Goal: Task Accomplishment & Management: Manage account settings

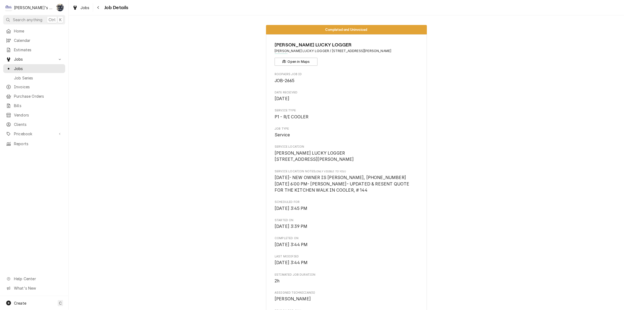
scroll to position [642, 0]
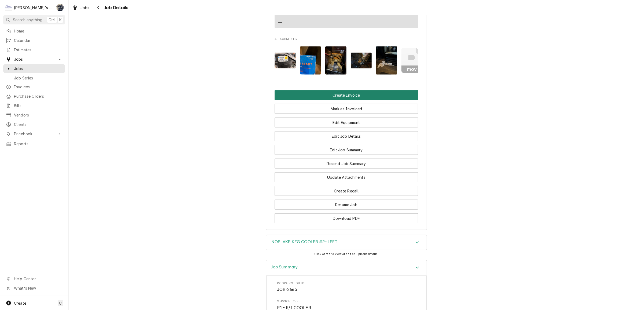
scroll to position [568, 0]
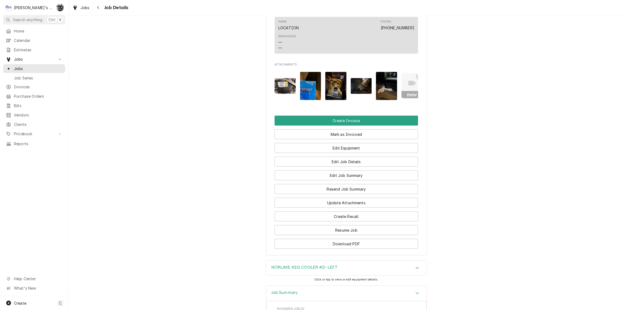
click at [347, 180] on div "Resend Job Summary" at bounding box center [346, 187] width 143 height 14
click at [346, 170] on button "Edit Job Summary" at bounding box center [346, 175] width 143 height 10
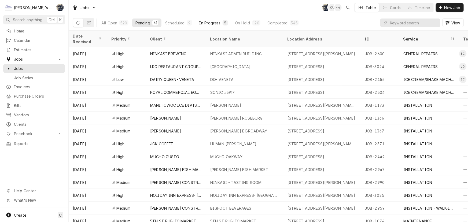
click at [219, 25] on div "In Progress" at bounding box center [209, 23] width 21 height 6
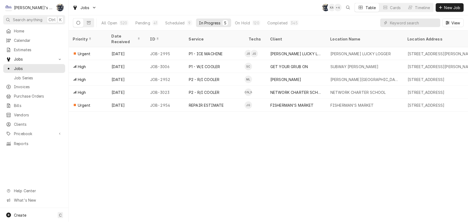
click at [220, 6] on div "Jobs SB KA + 4 Table Cards Timeline New Job" at bounding box center [268, 7] width 399 height 15
click at [146, 21] on div "Pending" at bounding box center [142, 23] width 15 height 6
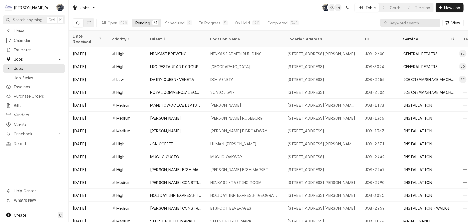
click at [394, 21] on input "Dynamic Content Wrapper" at bounding box center [414, 23] width 48 height 9
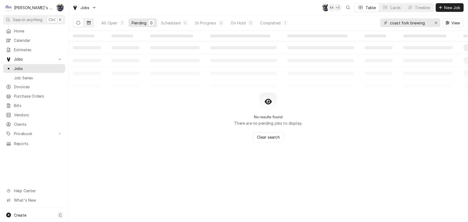
type input "coast fork brewing"
click at [88, 22] on icon "Dynamic Content Wrapper" at bounding box center [89, 22] width 4 height 3
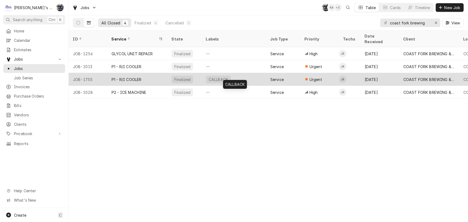
click at [249, 73] on div "CALLBACK" at bounding box center [234, 79] width 64 height 13
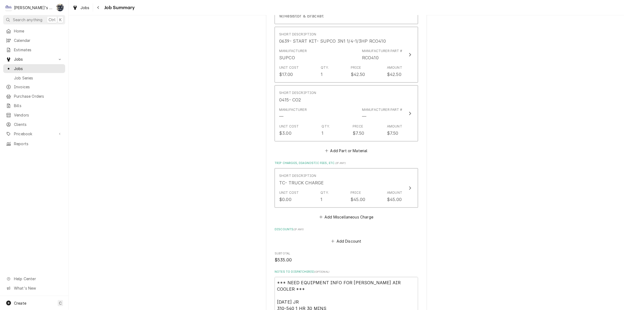
scroll to position [780, 0]
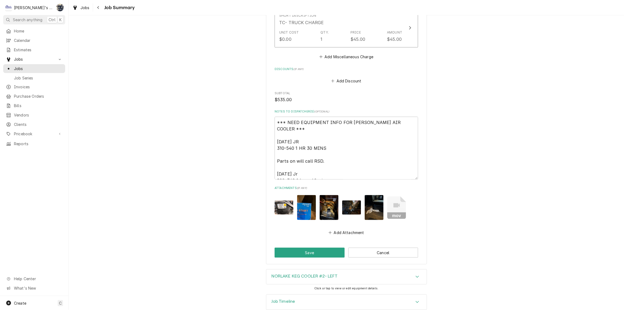
click at [307, 201] on img "Attachments" at bounding box center [306, 207] width 19 height 25
type textarea "x"
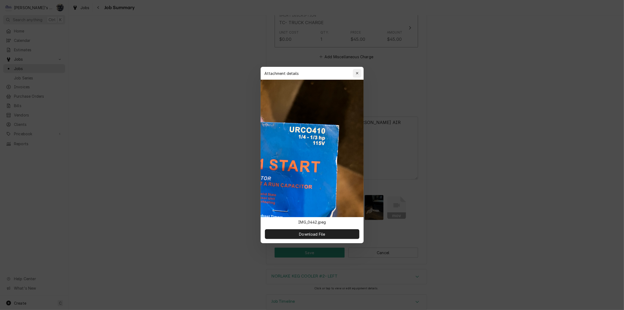
click at [358, 72] on icon "button" at bounding box center [357, 73] width 2 height 2
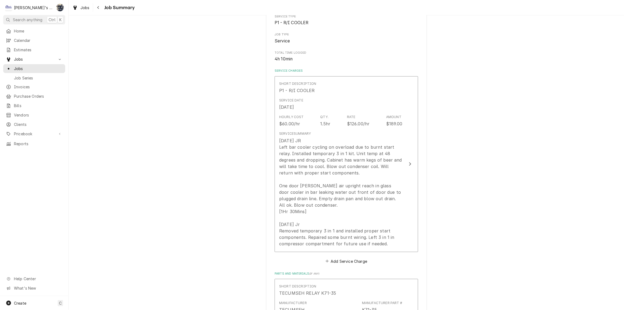
scroll to position [0, 0]
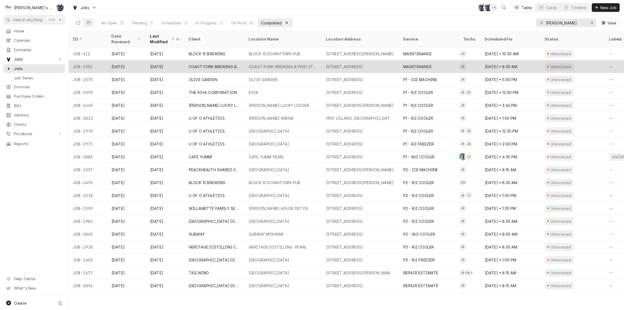
click at [282, 65] on div "COAST FORK BREWING & FEED STORE" at bounding box center [283, 67] width 69 height 6
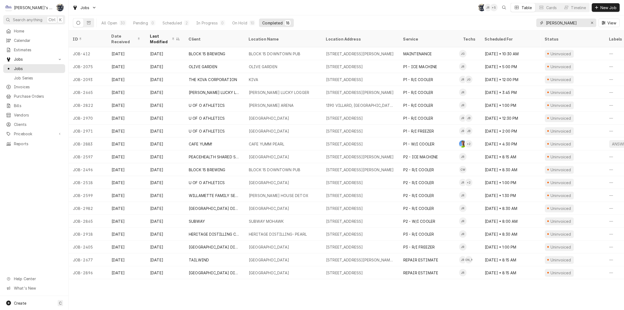
drag, startPoint x: 554, startPoint y: 21, endPoint x: 544, endPoint y: 22, distance: 10.5
click at [544, 22] on div "JEFF" at bounding box center [566, 23] width 60 height 9
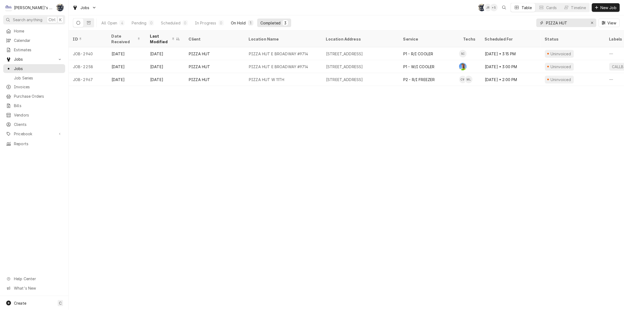
type input "PIZZA HUT"
click at [239, 24] on div "On Hold" at bounding box center [238, 23] width 15 height 6
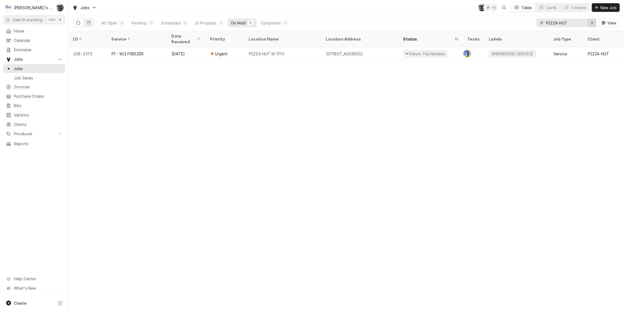
click at [592, 24] on icon "Erase input" at bounding box center [592, 23] width 3 height 4
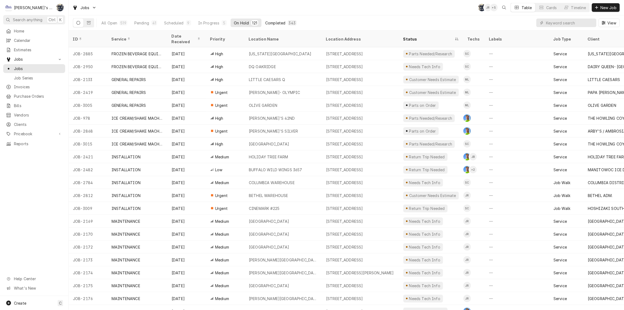
click at [276, 23] on div "Completed" at bounding box center [275, 23] width 20 height 6
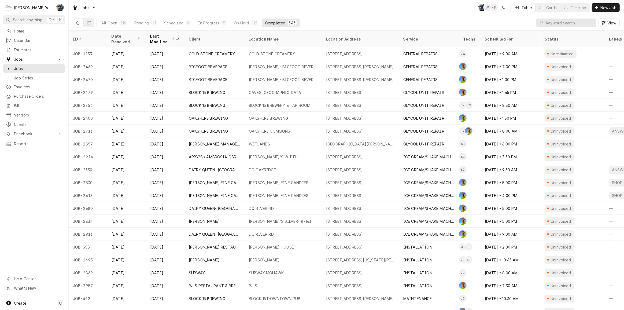
click at [284, 21] on button "Completed 343" at bounding box center [281, 23] width 38 height 9
click at [552, 24] on input "Dynamic Content Wrapper" at bounding box center [570, 23] width 48 height 9
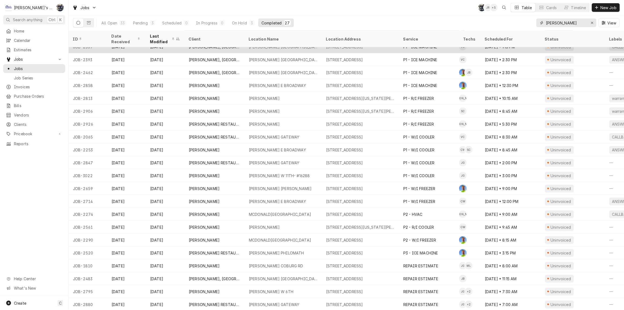
scroll to position [86, 0]
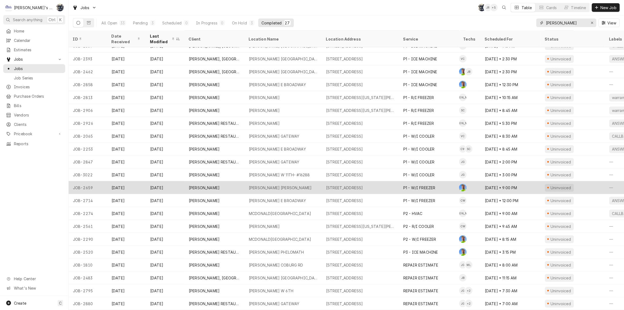
type input "MCDONALD"
click at [363, 185] on div "2125 CUBIT ST, EUGENE, OR 97402" at bounding box center [344, 188] width 37 height 6
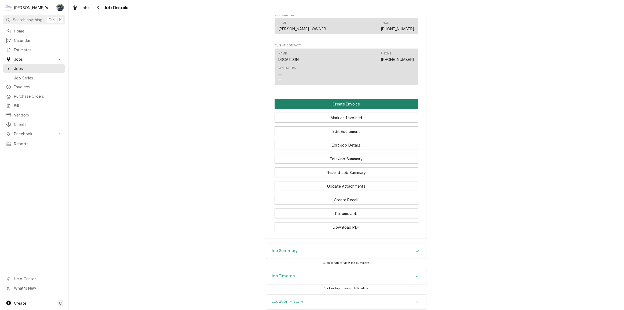
scroll to position [398, 0]
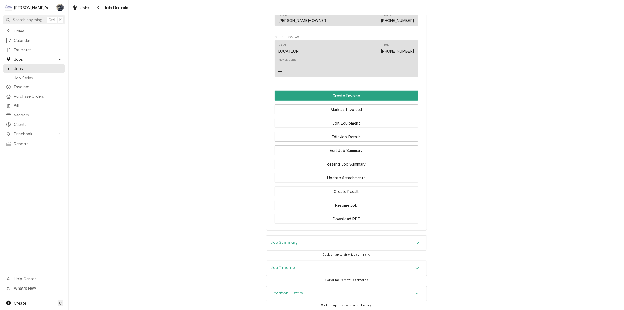
click at [315, 243] on div "Job Summary" at bounding box center [346, 242] width 160 height 15
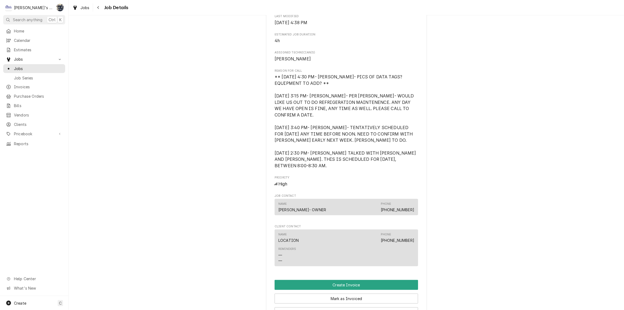
scroll to position [365, 0]
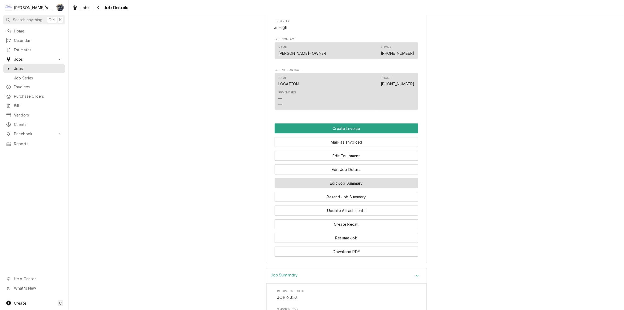
click at [338, 184] on button "Edit Job Summary" at bounding box center [346, 183] width 143 height 10
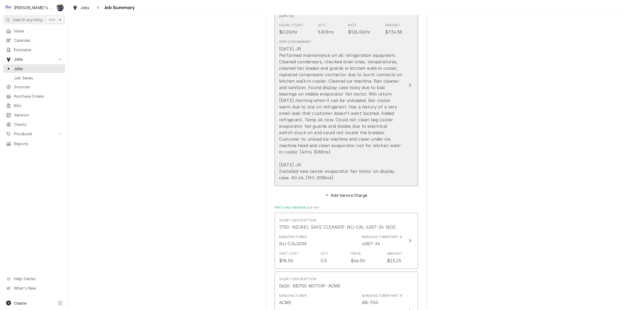
scroll to position [171, 0]
click at [330, 164] on div "[DATE] JR Performed maintenance on all refrigeration equipment. Cleaned condens…" at bounding box center [340, 111] width 123 height 135
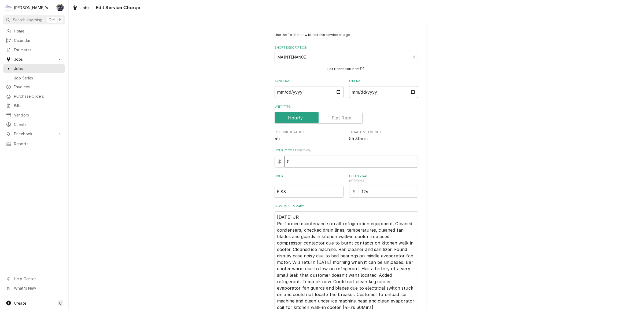
drag, startPoint x: 292, startPoint y: 160, endPoint x: 276, endPoint y: 161, distance: 16.1
click at [276, 161] on div "$ 0" at bounding box center [346, 162] width 143 height 12
type textarea "x"
type input "6"
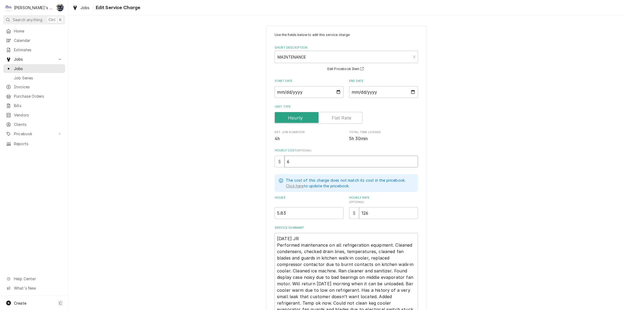
type textarea "x"
type input "60"
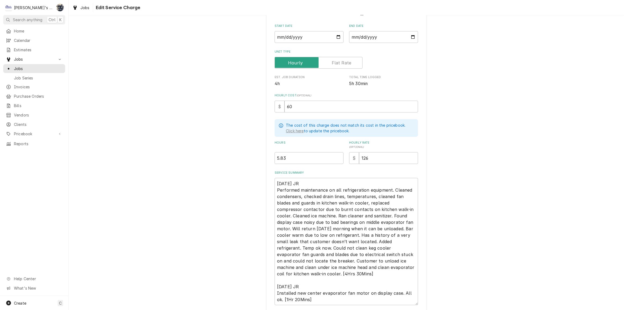
scroll to position [95, 0]
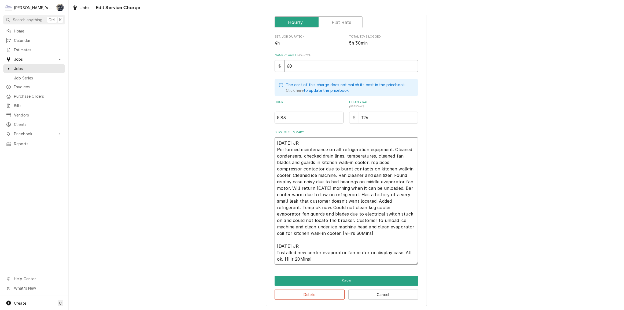
click at [403, 224] on textarea "[DATE] JR Performed maintenance on all refrigeration equipment. Cleaned condens…" at bounding box center [346, 200] width 143 height 127
type textarea "x"
type textarea "[DATE] JR Performed maintenance on all refrigeration equipment. Cleaned condens…"
type textarea "x"
type textarea "[DATE] JR Performed maintenance on all refrigeration equipment. Cleaned condens…"
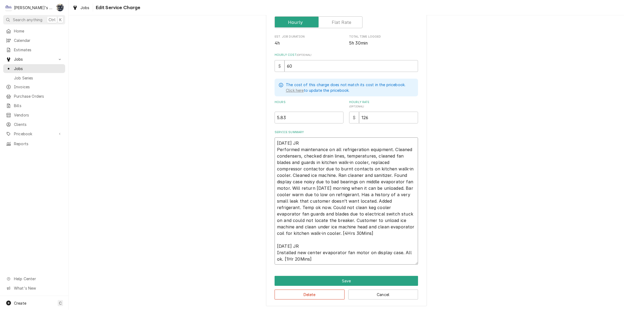
type textarea "x"
type textarea "[DATE] JR Performed maintenance on all refrigeration equipment. Cleaned condens…"
type textarea "x"
type textarea "[DATE] JR Performed maintenance on all refrigeration equipment. Cleaned condens…"
click at [276, 232] on textarea "[DATE] JR Performed maintenance on all refrigeration equipment. Cleaned condens…" at bounding box center [346, 200] width 143 height 127
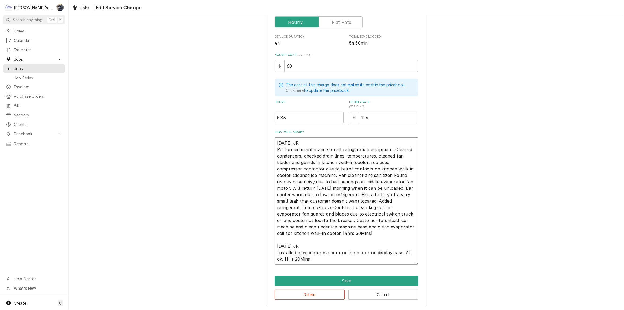
type textarea "x"
type textarea "[DATE] JR Performed maintenance on all refrigeration equipment. Cleaned condens…"
type textarea "x"
type textarea "[DATE] JR Performed maintenance on all refrigeration equipment. Cleaned condens…"
click at [284, 232] on textarea "[DATE] JR Performed maintenance on all refrigeration equipment. Cleaned condens…" at bounding box center [346, 200] width 143 height 127
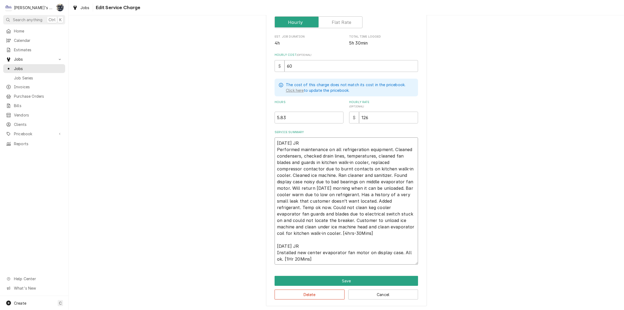
type textarea "x"
type textarea "[DATE] JR Performed maintenance on all refrigeration equipment. Cleaned condens…"
type textarea "x"
type textarea "[DATE] JR Performed maintenance on all refrigeration equipment. Cleaned condens…"
click at [290, 232] on textarea "[DATE] JR Performed maintenance on all refrigeration equipment. Cleaned condens…" at bounding box center [346, 200] width 143 height 127
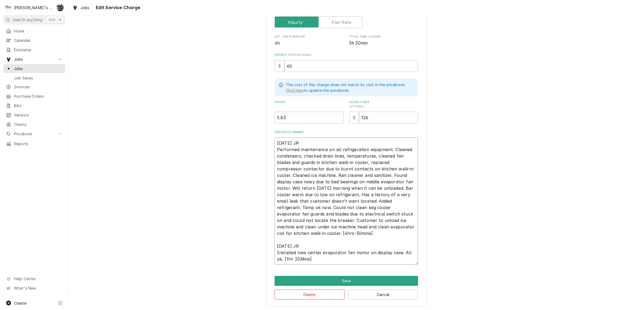
type textarea "x"
type textarea "[DATE] JR Performed maintenance on all refrigeration equipment. Cleaned condens…"
click at [280, 257] on textarea "[DATE] JR Performed maintenance on all refrigeration equipment. Cleaned condens…" at bounding box center [346, 200] width 143 height 127
click at [282, 257] on textarea "[DATE] JR Performed maintenance on all refrigeration equipment. Cleaned condens…" at bounding box center [346, 200] width 143 height 127
type textarea "x"
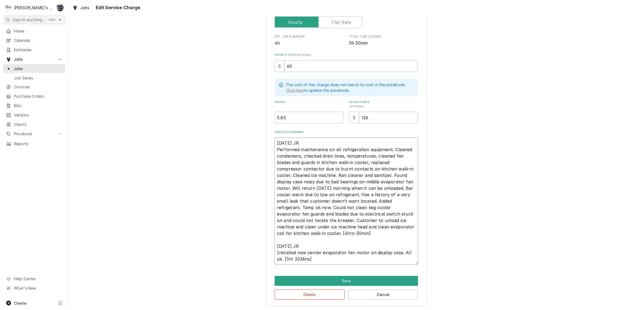
type textarea "[DATE] JR Performed maintenance on all refrigeration equipment. Cleaned condens…"
type textarea "x"
type textarea "[DATE] JR Performed maintenance on all refrigeration equipment. Cleaned condens…"
click at [284, 258] on textarea "[DATE] JR Performed maintenance on all refrigeration equipment. Cleaned condens…" at bounding box center [346, 200] width 143 height 127
type textarea "x"
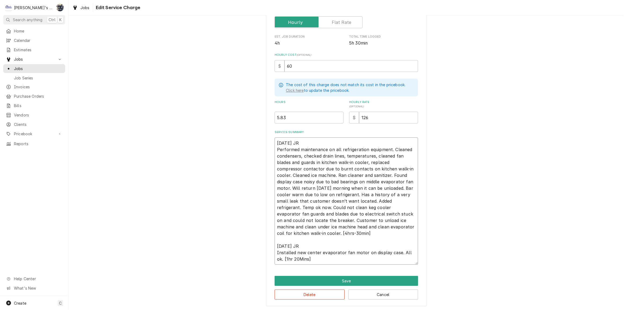
type textarea "[DATE] JR Performed maintenance on all refrigeration equipment. Cleaned condens…"
type textarea "x"
type textarea "[DATE] JR Performed maintenance on all refrigeration equipment. Cleaned condens…"
click at [293, 258] on textarea "[DATE] JR Performed maintenance on all refrigeration equipment. Cleaned condens…" at bounding box center [346, 200] width 143 height 127
type textarea "x"
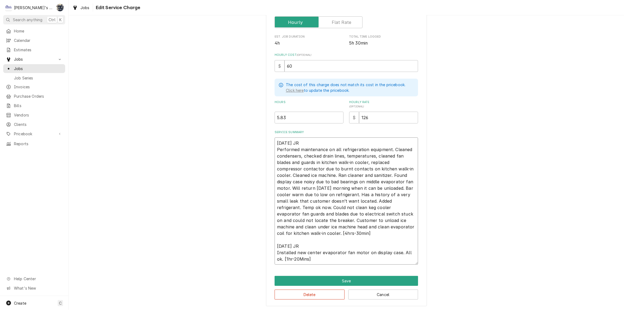
type textarea "7/17/2025 JR Performed maintenance on all refrigeration equipment. Cleaned cond…"
type textarea "x"
type textarea "7/17/2025 JR Performed maintenance on all refrigeration equipment. Cleaned cond…"
click at [299, 257] on textarea "7/17/2025 JR Performed maintenance on all refrigeration equipment. Cleaned cond…" at bounding box center [346, 200] width 143 height 127
type textarea "x"
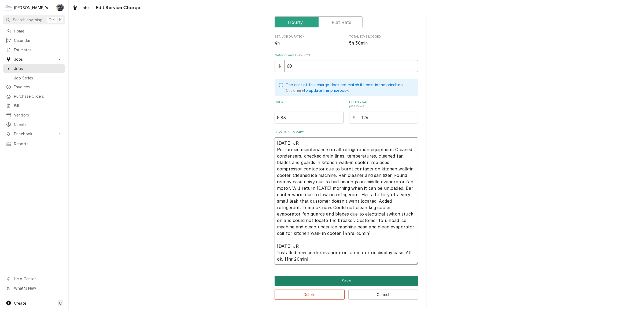
type textarea "7/17/2025 JR Performed maintenance on all refrigeration equipment. Cleaned cond…"
click at [331, 278] on button "Save" at bounding box center [346, 281] width 143 height 10
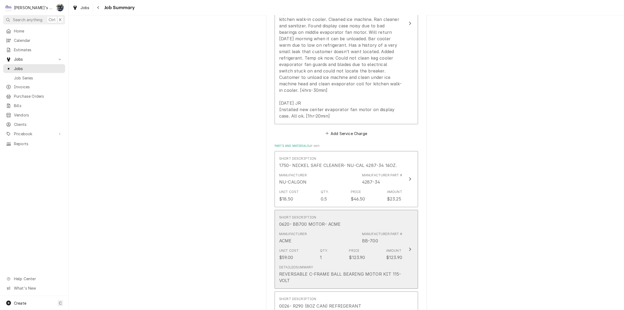
scroll to position [268, 0]
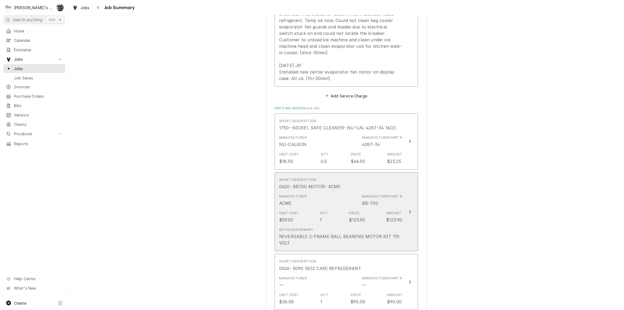
click at [320, 189] on div "0620- BB700 MOTOR- ACME" at bounding box center [310, 186] width 62 height 6
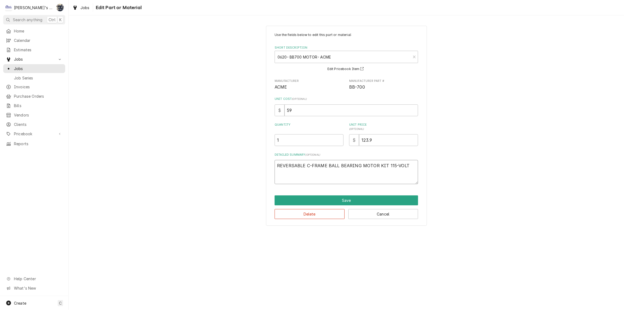
click at [412, 166] on textarea "REVERSABLE C-FRAME BALL BEARING MOTOR KIT 115-VOLT" at bounding box center [346, 172] width 143 height 24
type textarea "x"
type textarea "REVERSABLE C-FRAME BALL BEARING MOTOR KIT 115-VOLT"
type textarea "x"
type textarea "REVERSABLE C-FRAME BALL BEARING MOTOR KIT 115-VOLT"
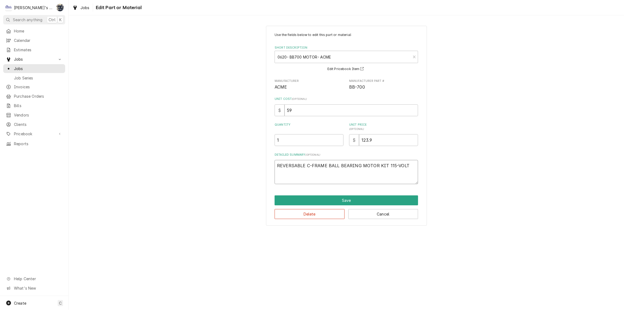
type textarea "x"
type textarea "REVERSABLE C-FRAME BALL BEARING MOTOR KIT 115-VOLT *"
type textarea "x"
type textarea "REVERSABLE C-FRAME BALL BEARING MOTOR KIT 115-VOLT **"
type textarea "x"
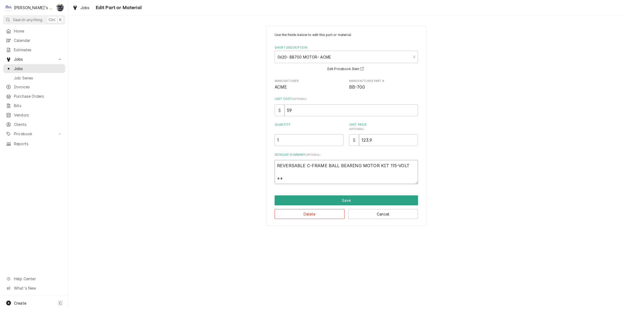
type textarea "REVERSABLE C-FRAME BALL BEARING MOTOR KIT 115-VOLT **"
type textarea "x"
type textarea "REVERSABLE C-FRAME BALL BEARING MOTOR KIT 115-VOLT ** w"
type textarea "x"
type textarea "REVERSABLE C-FRAME BALL BEARING MOTOR KIT 115-VOLT ** wa"
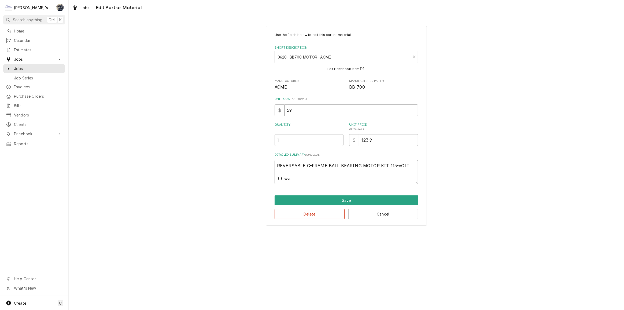
type textarea "x"
type textarea "REVERSABLE C-FRAME BALL BEARING MOTOR KIT 115-VOLT ** w"
type textarea "x"
type textarea "REVERSABLE C-FRAME BALL BEARING MOTOR KIT 115-VOLT **"
type textarea "x"
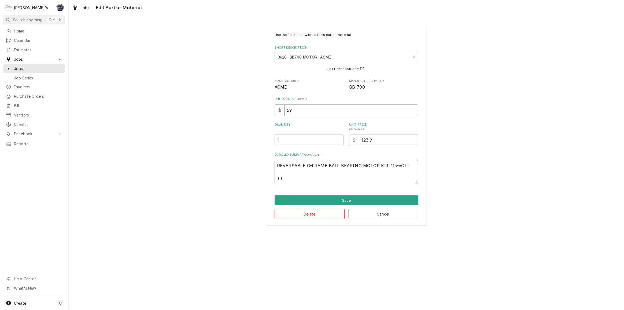
type textarea "REVERSABLE C-FRAME BALL BEARING MOTOR KIT 115-VOLT ** W"
type textarea "x"
type textarea "REVERSABLE C-FRAME BALL BEARING MOTOR KIT 115-VOLT ** WA"
type textarea "x"
type textarea "REVERSABLE C-FRAME BALL BEARING MOTOR KIT 115-VOLT ** WARR"
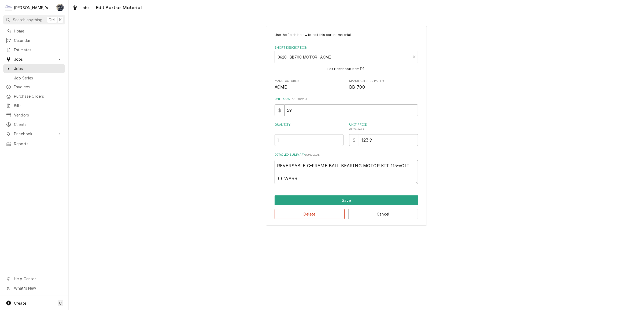
type textarea "x"
type textarea "REVERSABLE C-FRAME BALL BEARING MOTOR KIT 115-VOLT ** WARRA"
type textarea "x"
type textarea "REVERSABLE C-FRAME BALL BEARING MOTOR KIT 115-VOLT ** WARRAN"
type textarea "x"
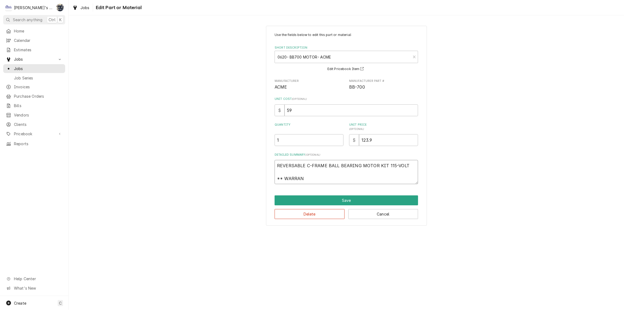
type textarea "REVERSABLE C-FRAME BALL BEARING MOTOR KIT 115-VOLT ** WARRANT"
type textarea "x"
type textarea "REVERSABLE C-FRAME BALL BEARING MOTOR KIT 115-VOLT ** WARRANTY"
type textarea "x"
type textarea "REVERSABLE C-FRAME BALL BEARING MOTOR KIT 115-VOLT ** WARRANTY"
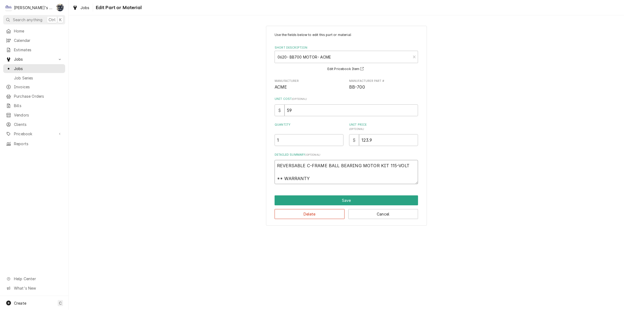
type textarea "x"
type textarea "REVERSABLE C-FRAME BALL BEARING MOTOR KIT 115-VOLT ** WARRANTY -"
type textarea "x"
type textarea "REVERSABLE C-FRAME BALL BEARING MOTOR KIT 115-VOLT ** WARRANTY -"
type textarea "x"
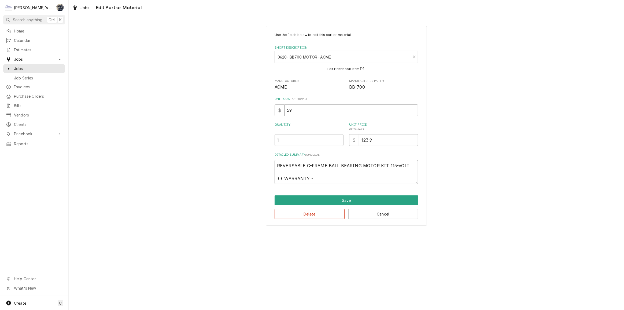
type textarea "REVERSABLE C-FRAME BALL BEARING MOTOR KIT 115-VOLT ** WARRANTY - R"
type textarea "x"
type textarea "REVERSABLE C-FRAME BALL BEARING MOTOR KIT 115-VOLT ** WARRANTY - RE"
type textarea "x"
type textarea "REVERSABLE C-FRAME BALL BEARING MOTOR KIT 115-VOLT ** WARRANTY - REP"
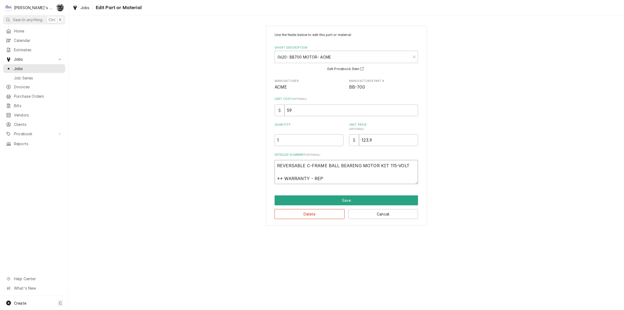
type textarea "x"
type textarea "REVERSABLE C-FRAME BALL BEARING MOTOR KIT 115-VOLT ** WARRANTY - REPL"
type textarea "x"
type textarea "REVERSABLE C-FRAME BALL BEARING MOTOR KIT 115-VOLT ** WARRANTY - REPLA"
type textarea "x"
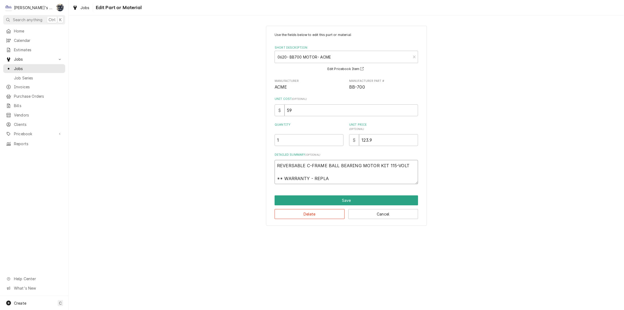
type textarea "REVERSABLE C-FRAME BALL BEARING MOTOR KIT 115-VOLT ** WARRANTY - REPL"
type textarea "x"
type textarea "REVERSABLE C-FRAME BALL BEARING MOTOR KIT 115-VOLT ** WARRANTY - REP"
type textarea "x"
type textarea "REVERSABLE C-FRAME BALL BEARING MOTOR KIT 115-VOLT ** WARRANTY - RE"
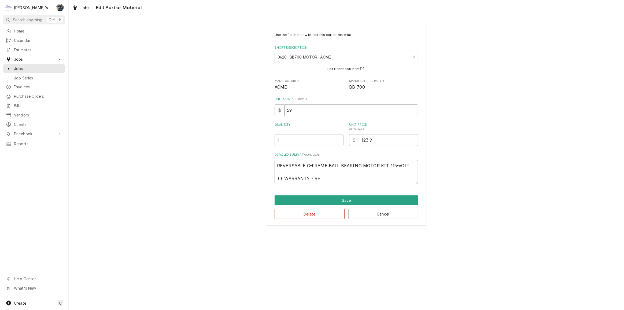
type textarea "x"
type textarea "REVERSABLE C-FRAME BALL BEARING MOTOR KIT 115-VOLT ** WARRANTY - R"
type textarea "x"
type textarea "REVERSABLE C-FRAME BALL BEARING MOTOR KIT 115-VOLT ** WARRANTY -"
type textarea "x"
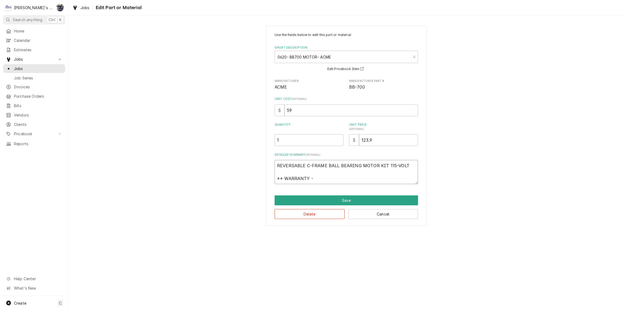
type textarea "REVERSABLE C-FRAME BALL BEARING MOTOR KIT 115-VOLT ** WARRANTY - P"
type textarea "x"
type textarea "REVERSABLE C-FRAME BALL BEARING MOTOR KIT 115-VOLT ** WARRANTY - PR"
type textarea "x"
type textarea "REVERSABLE C-FRAME BALL BEARING MOTOR KIT 115-VOLT ** WARRANTY - PRE"
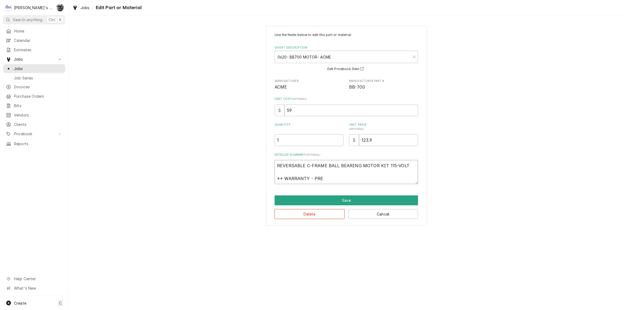
type textarea "x"
type textarea "REVERSABLE C-FRAME BALL BEARING MOTOR KIT 115-VOLT ** WARRANTY - PREV"
type textarea "x"
type textarea "REVERSABLE C-FRAME BALL BEARING MOTOR KIT 115-VOLT ** WARRANTY - PREVI"
type textarea "x"
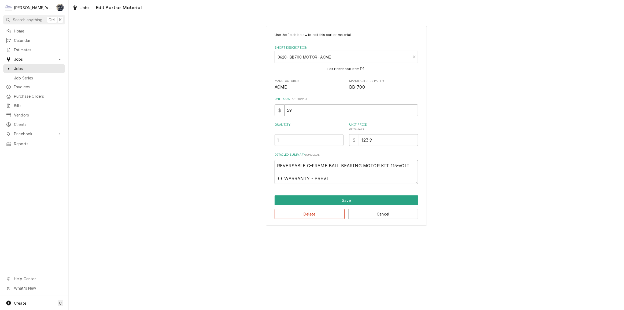
type textarea "REVERSABLE C-FRAME BALL BEARING MOTOR KIT 115-VOLT ** WARRANTY - PREVIO"
type textarea "x"
type textarea "REVERSABLE C-FRAME BALL BEARING MOTOR KIT 115-VOLT ** WARRANTY - PREVIOU"
type textarea "x"
type textarea "REVERSABLE C-FRAME BALL BEARING MOTOR KIT 115-VOLT ** WARRANTY - PREVIOUS"
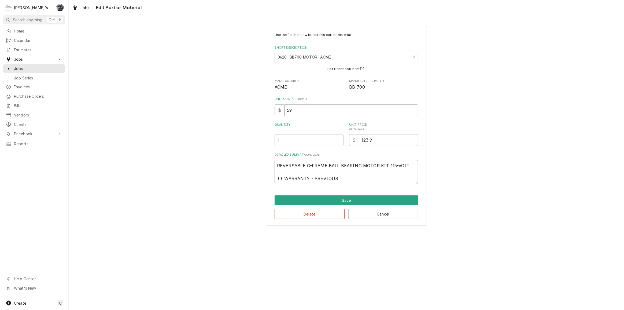
type textarea "x"
type textarea "REVERSABLE C-FRAME BALL BEARING MOTOR KIT 115-VOLT ** WARRANTY - PREVIOUSL"
type textarea "x"
type textarea "REVERSABLE C-FRAME BALL BEARING MOTOR KIT 115-VOLT ** WARRANTY - PREVIOUSLY"
type textarea "x"
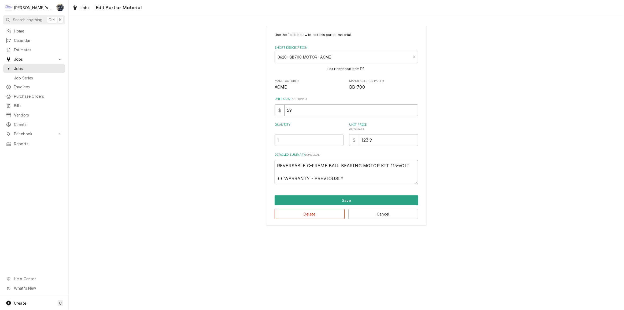
type textarea "REVERSABLE C-FRAME BALL BEARING MOTOR KIT 115-VOLT ** WARRANTY - PREVIOUSLY"
type textarea "x"
type textarea "REVERSABLE C-FRAME BALL BEARING MOTOR KIT 115-VOLT ** WARRANTY - PREVIOUSLY R"
type textarea "x"
type textarea "REVERSABLE C-FRAME BALL BEARING MOTOR KIT 115-VOLT ** WARRANTY - PREVIOUSLY RE"
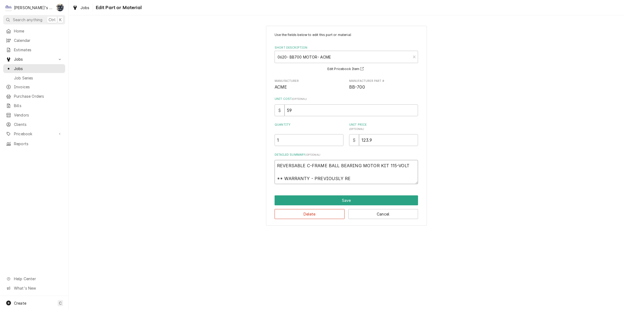
type textarea "x"
type textarea "REVERSABLE C-FRAME BALL BEARING MOTOR KIT 115-VOLT ** WARRANTY - PREVIOUSLY REP"
type textarea "x"
type textarea "REVERSABLE C-FRAME BALL BEARING MOTOR KIT 115-VOLT ** WARRANTY - PREVIOUSLY REPL"
type textarea "x"
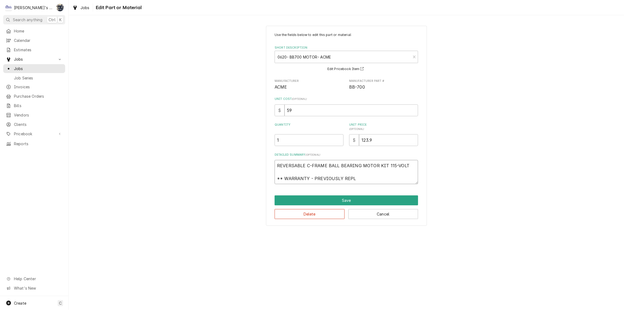
type textarea "REVERSABLE C-FRAME BALL BEARING MOTOR KIT 115-VOLT ** WARRANTY - PREVIOUSLY REP…"
type textarea "x"
type textarea "REVERSABLE C-FRAME BALL BEARING MOTOR KIT 115-VOLT ** WARRANTY - PREVIOUSLY REP…"
type textarea "x"
type textarea "REVERSABLE C-FRAME BALL BEARING MOTOR KIT 115-VOLT ** WARRANTY - PREVIOUSLY REP…"
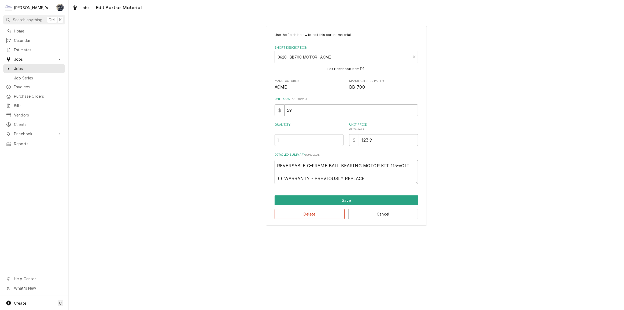
type textarea "x"
type textarea "REVERSABLE C-FRAME BALL BEARING MOTOR KIT 115-VOLT ** WARRANTY - PREVIOUSLY REP…"
type textarea "x"
type textarea "REVERSABLE C-FRAME BALL BEARING MOTOR KIT 115-VOLT ** WARRANTY - PREVIOUSLY REP…"
type textarea "x"
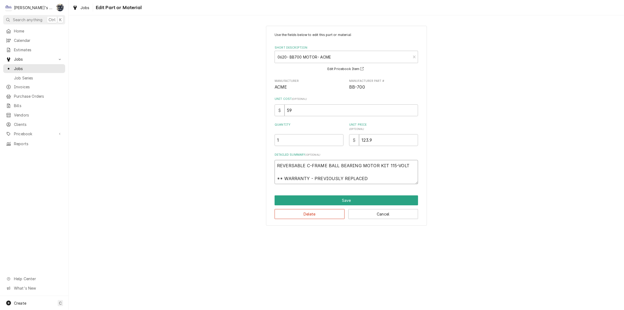
type textarea "REVERSABLE C-FRAME BALL BEARING MOTOR KIT 115-VOLT ** WARRANTY - PREVIOUSLY REP…"
type textarea "x"
type textarea "REVERSABLE C-FRAME BALL BEARING MOTOR KIT 115-VOLT ** WARRANTY - PREVIOUSLY REP…"
type textarea "x"
type textarea "REVERSABLE C-FRAME BALL BEARING MOTOR KIT 115-VOLT ** WARRANTY - PREVIOUSLY REP…"
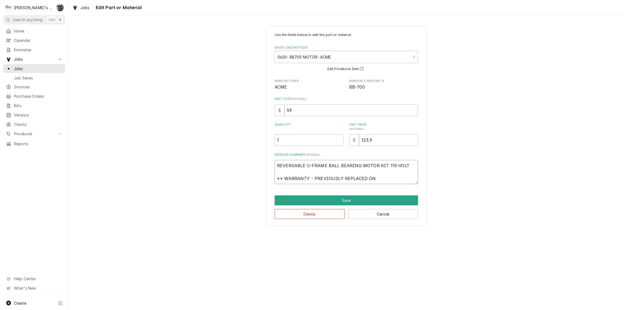
type textarea "x"
type textarea "REVERSABLE C-FRAME BALL BEARING MOTOR KIT 115-VOLT ** WARRANTY - PREVIOUSLY REP…"
type textarea "x"
type textarea "REVERSABLE C-FRAME BALL BEARING MOTOR KIT 115-VOLT ** WARRANTY - PREVIOUSLY REP…"
type textarea "x"
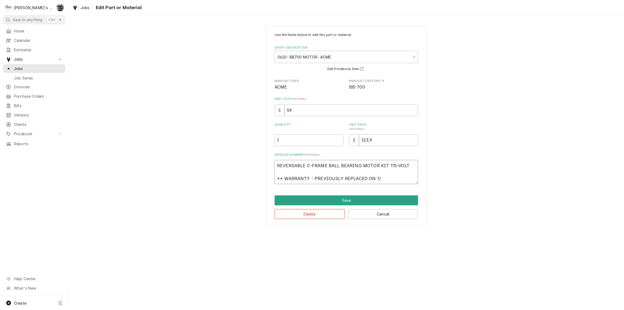
type textarea "REVERSABLE C-FRAME BALL BEARING MOTOR KIT 115-VOLT ** WARRANTY - PREVIOUSLY REP…"
type textarea "x"
type textarea "REVERSABLE C-FRAME BALL BEARING MOTOR KIT 115-VOLT ** WARRANTY - PREVIOUSLY REP…"
type textarea "x"
type textarea "REVERSABLE C-FRAME BALL BEARING MOTOR KIT 115-VOLT ** WARRANTY - PREVIOUSLY REP…"
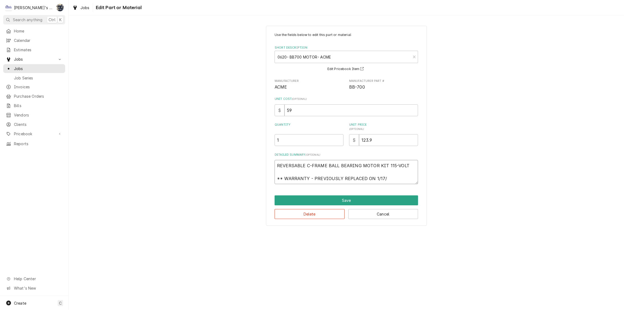
type textarea "x"
type textarea "REVERSABLE C-FRAME BALL BEARING MOTOR KIT 115-VOLT ** WARRANTY - PREVIOUSLY REP…"
type textarea "x"
type textarea "REVERSABLE C-FRAME BALL BEARING MOTOR KIT 115-VOLT ** WARRANTY - PREVIOUSLY REP…"
type textarea "x"
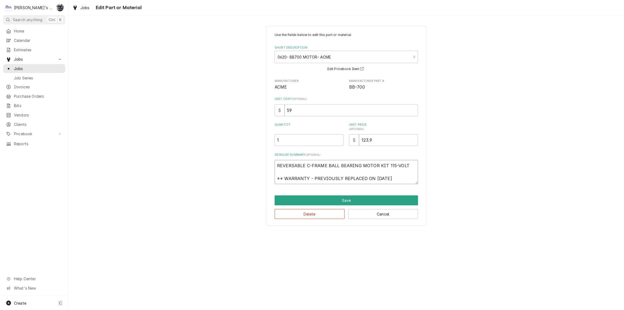
type textarea "REVERSABLE C-FRAME BALL BEARING MOTOR KIT 115-VOLT ** WARRANTY - PREVIOUSLY REP…"
type textarea "x"
type textarea "REVERSABLE C-FRAME BALL BEARING MOTOR KIT 115-VOLT ** WARRANTY - PREVIOUSLY REP…"
type textarea "x"
type textarea "REVERSABLE C-FRAME BALL BEARING MOTOR KIT 115-VOLT ** WARRANTY - PREVIOUSLY REP…"
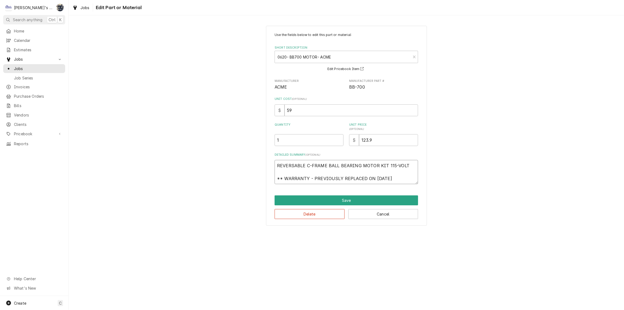
type textarea "x"
type textarea "REVERSABLE C-FRAME BALL BEARING MOTOR KIT 115-VOLT ** WARRANTY - PREVIOUSLY REP…"
type textarea "x"
type textarea "REVERSABLE C-FRAME BALL BEARING MOTOR KIT 115-VOLT ** WARRANTY - PREVIOUSLY REP…"
click at [344, 202] on button "Save" at bounding box center [346, 200] width 143 height 10
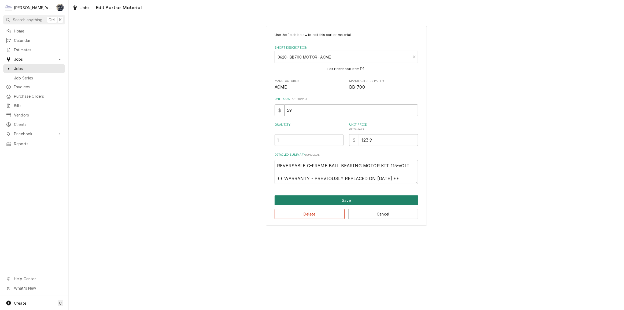
scroll to position [268, 0]
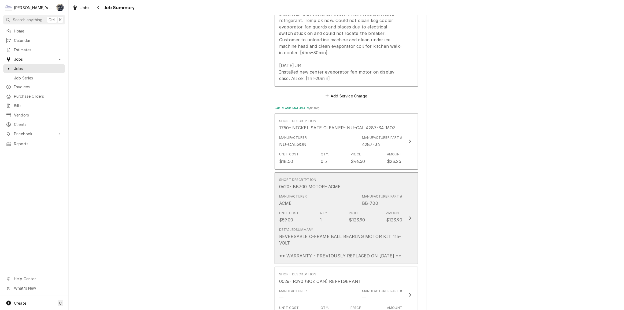
click at [344, 202] on div "Manufacturer ACME Manufacturer Part # BB-700" at bounding box center [340, 200] width 123 height 17
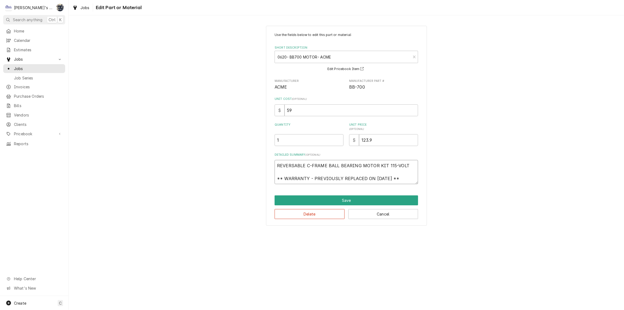
click at [284, 178] on textarea "REVERSABLE C-FRAME BALL BEARING MOTOR KIT 115-VOLT ** WARRANTY - PREVIOUSLY REP…" at bounding box center [346, 172] width 143 height 24
type textarea "x"
type textarea "REVERSABLE C-FRAME BALL BEARING MOTOR KIT 115-VOLT **WARRANTY - PREVIOUSLY REPL…"
type textarea "x"
type textarea "REVERSABLE C-FRAME BALL BEARING MOTOR KIT 115-VOLT *WARRANTY - PREVIOUSLY REPLA…"
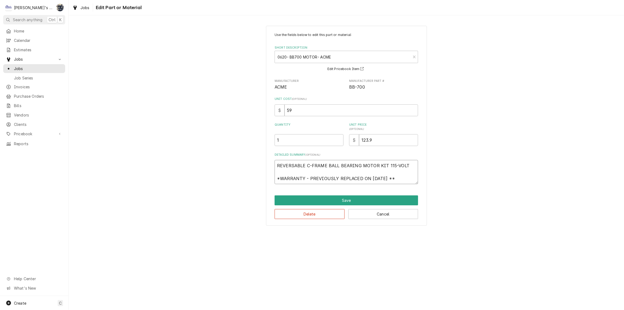
click at [399, 180] on textarea "REVERSABLE C-FRAME BALL BEARING MOTOR KIT 115-VOLT *WARRANTY - PREVIOUSLY REPLA…" at bounding box center [346, 172] width 143 height 24
type textarea "x"
type textarea "REVERSABLE C-FRAME BALL BEARING MOTOR KIT 115-VOLT *WARRANTY - PREVIOUSLY REPLA…"
type textarea "x"
type textarea "REVERSABLE C-FRAME BALL BEARING MOTOR KIT 115-VOLT *WARRANTY - PREVIOUSLY REPLA…"
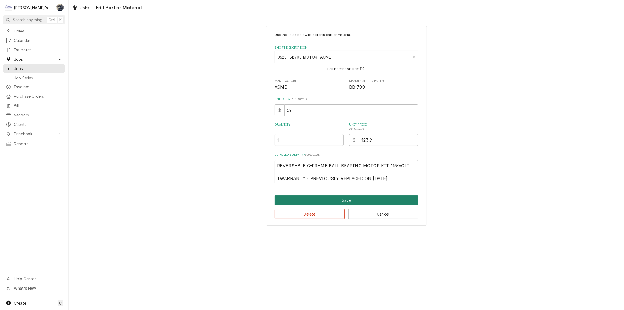
click at [361, 198] on button "Save" at bounding box center [346, 200] width 143 height 10
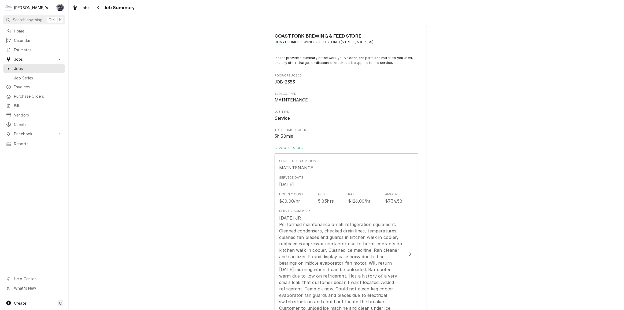
scroll to position [268, 0]
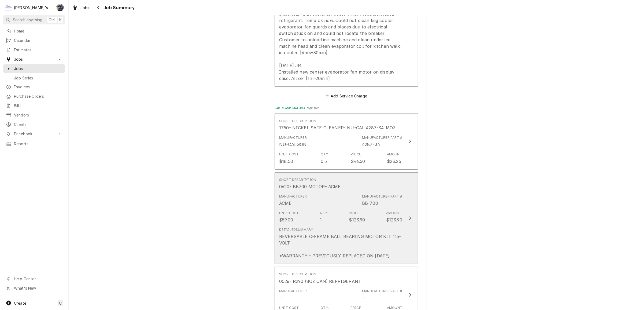
click at [362, 198] on div "Manufacturer Part #" at bounding box center [382, 196] width 40 height 5
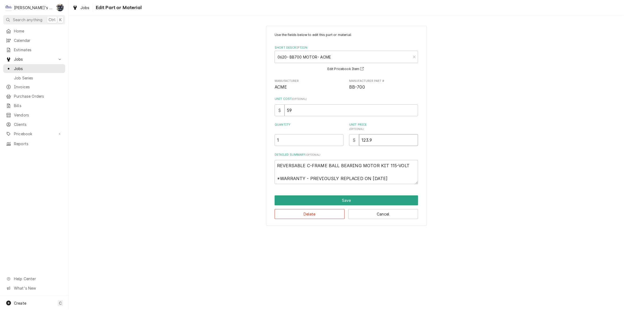
click at [357, 136] on div "$ 123.9" at bounding box center [383, 140] width 69 height 12
type textarea "x"
type input "0"
click at [258, 111] on div "Use the fields below to edit this part or material: Short Description 0620- BB7…" at bounding box center [346, 125] width 555 height 209
type textarea "x"
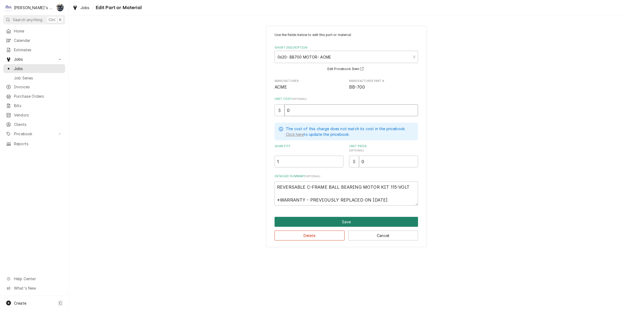
type input "0"
click at [301, 220] on button "Save" at bounding box center [346, 222] width 143 height 10
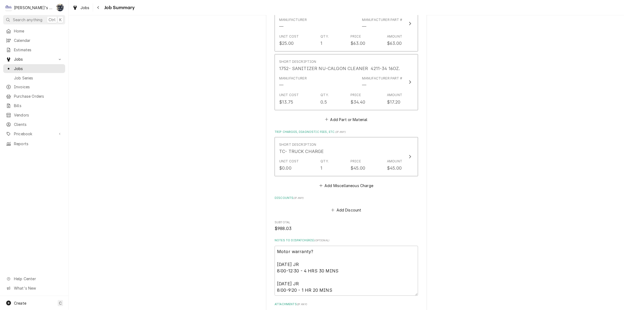
scroll to position [658, 0]
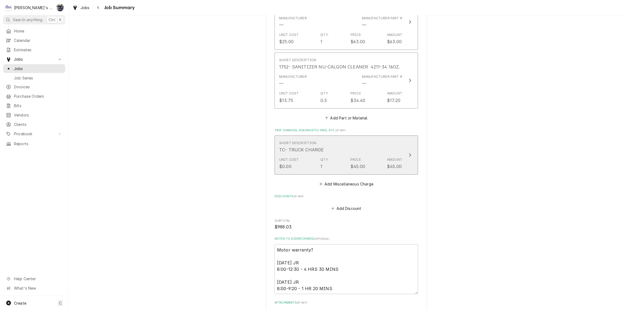
click at [312, 166] on div "Unit Cost $0.00 Qty. 1 Price $45.00 Amount $45.00" at bounding box center [340, 163] width 123 height 17
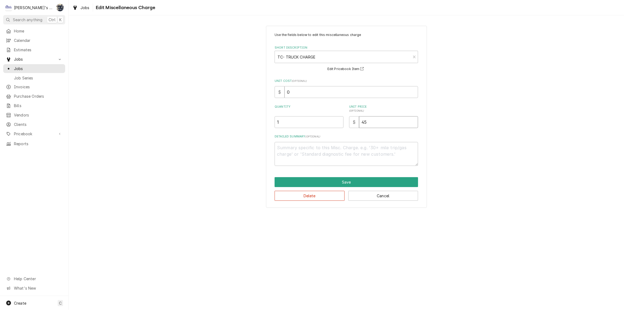
drag, startPoint x: 373, startPoint y: 124, endPoint x: 347, endPoint y: 122, distance: 25.5
click at [348, 122] on div "Quantity 1 Unit Price ( optional ) $ 45" at bounding box center [346, 116] width 143 height 23
type textarea "x"
type input "6"
type textarea "x"
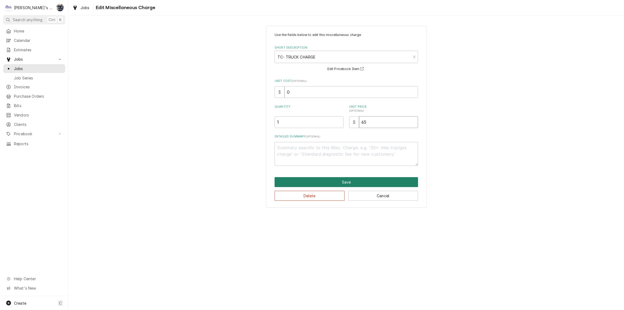
type input "65"
click at [346, 180] on button "Save" at bounding box center [346, 182] width 143 height 10
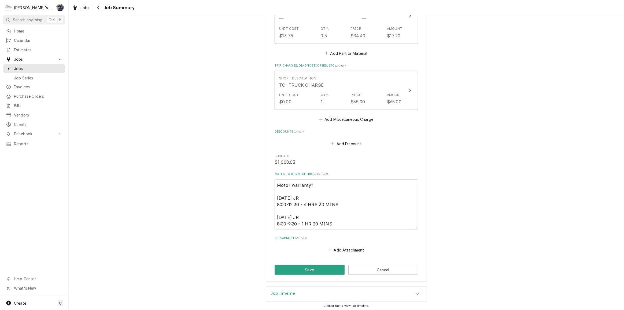
scroll to position [723, 0]
click at [343, 143] on button "Add Discount" at bounding box center [346, 143] width 32 height 8
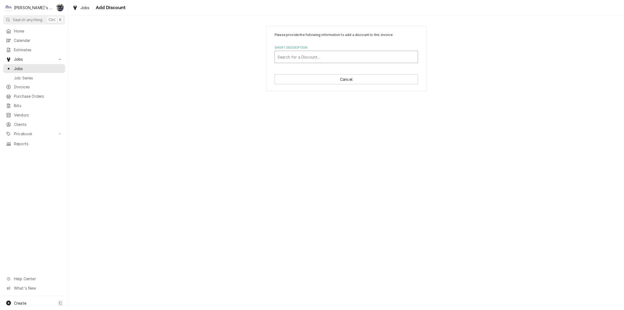
click at [327, 60] on div "Short Description" at bounding box center [347, 57] width 138 height 10
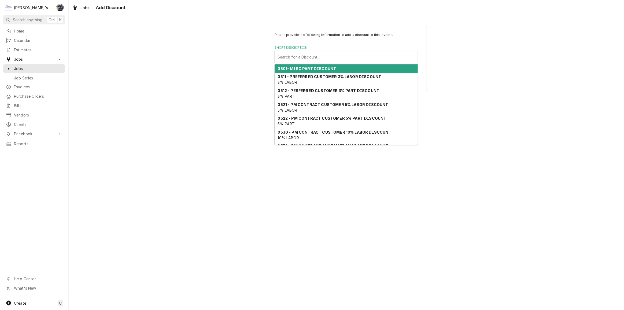
click at [327, 67] on strong "0501- MISC PART DISCOUNT" at bounding box center [307, 68] width 58 height 5
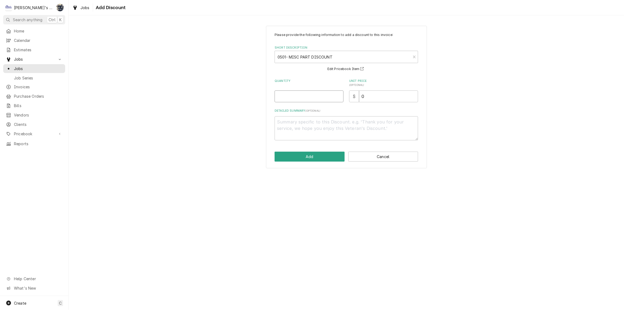
click at [307, 97] on input "Quantity" at bounding box center [309, 96] width 69 height 12
type textarea "x"
type input "1"
click at [309, 153] on button "Add" at bounding box center [310, 156] width 70 height 10
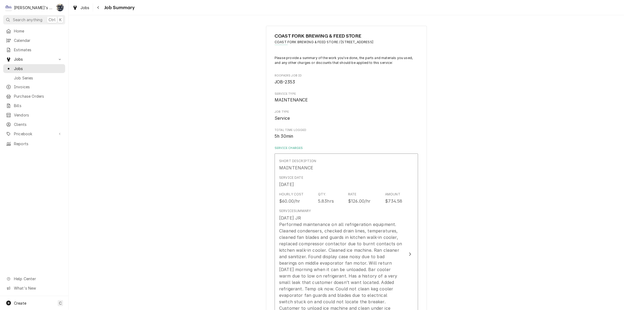
scroll to position [730, 0]
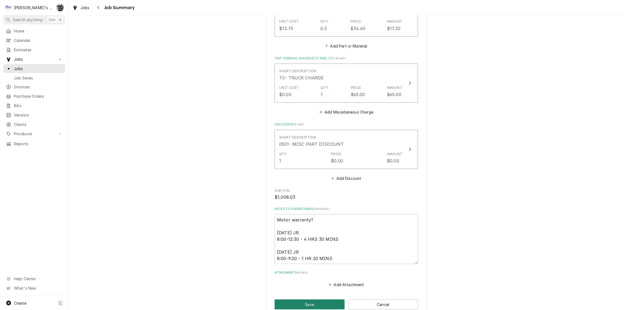
click at [309, 306] on button "Save" at bounding box center [310, 304] width 70 height 10
type textarea "x"
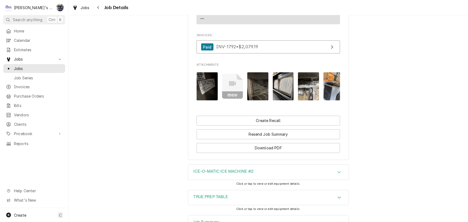
scroll to position [536, 0]
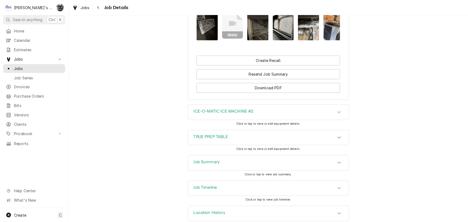
click at [212, 160] on h3 "Job Summary" at bounding box center [207, 162] width 26 height 5
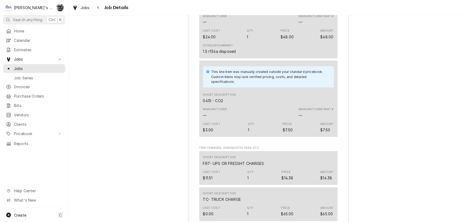
scroll to position [1536, 0]
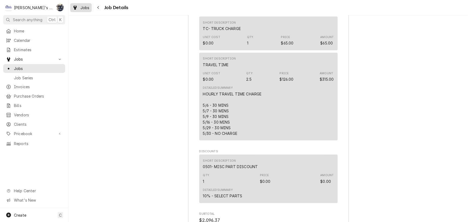
click at [78, 6] on div "Jobs" at bounding box center [80, 7] width 19 height 7
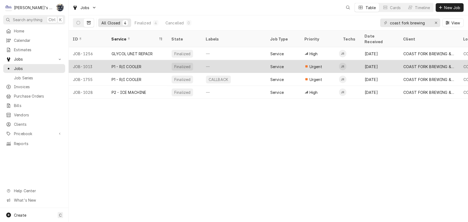
click at [264, 60] on div "—" at bounding box center [234, 66] width 64 height 13
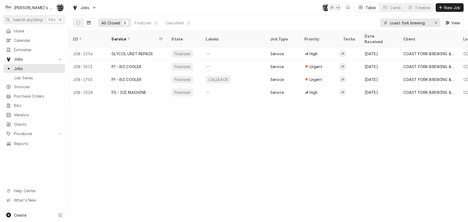
click at [434, 21] on div "Erase input" at bounding box center [435, 22] width 5 height 5
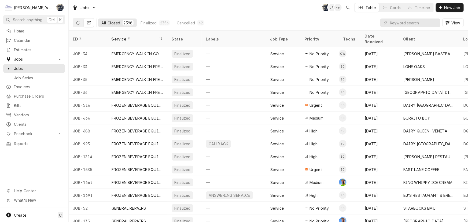
click at [78, 21] on icon "Dynamic Content Wrapper" at bounding box center [78, 23] width 4 height 4
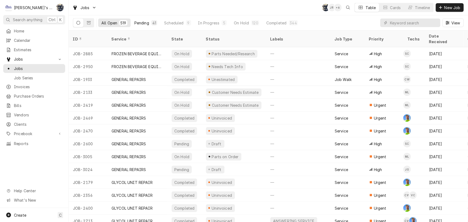
click at [153, 22] on div "41" at bounding box center [154, 23] width 4 height 6
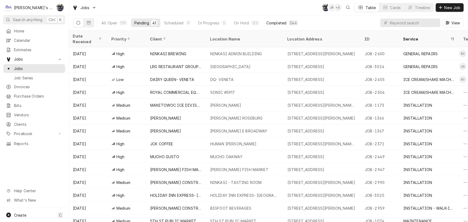
click at [275, 22] on div "Completed" at bounding box center [276, 23] width 20 height 6
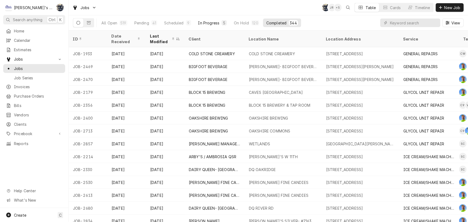
click at [214, 22] on div "In Progress" at bounding box center [208, 23] width 21 height 6
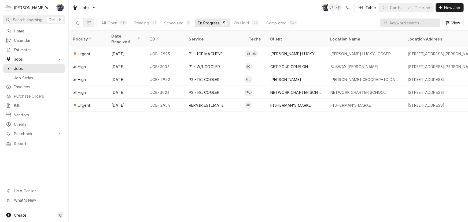
click at [216, 4] on div "Jobs SB JR + 5 Table Cards Timeline New Job" at bounding box center [268, 7] width 399 height 15
click at [16, 50] on span "Estimates" at bounding box center [38, 50] width 49 height 6
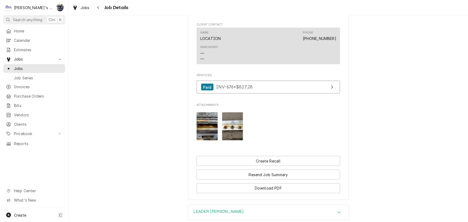
scroll to position [424, 0]
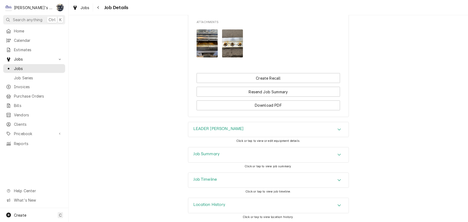
click at [253, 151] on div "Job Summary" at bounding box center [268, 154] width 160 height 15
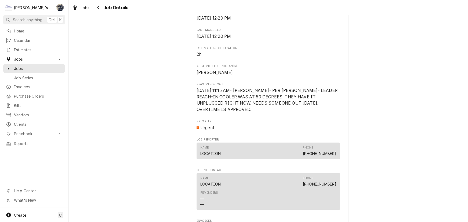
scroll to position [195, 0]
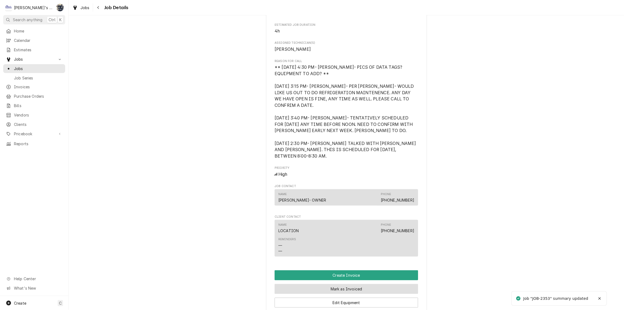
scroll to position [268, 0]
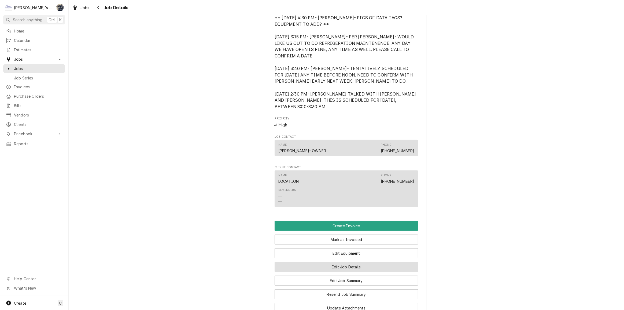
click at [329, 266] on button "Edit Job Details" at bounding box center [346, 267] width 143 height 10
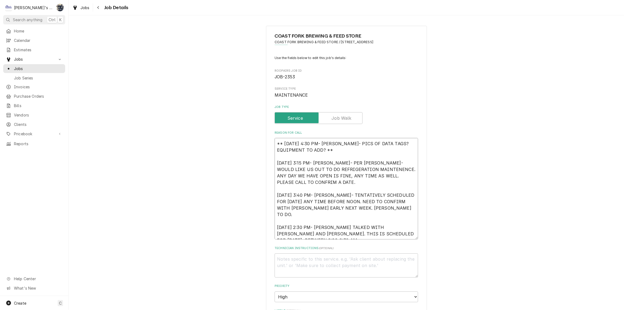
drag, startPoint x: 273, startPoint y: 162, endPoint x: 271, endPoint y: 136, distance: 25.6
click at [271, 136] on div "COAST FORK BREWING & FEED STORE COAST FORK BREWING & FEED STORE / [STREET_ADDRE…" at bounding box center [346, 274] width 161 height 497
type textarea "x"
type textarea "[DATE] 3:15 PM- [PERSON_NAME]- PER [PERSON_NAME]- WOULD LIKE US OUT TO DO REFRI…"
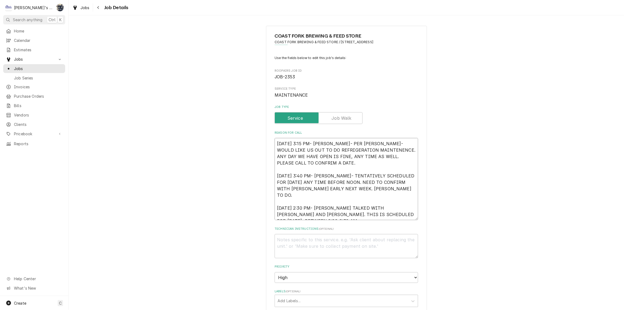
type textarea "x"
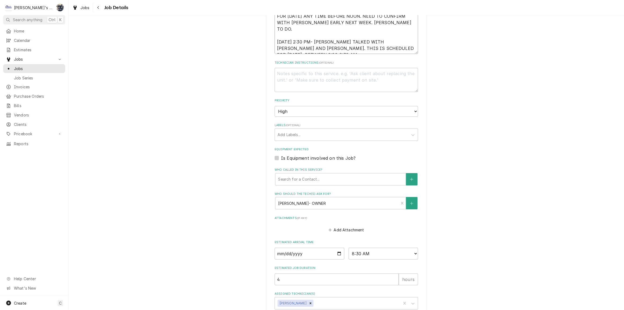
scroll to position [197, 0]
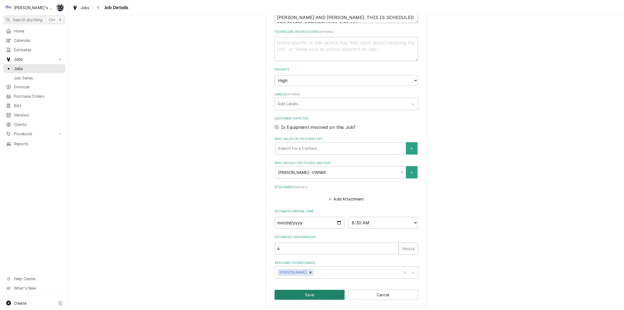
type textarea "[DATE] 3:15 PM- [PERSON_NAME]- PER [PERSON_NAME]- WOULD LIKE US OUT TO DO REFRI…"
click at [314, 295] on button "Save" at bounding box center [310, 295] width 70 height 10
type textarea "x"
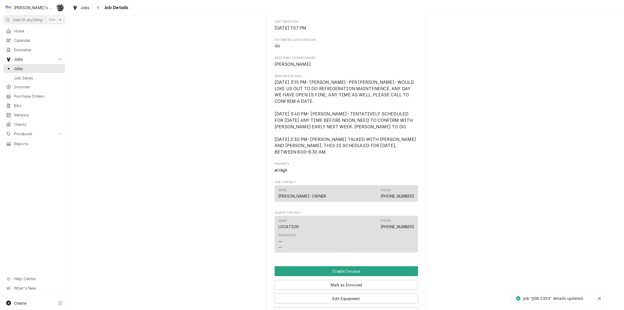
scroll to position [292, 0]
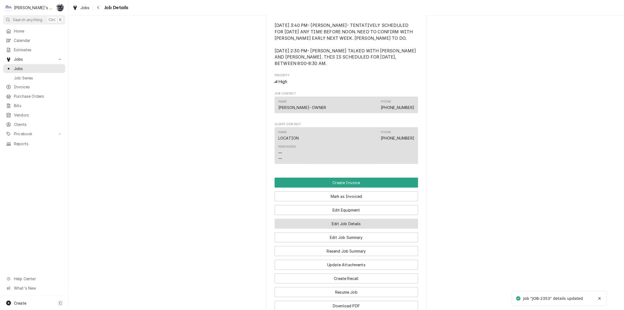
click at [326, 223] on button "Edit Job Details" at bounding box center [346, 224] width 143 height 10
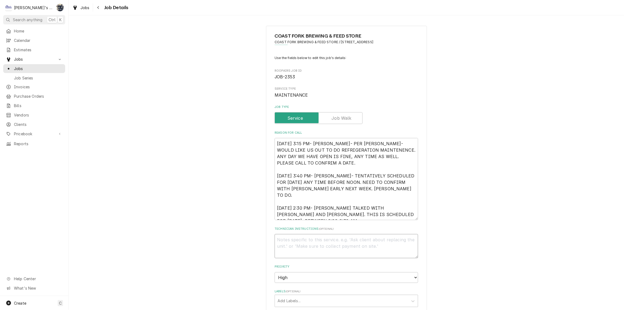
click at [309, 241] on textarea "Technician Instructions ( optional )" at bounding box center [346, 246] width 143 height 24
paste textarea "** [DATE] 4:30 PM- [PERSON_NAME]- PICS OF DATA TAGS? EQUIPMENT TO ADD? **"
type textarea "x"
type textarea "** [DATE] 4:30 PM- [PERSON_NAME]- PICS OF DATA TAGS? EQUIPMENT TO ADD? **"
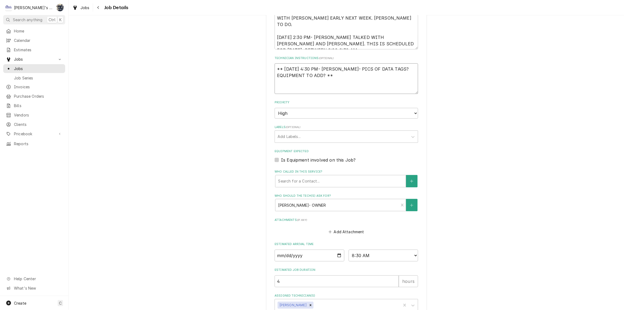
type textarea "x"
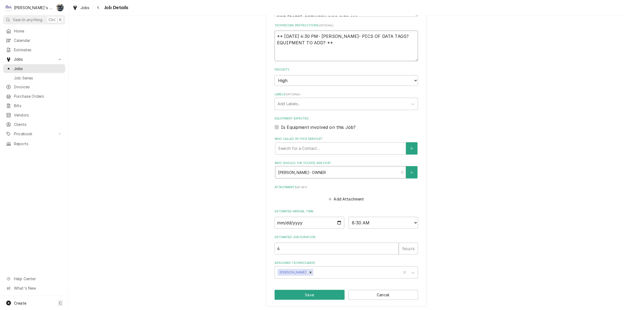
scroll to position [204, 0]
click at [338, 35] on textarea "** 7/28/2025 4:30 PM- KOREY- PICS OF DATA TAGS? EQUIPMENT TO ADD? **" at bounding box center [346, 45] width 143 height 31
click at [337, 39] on textarea "** 7/28/2025 4:30 PM- KOREY- PICS OF DATA TAGS? EQUIPMENT TO ADD? **" at bounding box center [346, 45] width 143 height 31
type textarea "** 7/28/2025 4:30 PM- KOREY- PICS OF DATA TAGS? EQUIPMENT TO ADD? **"
click at [315, 292] on button "Save" at bounding box center [310, 294] width 70 height 10
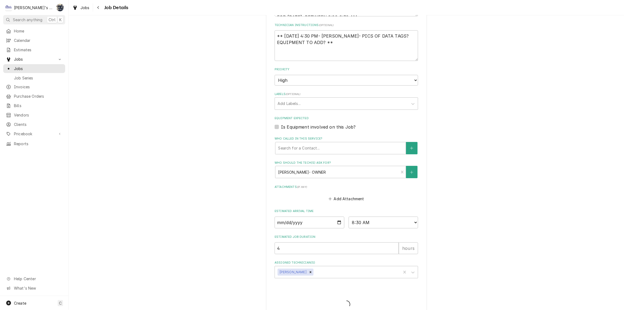
type textarea "x"
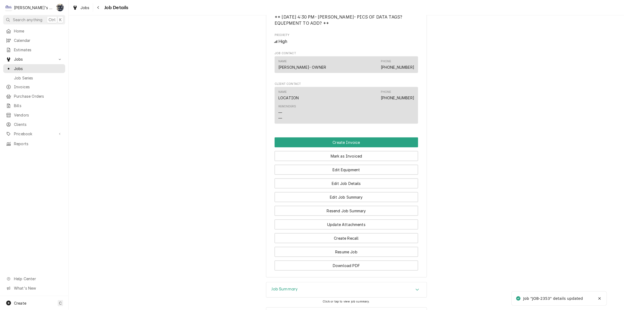
scroll to position [365, 0]
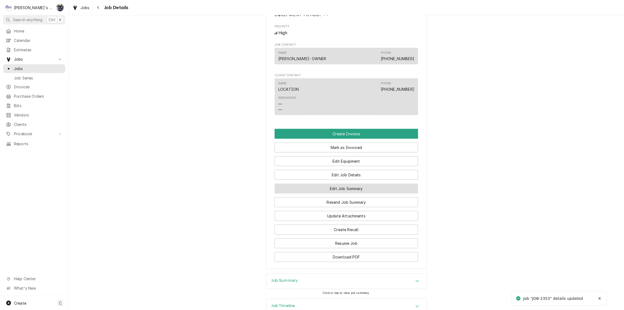
click at [333, 191] on button "Edit Job Summary" at bounding box center [346, 188] width 143 height 10
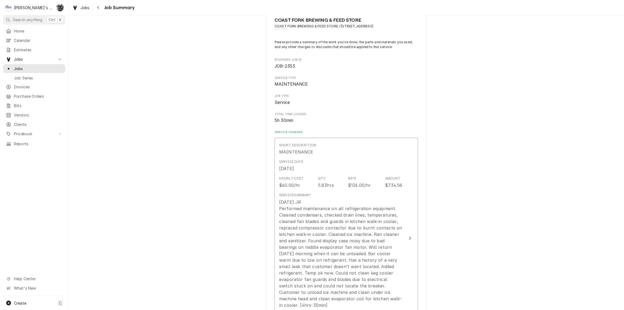
scroll to position [24, 0]
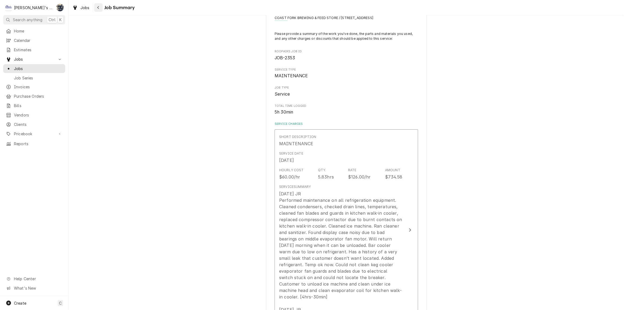
click at [101, 7] on button "Navigate back" at bounding box center [98, 7] width 9 height 9
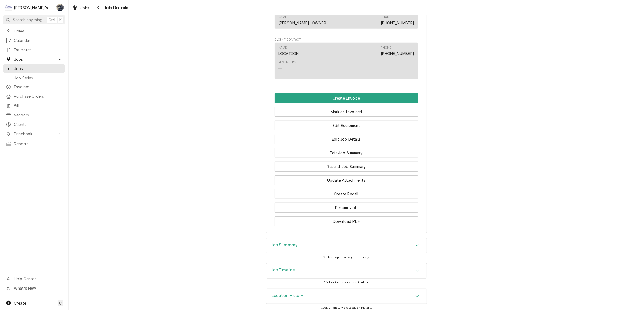
scroll to position [404, 0]
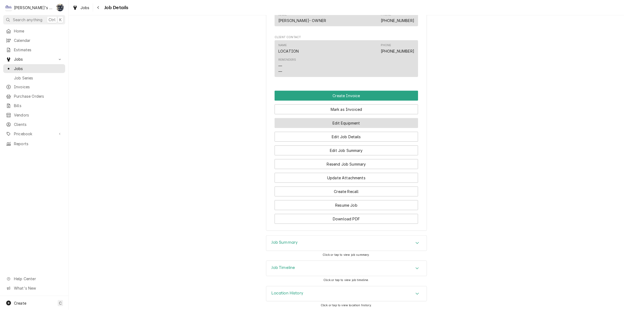
click at [337, 123] on button "Edit Equipment" at bounding box center [346, 123] width 143 height 10
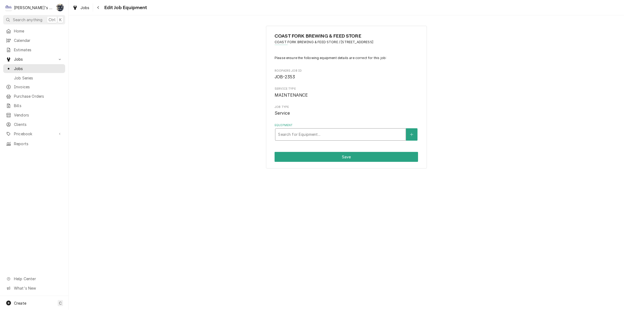
click at [330, 136] on div "Equipment" at bounding box center [340, 135] width 125 height 10
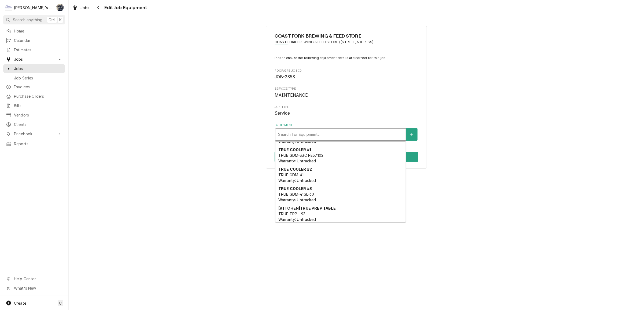
scroll to position [173, 0]
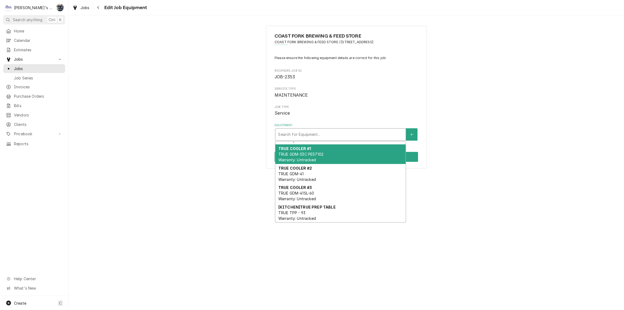
click at [478, 110] on div "COAST FORK BREWING & FEED STORE COAST FORK BREWING & FEED STORE / [STREET_ADDRE…" at bounding box center [346, 97] width 555 height 152
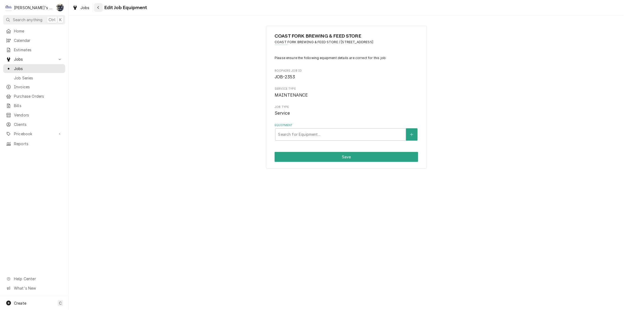
click at [100, 8] on div "Navigate back" at bounding box center [98, 7] width 5 height 5
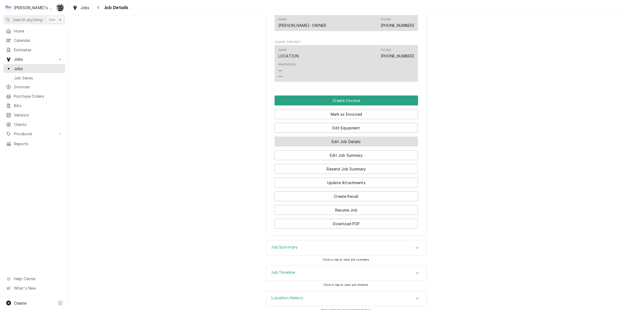
scroll to position [404, 0]
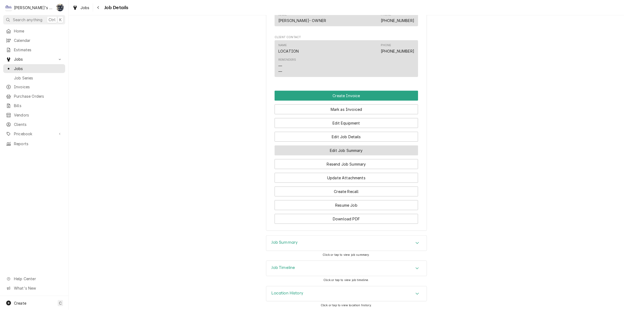
click at [332, 148] on button "Edit Job Summary" at bounding box center [346, 150] width 143 height 10
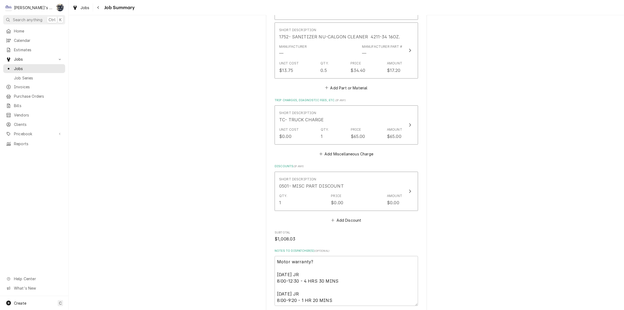
scroll to position [765, 0]
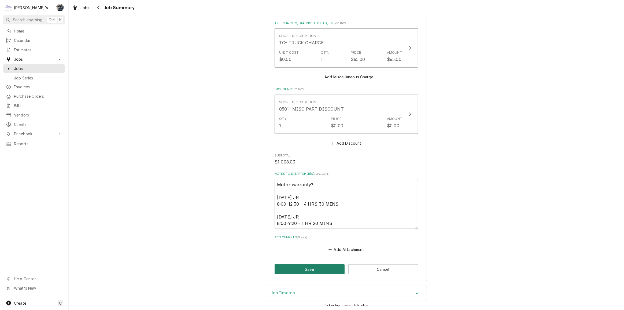
click at [323, 265] on button "Save" at bounding box center [310, 269] width 70 height 10
type textarea "x"
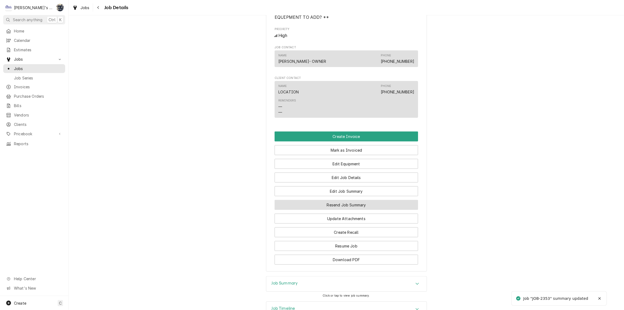
scroll to position [404, 0]
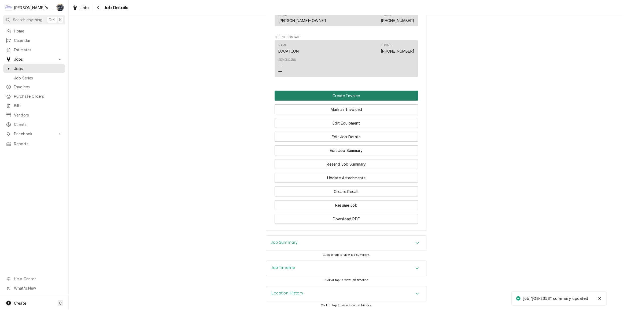
click at [343, 94] on button "Create Invoice" at bounding box center [346, 96] width 143 height 10
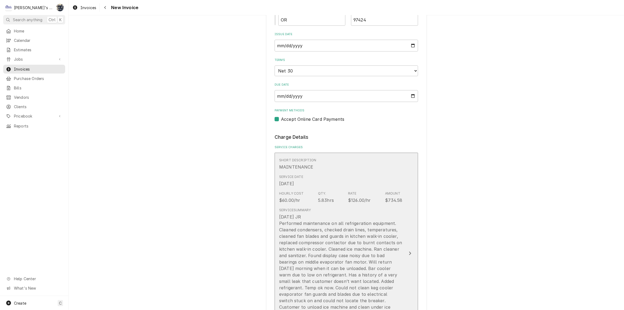
scroll to position [414, 0]
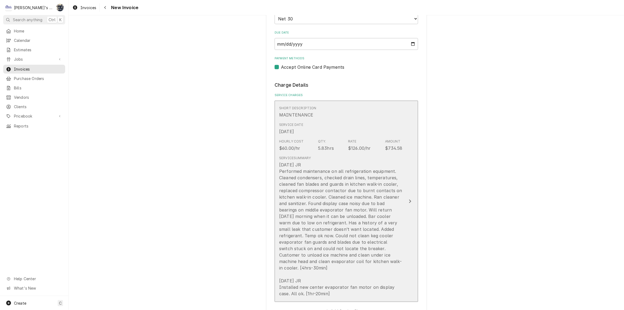
click at [339, 204] on div "7/17/2025 JR Performed maintenance on all refrigeration equipment. Cleaned cond…" at bounding box center [340, 228] width 123 height 135
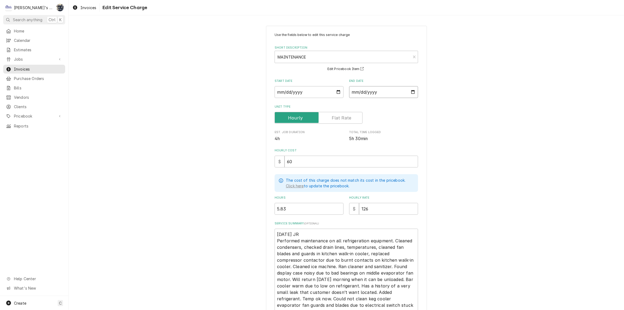
click at [410, 92] on input "2025-07-17" at bounding box center [383, 92] width 69 height 12
type textarea "x"
type input "2025-07-18"
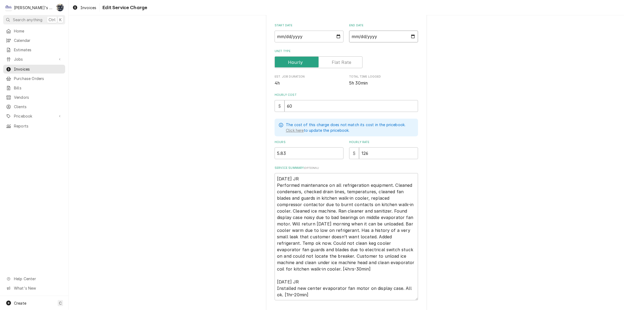
scroll to position [91, 0]
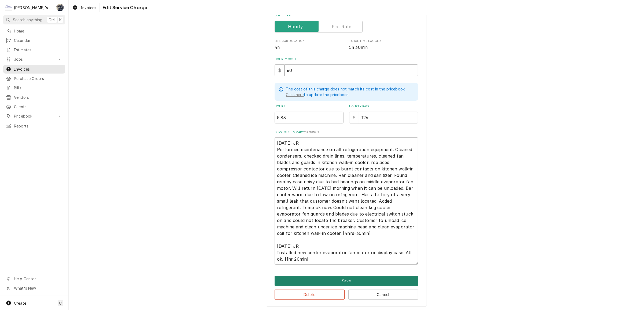
click at [319, 282] on button "Save" at bounding box center [346, 281] width 143 height 10
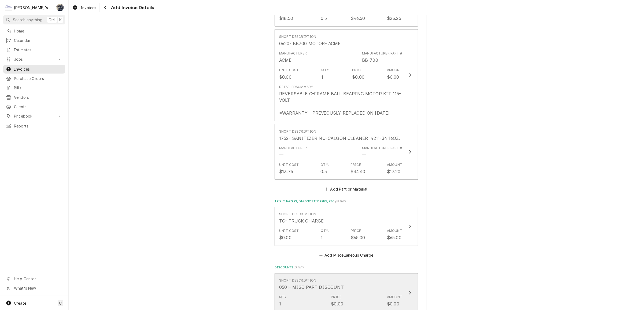
scroll to position [1017, 0]
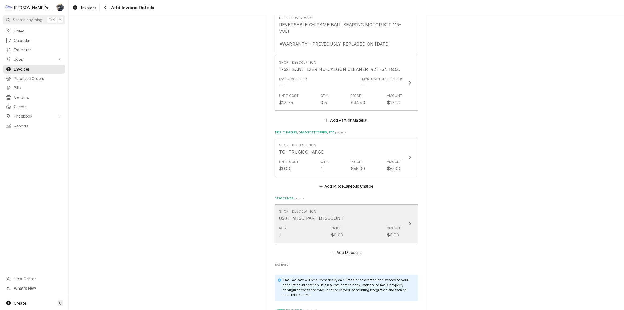
click at [320, 231] on div "Qty. 1 Price $0.00 Amount $0.00" at bounding box center [340, 232] width 123 height 17
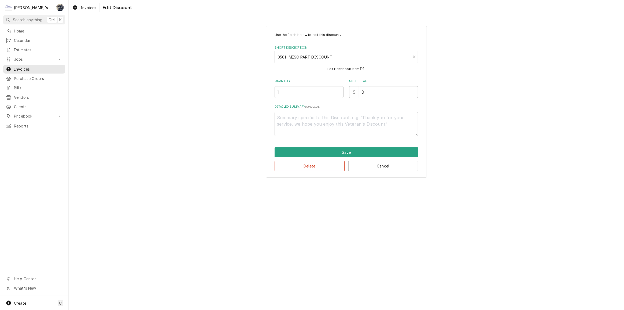
type textarea "x"
type textarea "1"
type textarea "x"
type textarea "10"
type textarea "x"
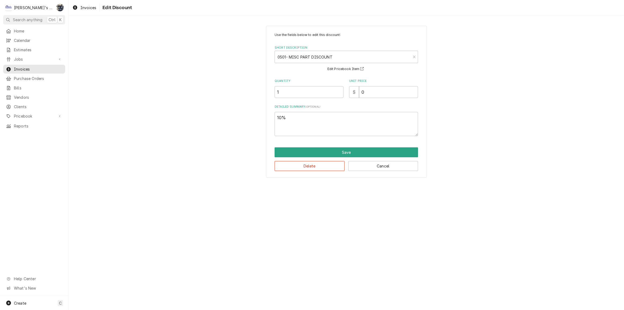
type textarea "10%"
drag, startPoint x: 378, startPoint y: 91, endPoint x: 340, endPoint y: 97, distance: 38.3
click at [343, 99] on div "Use the fields below to edit this discount: Short Description 0501- MISC PART D…" at bounding box center [346, 83] width 143 height 103
type textarea "x"
type input "2"
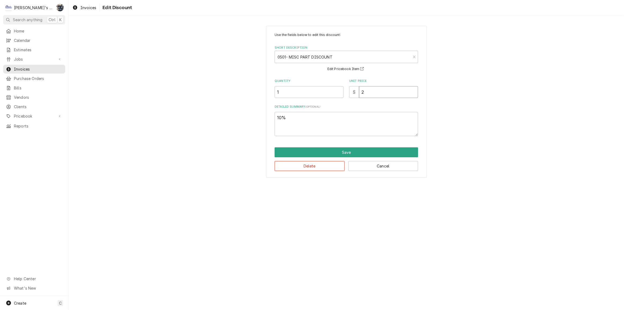
type textarea "x"
type input "20"
type textarea "x"
type input "20.8"
type textarea "x"
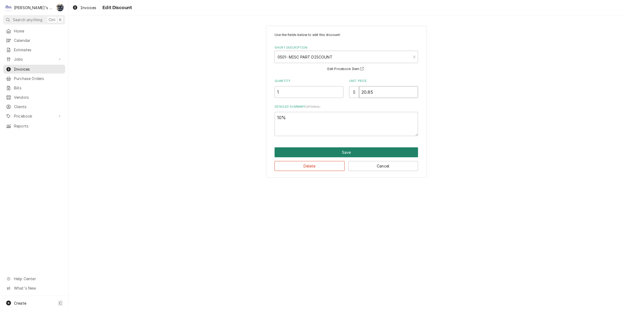
type input "20.85"
click at [332, 150] on button "Save" at bounding box center [346, 152] width 143 height 10
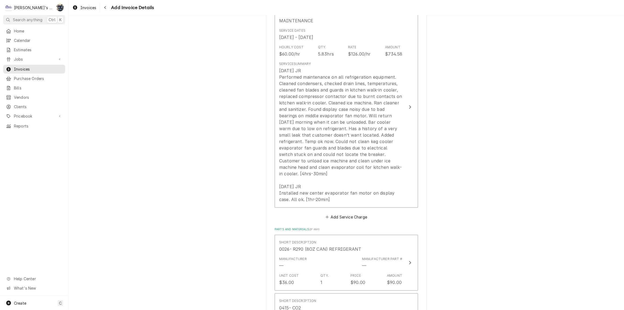
scroll to position [505, 0]
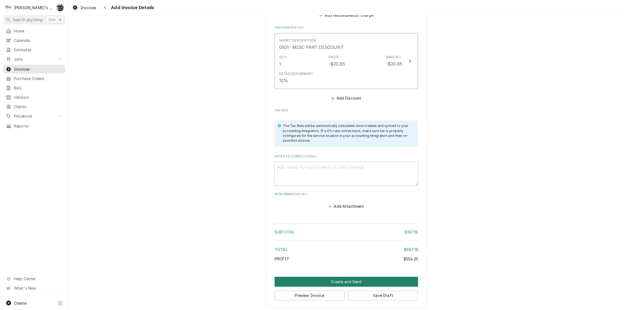
click at [332, 278] on button "Create and Send" at bounding box center [346, 281] width 143 height 10
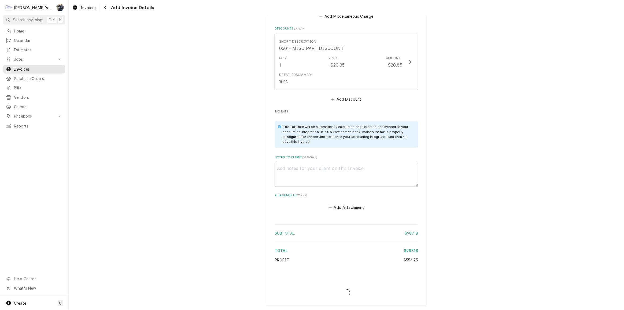
scroll to position [1185, 0]
type textarea "x"
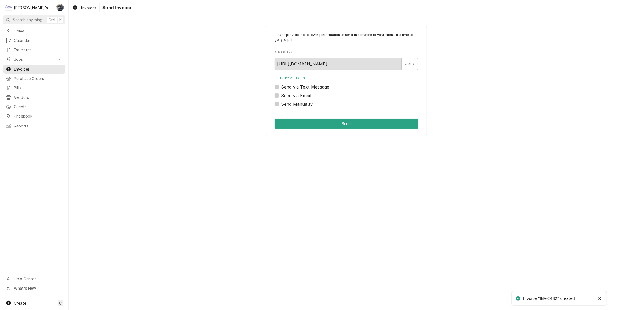
click at [274, 102] on div "Please provide the following information to send this invoice to your client. I…" at bounding box center [346, 81] width 161 height 110
click at [281, 105] on label "Send Manually" at bounding box center [297, 104] width 32 height 6
click at [281, 105] on input "Send Manually" at bounding box center [352, 107] width 143 height 12
checkbox input "true"
click at [282, 122] on button "Send" at bounding box center [346, 124] width 143 height 10
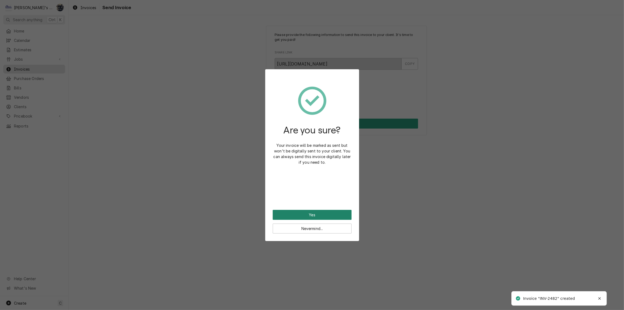
click at [330, 216] on button "Yes" at bounding box center [312, 215] width 79 height 10
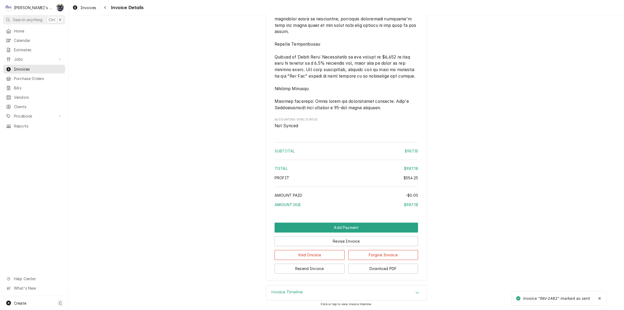
scroll to position [1032, 0]
click at [357, 266] on button "Download PDF" at bounding box center [383, 268] width 70 height 10
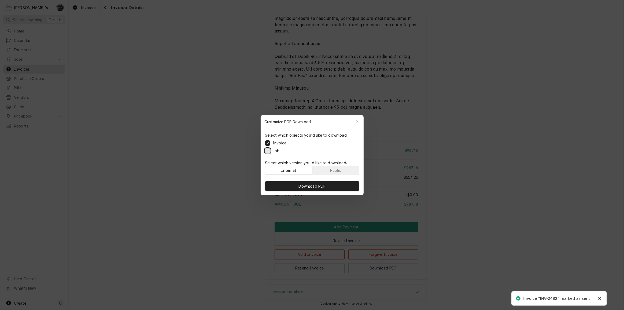
click at [268, 150] on button "Job" at bounding box center [267, 150] width 5 height 5
click at [289, 184] on button "Download PDF" at bounding box center [312, 186] width 94 height 10
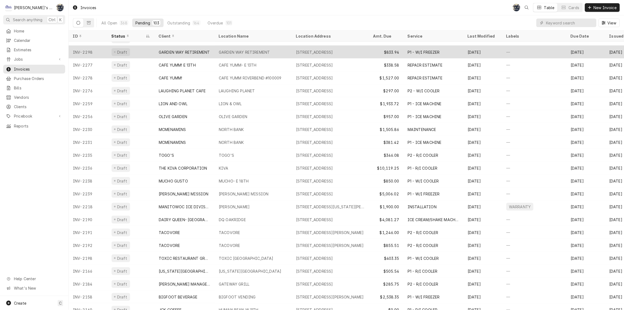
scroll to position [775, 0]
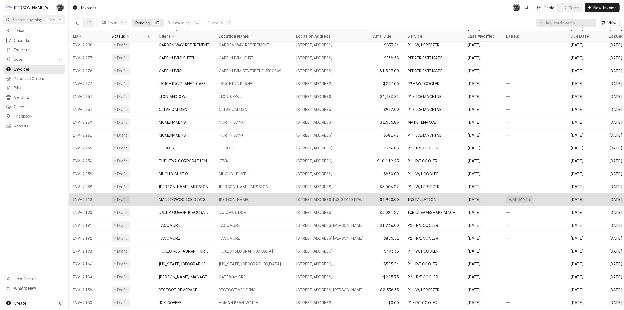
click at [269, 195] on div "[PERSON_NAME]" at bounding box center [252, 199] width 77 height 13
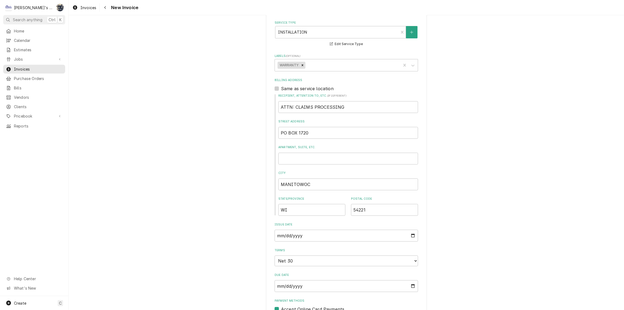
scroll to position [219, 0]
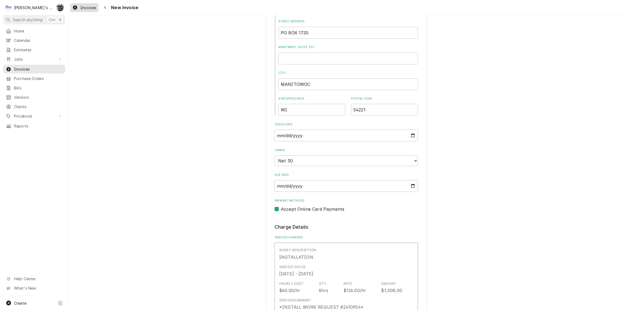
click at [91, 6] on span "Invoices" at bounding box center [88, 8] width 16 height 6
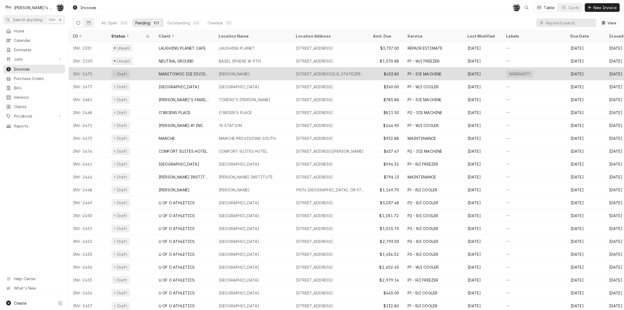
click at [250, 71] on div "MCDONALD'S CRESWELL" at bounding box center [234, 74] width 31 height 6
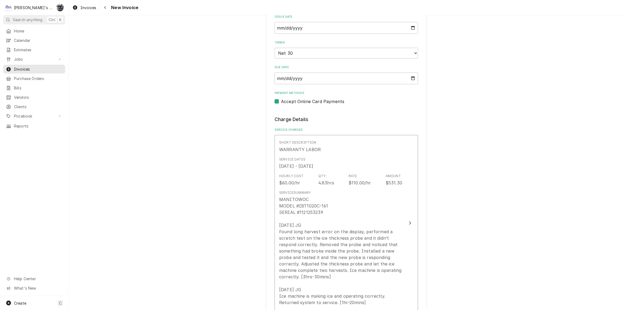
scroll to position [365, 0]
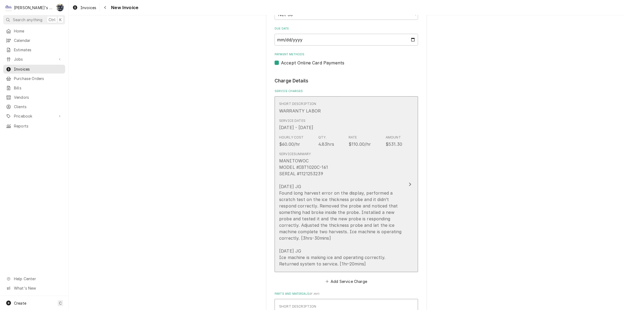
click at [328, 166] on div "MANITOWOC MODEL #IBT1020C-161 SERIAL #1121253239 [DATE] JG Found long harvest e…" at bounding box center [340, 211] width 123 height 109
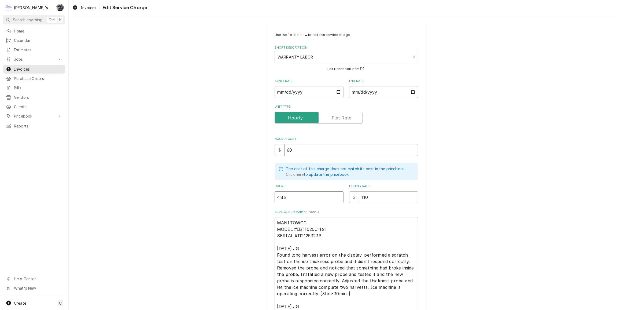
drag, startPoint x: 299, startPoint y: 197, endPoint x: 260, endPoint y: 196, distance: 38.6
click at [260, 196] on div "Use the fields below to edit this service charge Short Description WARRANTY LAB…" at bounding box center [346, 196] width 555 height 350
type textarea "x"
type input "2"
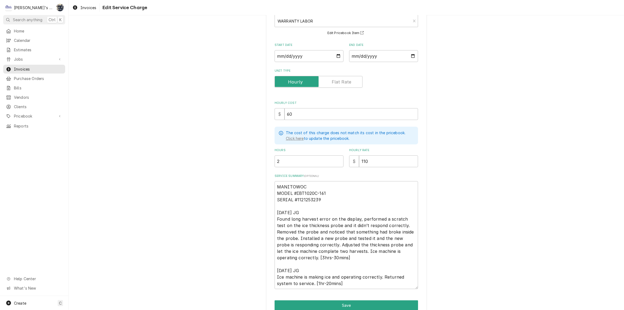
scroll to position [60, 0]
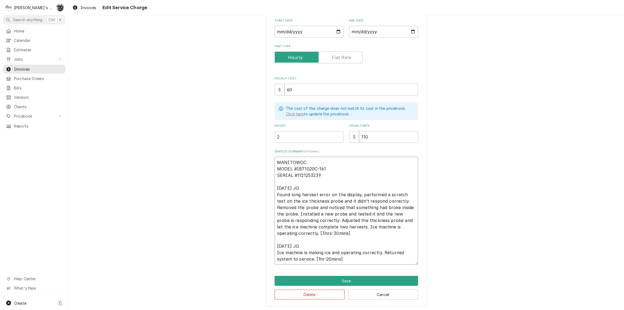
drag, startPoint x: 334, startPoint y: 232, endPoint x: 295, endPoint y: 234, distance: 38.7
click at [295, 234] on textarea "MANITOWOC MODEL #IBT1020C-161 SERIAL #1121253239 [DATE] JG Found long harvest e…" at bounding box center [346, 211] width 143 height 108
type textarea "x"
type textarea "MANITOWOC MODEL #IBT1020C-161 SERIAL #1121253239 [DATE] JG Found long harvest e…"
drag, startPoint x: 354, startPoint y: 260, endPoint x: 315, endPoint y: 261, distance: 39.1
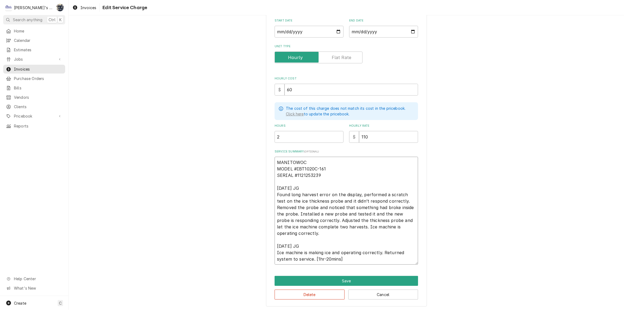
click at [315, 260] on textarea "MANITOWOC MODEL #IBT1020C-161 SERIAL #1121253239 [DATE] JG Found long harvest e…" at bounding box center [346, 211] width 143 height 108
type textarea "x"
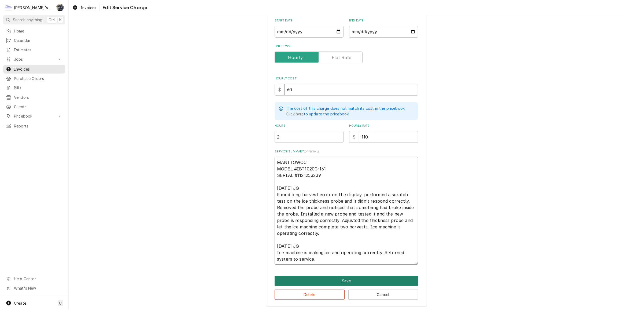
type textarea "MANITOWOC MODEL #IBT1020C-161 SERIAL #1121253239 [DATE] JG Found long harvest e…"
click at [322, 278] on button "Save" at bounding box center [346, 281] width 143 height 10
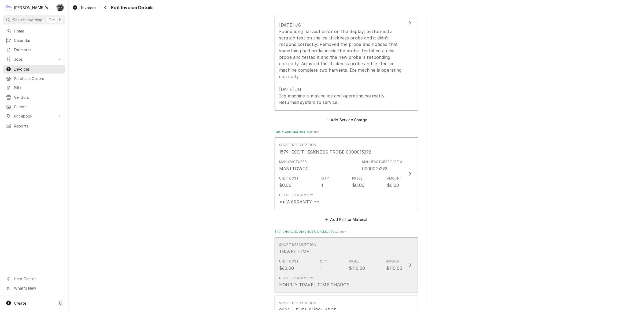
scroll to position [530, 0]
click at [327, 252] on div "Short Description TRAVEL TIME" at bounding box center [340, 245] width 123 height 17
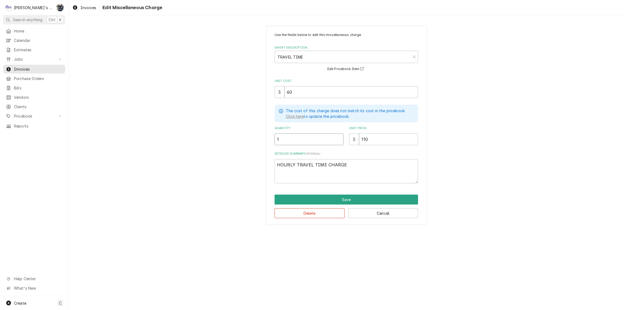
drag, startPoint x: 282, startPoint y: 132, endPoint x: 264, endPoint y: 134, distance: 18.3
click at [264, 134] on div "Use the fields below to edit this miscellaneous charge Short Description TRAVEL…" at bounding box center [346, 125] width 555 height 209
type textarea "x"
type input "2"
click at [322, 195] on button "Save" at bounding box center [346, 199] width 143 height 10
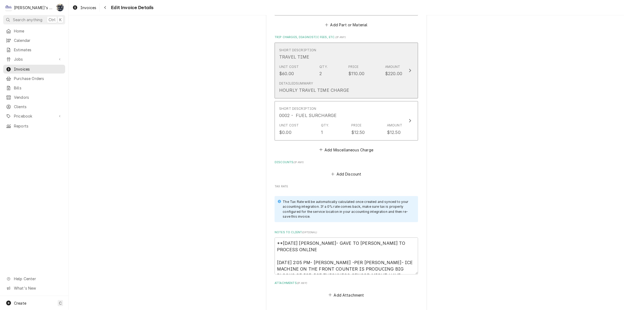
scroll to position [791, 0]
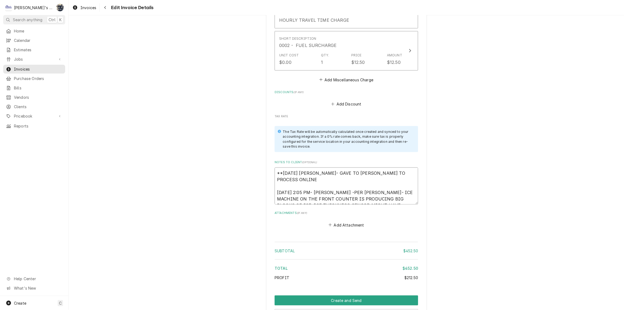
drag, startPoint x: 273, startPoint y: 185, endPoint x: 273, endPoint y: 164, distance: 21.4
click at [275, 164] on div "Notes to Client ( optional ) **9/25/2025 SARAH- GAVE TO JEFF TO PROCESS ONLINE …" at bounding box center [346, 182] width 143 height 44
type textarea "x"
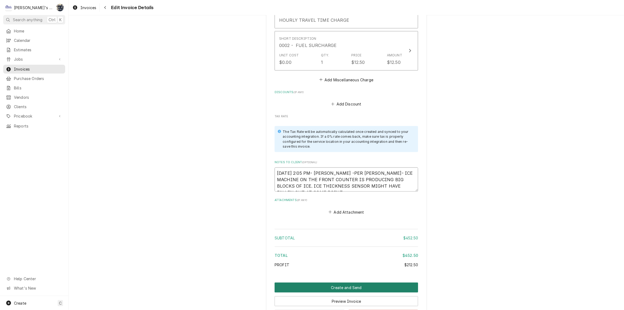
type textarea "8/8/2025 2:05 PM- KASSIE -PER BRANDON- ICE MACHINE ON THE FRONT COUNTER IS PROD…"
click at [357, 287] on button "Create and Send" at bounding box center [346, 287] width 143 height 10
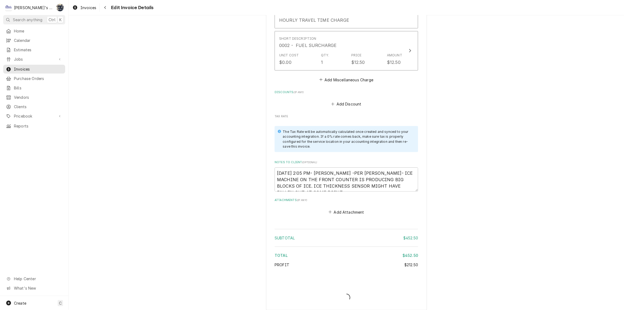
type textarea "x"
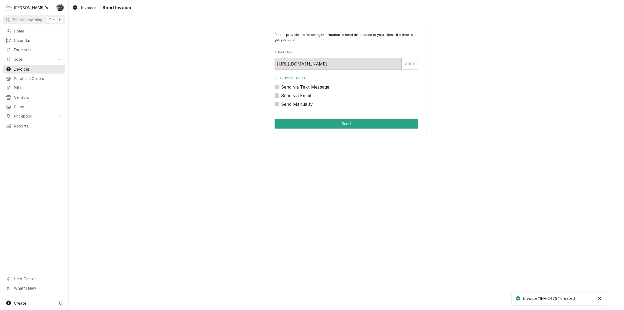
click at [281, 105] on label "Send Manually" at bounding box center [297, 104] width 32 height 6
click at [281, 105] on input "Send Manually" at bounding box center [352, 107] width 143 height 12
checkbox input "true"
click at [282, 121] on button "Send" at bounding box center [346, 124] width 143 height 10
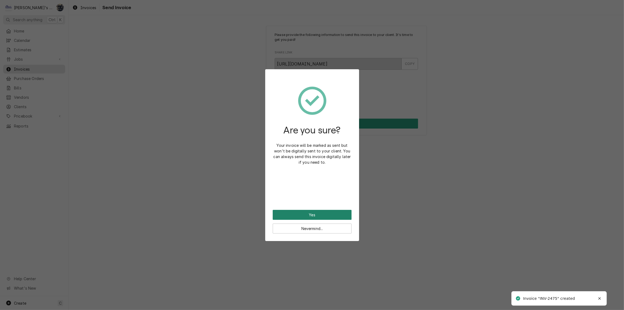
click at [315, 214] on button "Yes" at bounding box center [312, 215] width 79 height 10
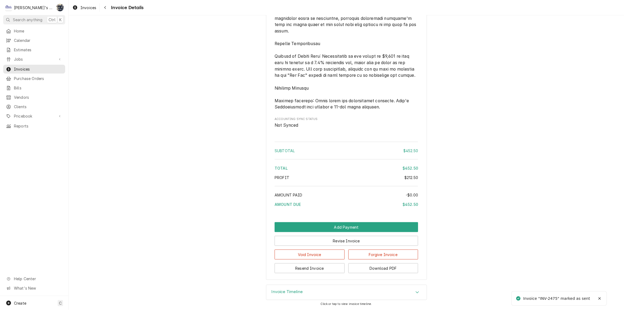
scroll to position [788, 0]
click at [352, 266] on button "Download PDF" at bounding box center [383, 268] width 70 height 10
click at [23, 68] on span "Invoices" at bounding box center [38, 69] width 49 height 6
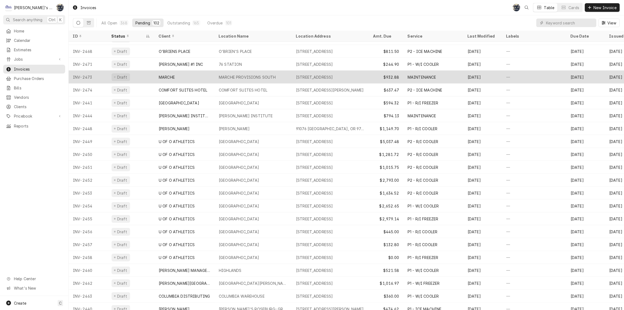
scroll to position [56, 0]
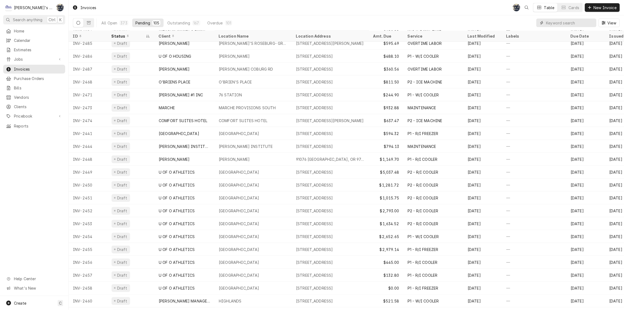
click at [565, 24] on input "Dynamic Content Wrapper" at bounding box center [570, 23] width 48 height 9
type input "2287"
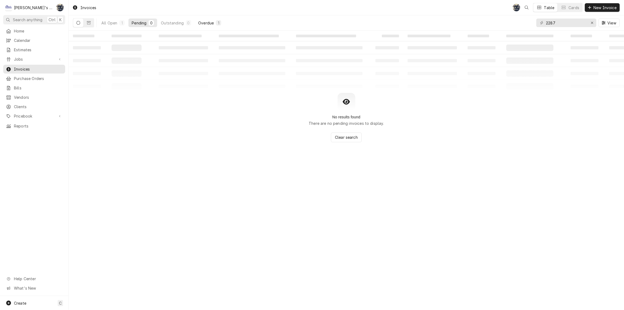
click at [209, 20] on div "Overdue" at bounding box center [206, 23] width 16 height 6
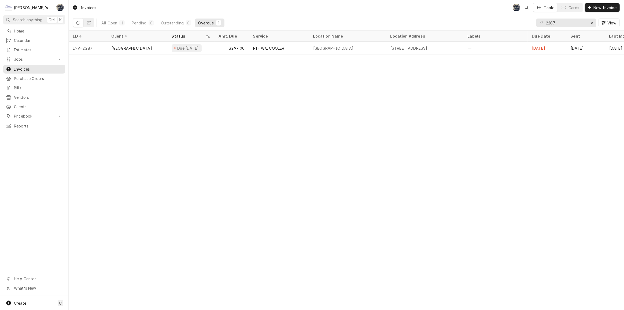
click at [43, 61] on div "Jobs Jobs Job Series" at bounding box center [34, 59] width 62 height 9
click at [42, 60] on div "Jobs" at bounding box center [34, 59] width 60 height 7
click at [42, 67] on span "Jobs" at bounding box center [38, 69] width 49 height 6
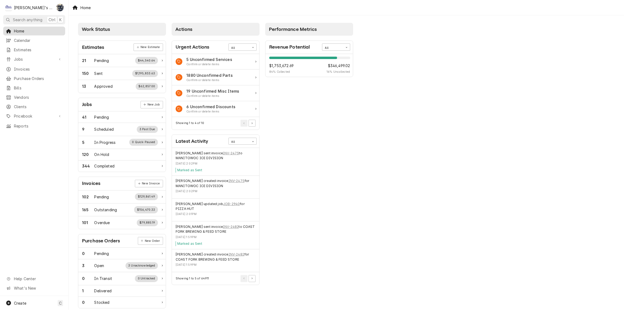
click at [11, 31] on icon "Dynamic Content Wrapper" at bounding box center [8, 31] width 5 height 4
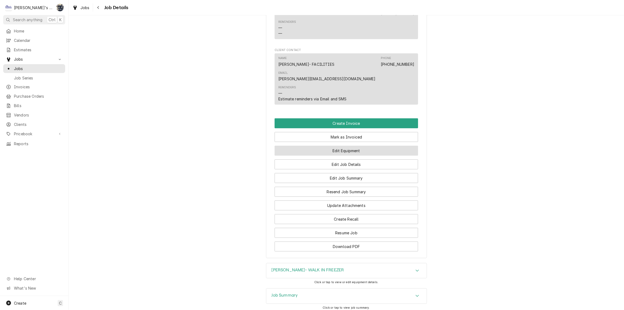
scroll to position [449, 0]
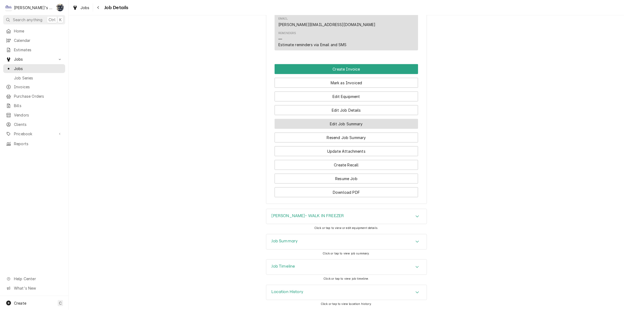
click at [340, 122] on button "Edit Job Summary" at bounding box center [346, 124] width 143 height 10
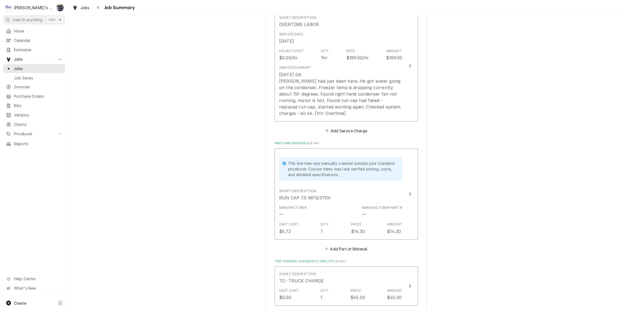
scroll to position [95, 0]
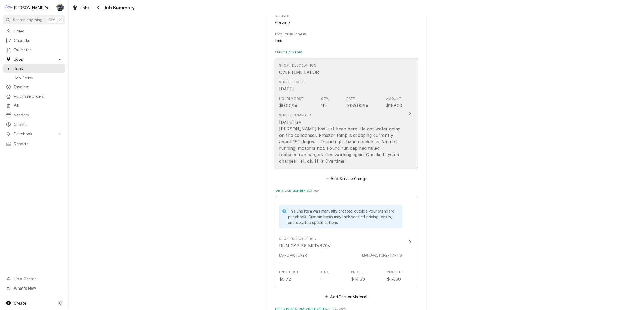
click at [338, 124] on div "8/11/2025 GA Brandon had just been here. He got water going on the condenser. F…" at bounding box center [340, 141] width 123 height 45
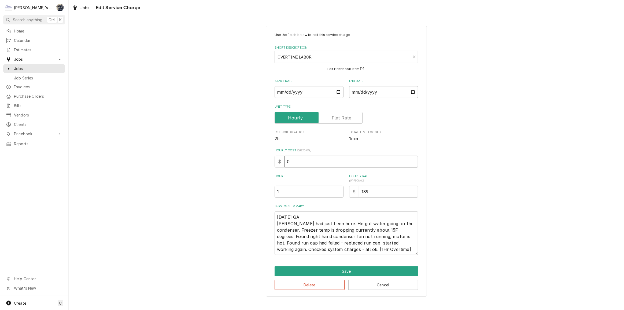
drag, startPoint x: 293, startPoint y: 168, endPoint x: 284, endPoint y: 172, distance: 9.2
click at [285, 171] on div "Use the fields below to edit this service charge Short Description OVERTIME LAB…" at bounding box center [346, 143] width 143 height 222
type textarea "x"
type input "8"
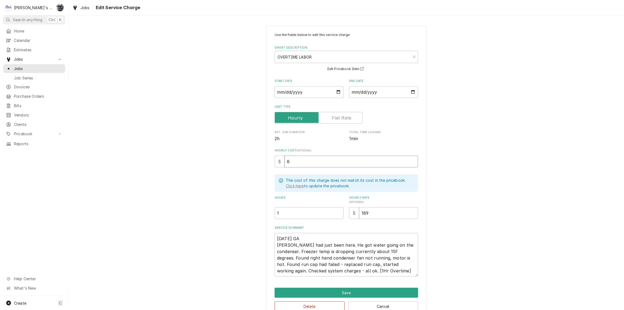
type textarea "x"
type input "85"
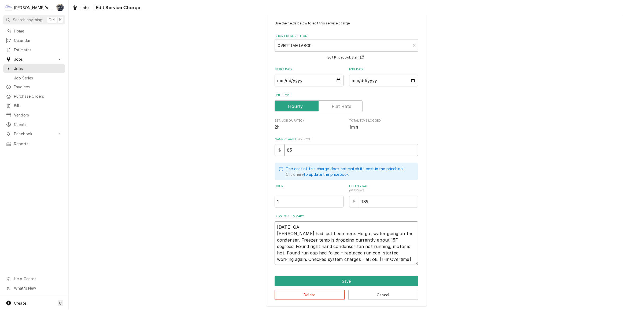
click at [319, 258] on textarea "8/11/2025 GA Brandon had just been here. He got water going on the condenser. F…" at bounding box center [346, 242] width 143 height 43
type textarea "x"
type textarea "8/11/2025 GA Brandon had just been here. He got water going on the condenser. F…"
type textarea "x"
type textarea "8/11/2025 GA Brandon had just been here. He got water going on the condenser. F…"
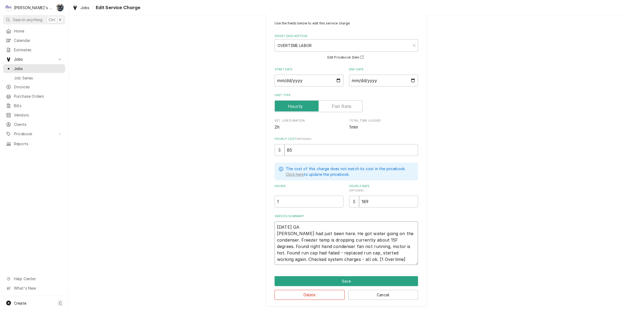
type textarea "x"
type textarea "8/11/2025 GA Brandon had just been here. He got water going on the condenser. F…"
type textarea "x"
type textarea "8/11/2025 GA Brandon had just been here. He got water going on the condenser. F…"
type textarea "x"
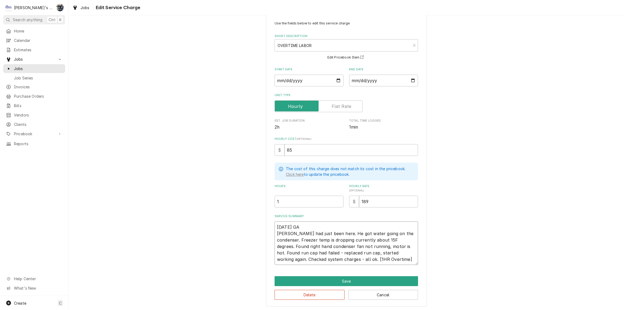
type textarea "8/11/2025 GA Brandon had just been here. He got water going on the condenser. F…"
type textarea "x"
type textarea "8/11/2025 GA Brandon had just been here. He got water going on the condenser. F…"
type textarea "x"
type textarea "8/11/2025 GA Brandon had just been here. He got water going on the condenser. F…"
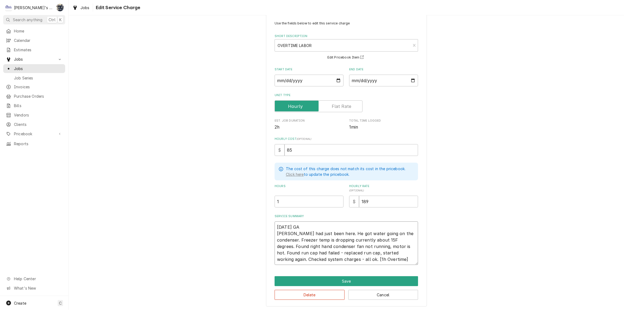
type textarea "x"
type textarea "8/11/2025 GA Brandon had just been here. He got water going on the condenser. F…"
type textarea "x"
type textarea "8/11/2025 GA Brandon had just been here. He got water going on the condenser. F…"
type textarea "x"
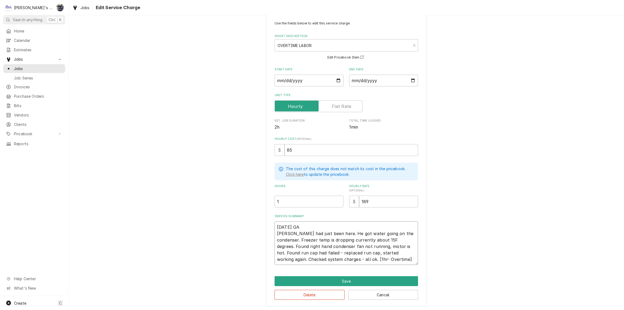
type textarea "8/11/2025 GA Brandon had just been here. He got water going on the condenser. F…"
type textarea "x"
type textarea "8/11/2025 GA Brandon had just been here. He got water going on the condenser. F…"
type textarea "x"
type textarea "8/11/2025 GA Brandon had just been here. He got water going on the condenser. F…"
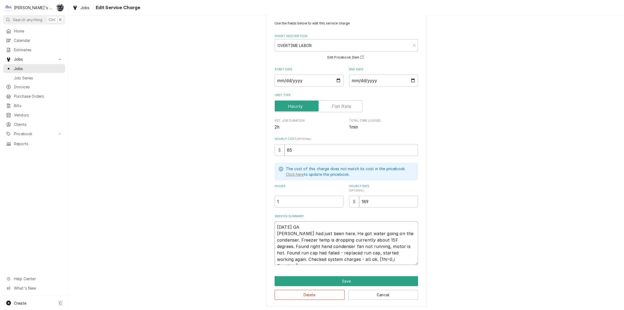
type textarea "x"
type textarea "8/11/2025 GA Brandon had just been here. He got water going on the condenser. F…"
type textarea "x"
type textarea "8/11/2025 GA Brandon had just been here. He got water going on the condenser. F…"
type textarea "x"
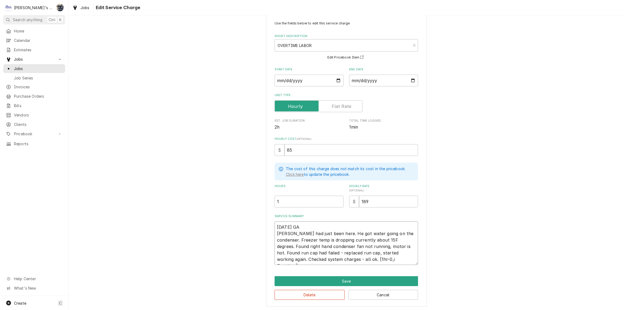
type textarea "8/11/2025 GA Brandon had just been here. He got water going on the condenser. F…"
type textarea "x"
type textarea "8/11/2025 GA Brandon had just been here. He got water going on the condenser. F…"
type textarea "x"
type textarea "8/11/2025 GA Brandon had just been here. He got water going on the condenser. F…"
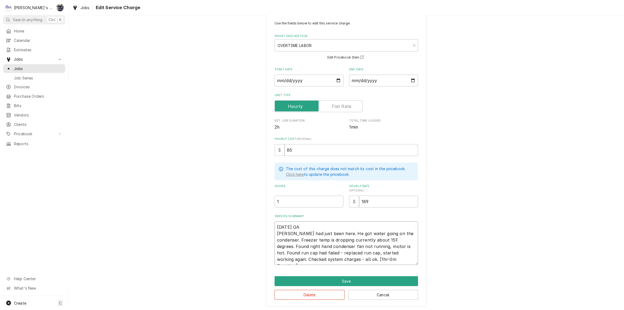
type textarea "x"
type textarea "8/11/2025 GA Brandon had just been here. He got water going on the condenser. F…"
type textarea "x"
type textarea "8/11/2025 GA Brandon had just been here. He got water going on the condenser. F…"
click at [354, 281] on button "Save" at bounding box center [346, 281] width 143 height 10
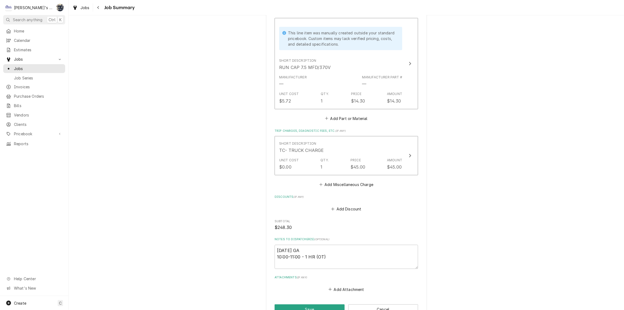
scroll to position [290, 0]
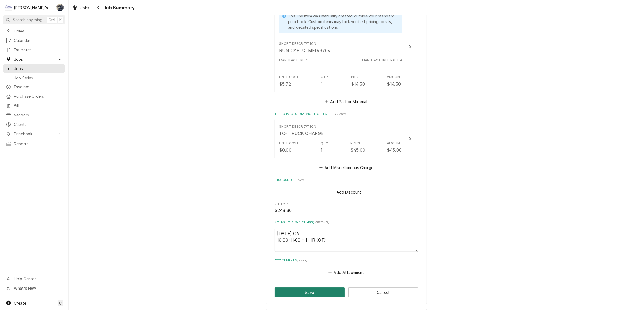
click at [332, 287] on button "Save" at bounding box center [310, 292] width 70 height 10
type textarea "x"
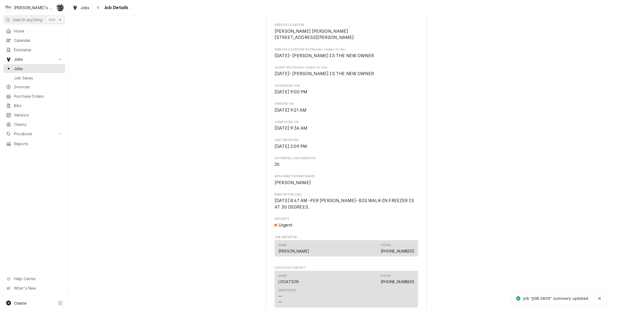
scroll to position [244, 0]
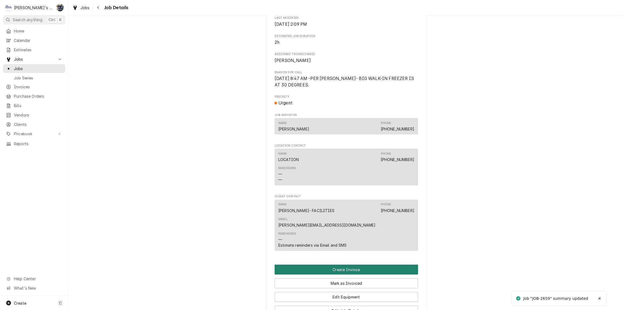
click at [342, 273] on button "Create Invoice" at bounding box center [346, 269] width 143 height 10
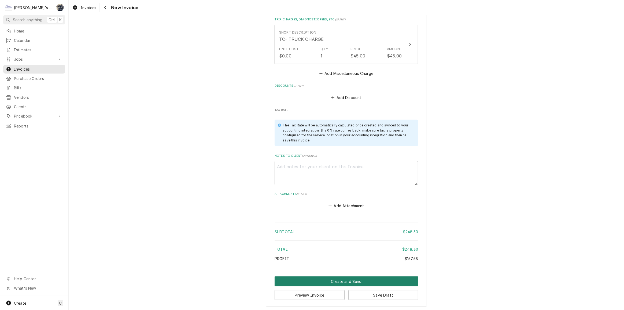
click at [343, 277] on button "Create and Send" at bounding box center [346, 281] width 143 height 10
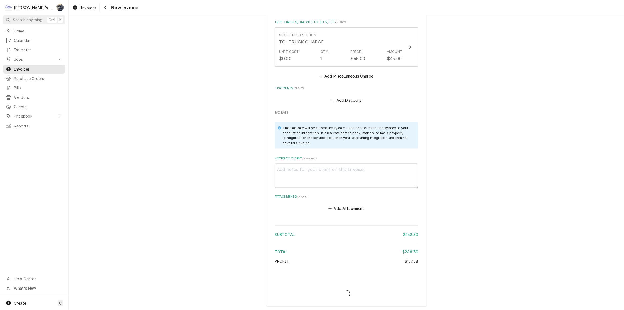
type textarea "x"
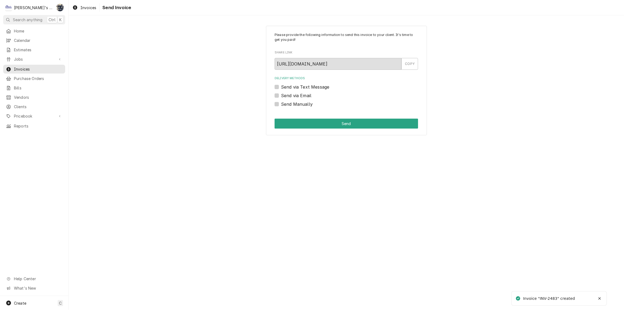
click at [281, 103] on label "Send Manually" at bounding box center [297, 104] width 32 height 6
click at [281, 103] on input "Send Manually" at bounding box center [352, 107] width 143 height 12
checkbox input "true"
click at [280, 121] on button "Send" at bounding box center [346, 124] width 143 height 10
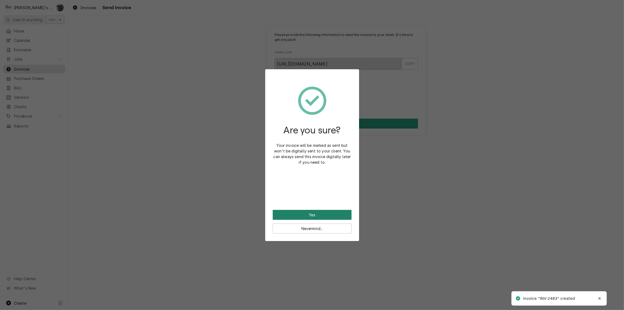
click at [308, 215] on button "Yes" at bounding box center [312, 215] width 79 height 10
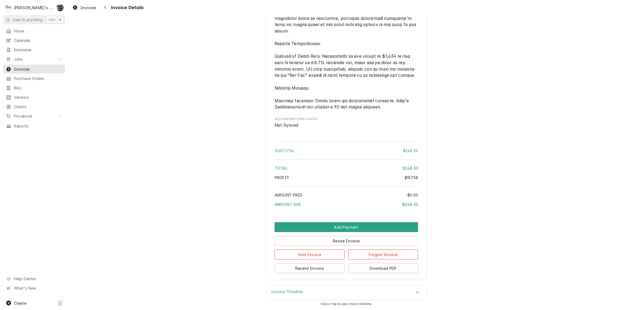
scroll to position [668, 0]
click at [368, 265] on button "Download PDF" at bounding box center [383, 268] width 70 height 10
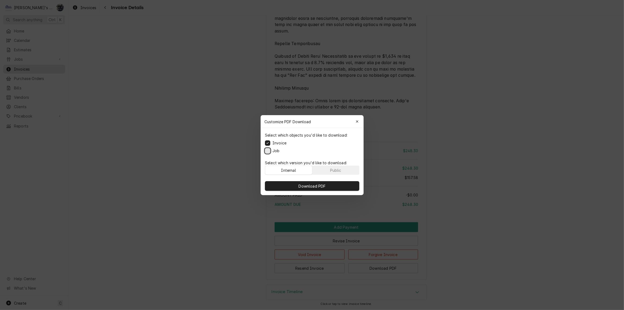
click at [269, 148] on button "Job" at bounding box center [267, 150] width 5 height 5
click at [290, 185] on button "Download PDF" at bounding box center [312, 186] width 94 height 10
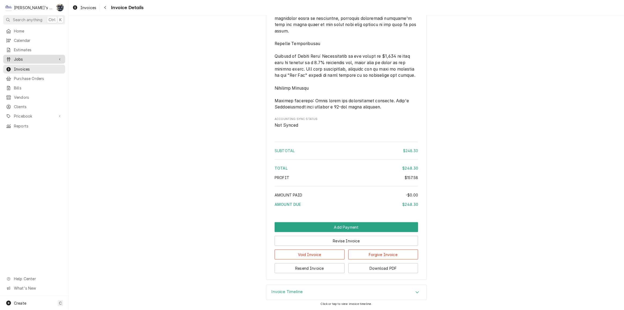
click at [16, 56] on span "Jobs" at bounding box center [34, 59] width 40 height 6
click at [19, 67] on span "Jobs" at bounding box center [38, 69] width 49 height 6
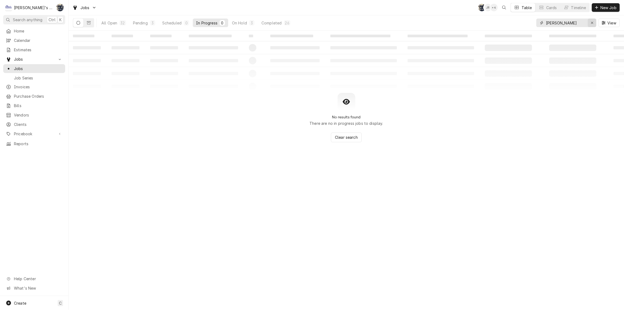
click at [591, 22] on icon "Erase input" at bounding box center [592, 23] width 3 height 4
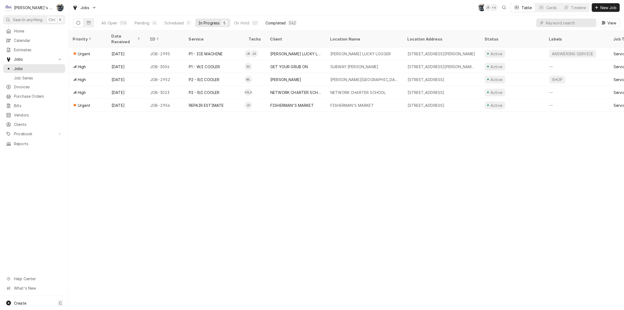
click at [279, 25] on div "Completed" at bounding box center [275, 23] width 20 height 6
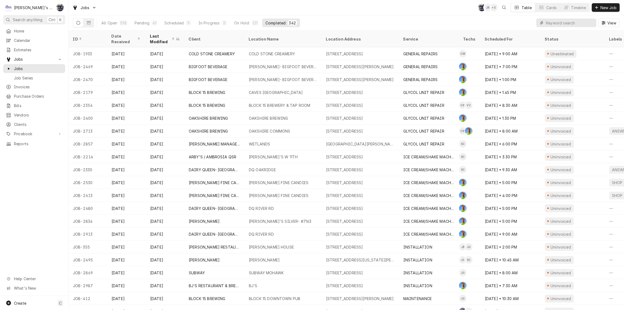
click at [559, 21] on input "Dynamic Content Wrapper" at bounding box center [570, 23] width 48 height 9
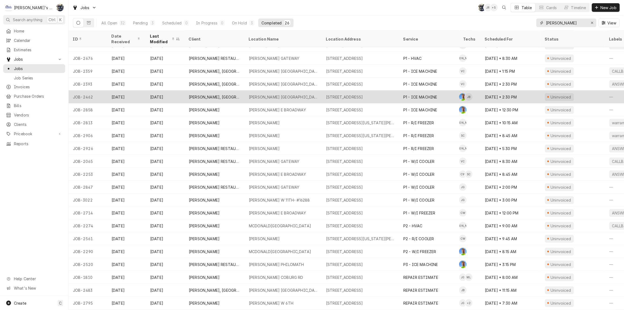
scroll to position [73, 0]
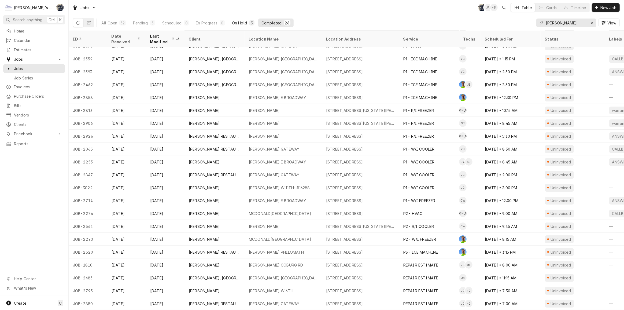
type input "[PERSON_NAME]"
click at [241, 21] on div "On Hold" at bounding box center [239, 23] width 15 height 6
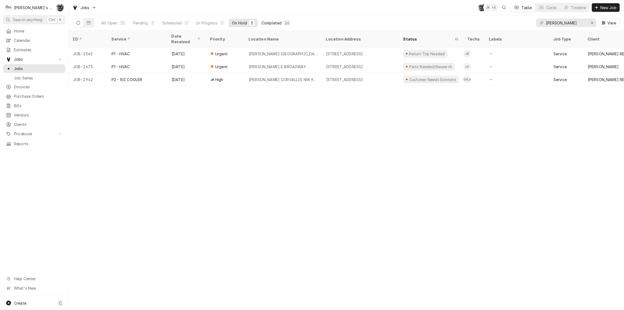
click at [273, 21] on div "Completed" at bounding box center [271, 23] width 20 height 6
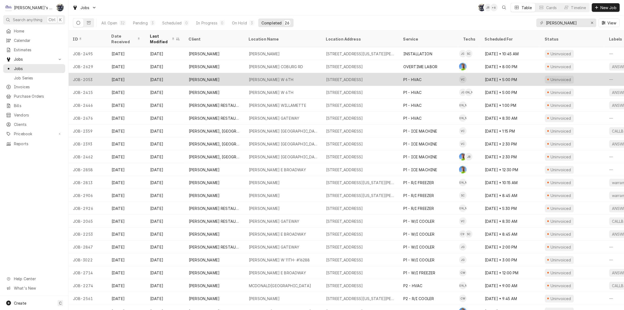
click at [298, 75] on div "MCDONALD'S W 6TH" at bounding box center [283, 79] width 77 height 13
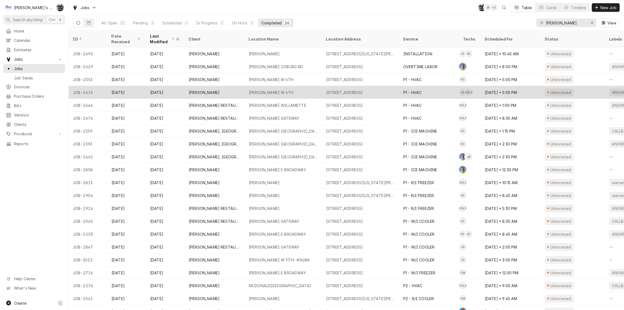
click at [285, 90] on div "MCDONALD'S W 6TH" at bounding box center [271, 93] width 45 height 6
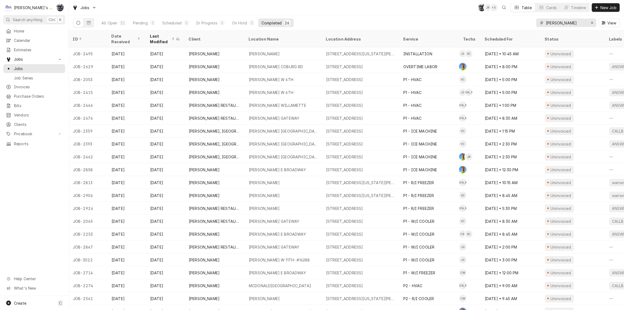
click at [564, 20] on input "mcdonald's" at bounding box center [566, 23] width 40 height 9
drag, startPoint x: 544, startPoint y: 23, endPoint x: 528, endPoint y: 24, distance: 16.1
click at [528, 24] on div "All Open 32 Pending 3 Scheduled 0 In Progress 0 On Hold 3 Completed 26 mcdonald…" at bounding box center [346, 22] width 547 height 15
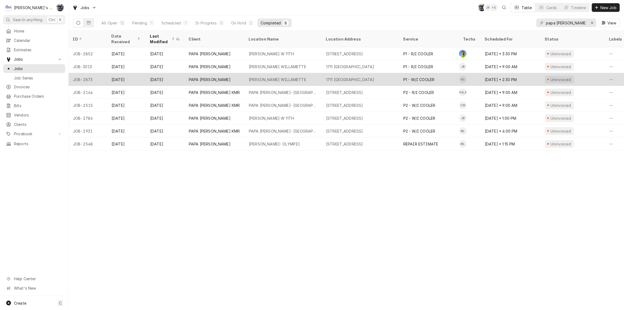
click at [262, 79] on div "PAPA MURPHY'S WILLAMETTE" at bounding box center [277, 80] width 57 height 6
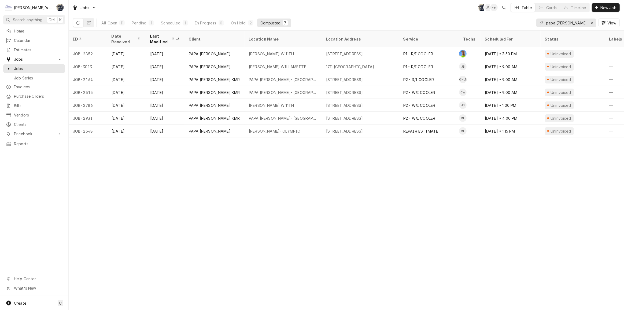
drag, startPoint x: 564, startPoint y: 25, endPoint x: 526, endPoint y: 23, distance: 38.1
click at [526, 23] on div "All Open 11 Pending 1 Scheduled 1 In Progress 0 On Hold 2 Completed 7 papa mur …" at bounding box center [346, 22] width 547 height 15
type input "2829"
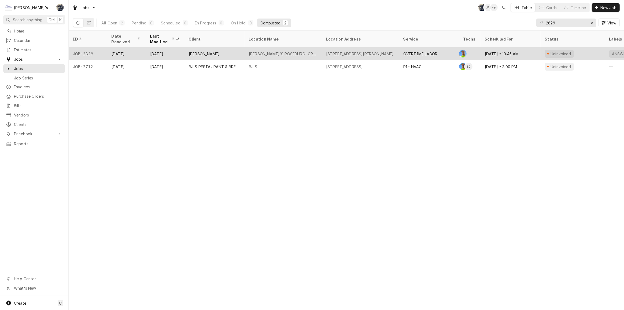
click at [357, 53] on div "250 GRANT SMITH RD, ROSEBURG, OR 97471" at bounding box center [360, 54] width 68 height 6
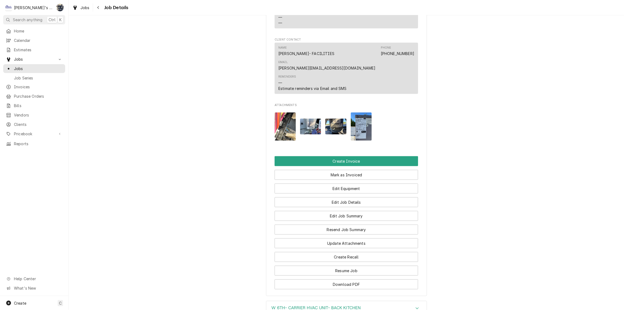
scroll to position [633, 0]
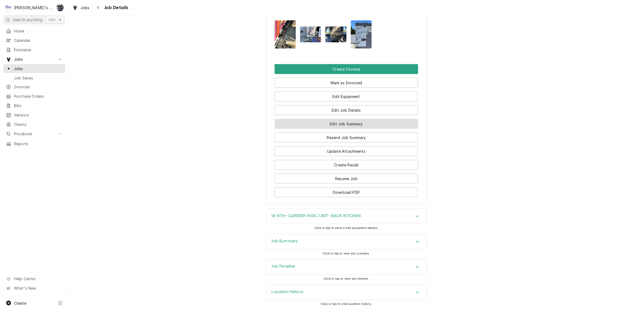
click at [324, 128] on button "Edit Job Summary" at bounding box center [346, 124] width 143 height 10
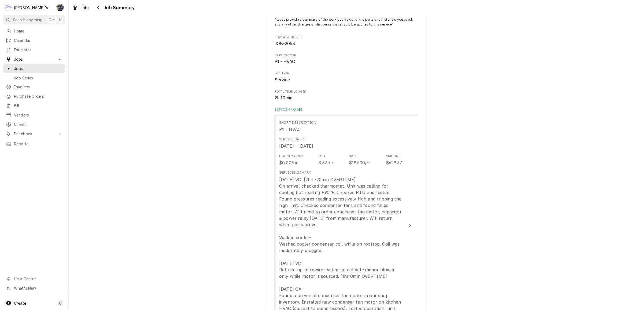
scroll to position [122, 0]
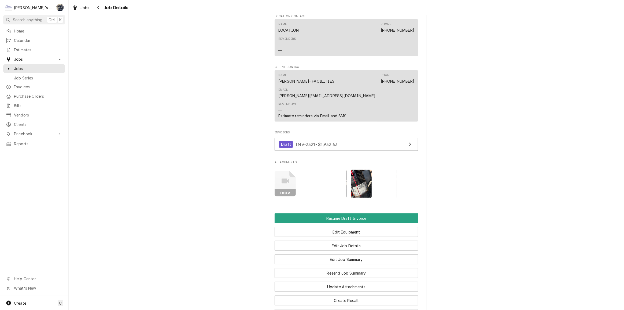
scroll to position [463, 0]
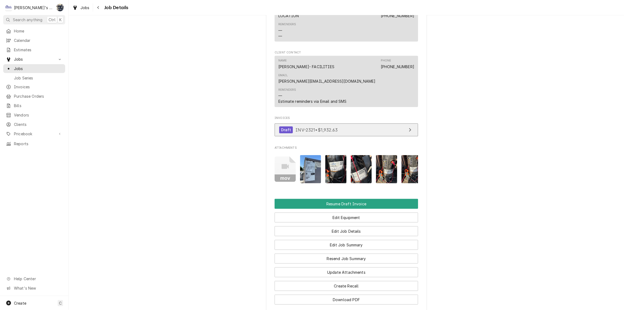
click at [298, 132] on span "INV-2321 • $1,932.63" at bounding box center [316, 129] width 42 height 5
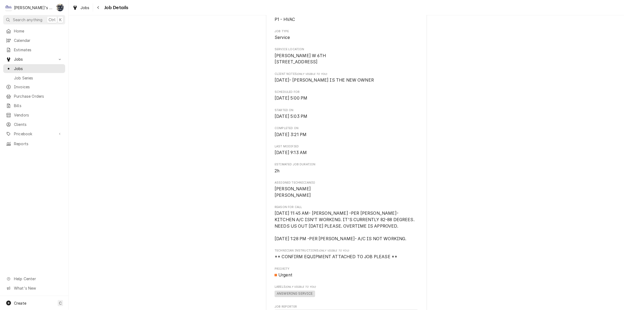
scroll to position [0, 0]
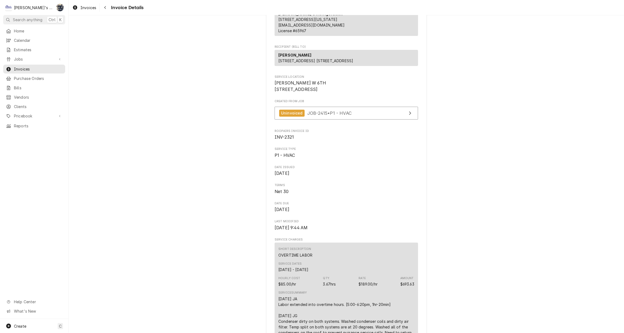
scroll to position [171, 0]
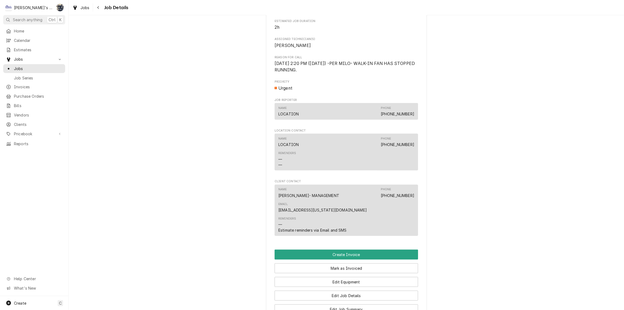
scroll to position [365, 0]
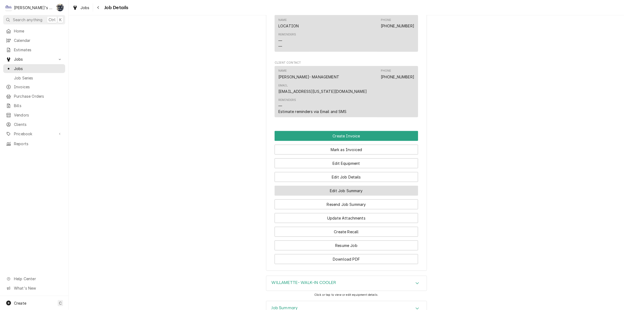
click at [317, 186] on button "Edit Job Summary" at bounding box center [346, 191] width 143 height 10
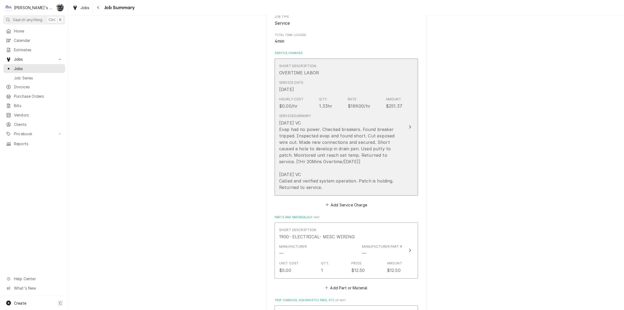
scroll to position [97, 0]
click at [317, 174] on div "[DATE] VC Evap had no power. Checked breakers. Found breaker tripped. Inspected…" at bounding box center [340, 152] width 123 height 71
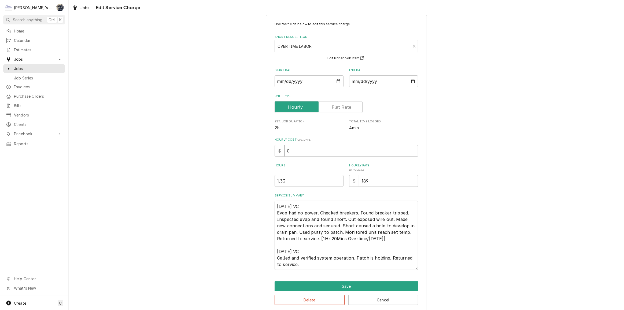
scroll to position [16, 0]
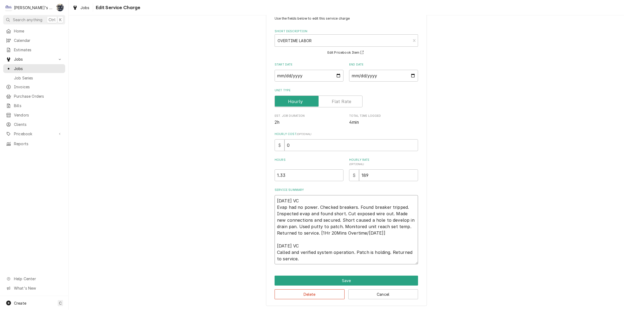
click at [305, 232] on textarea "[DATE] VC Evap had no power. Checked breakers. Found breaker tripped. Inspected…" at bounding box center [346, 229] width 143 height 69
type textarea "x"
type textarea "[DATE] VC Evap had no power. Checked breakers. Found breaker tripped. Inspected…"
type textarea "x"
type textarea "[DATE] VC Evap had no power. Checked breakers. Found breaker tripped. Inspected…"
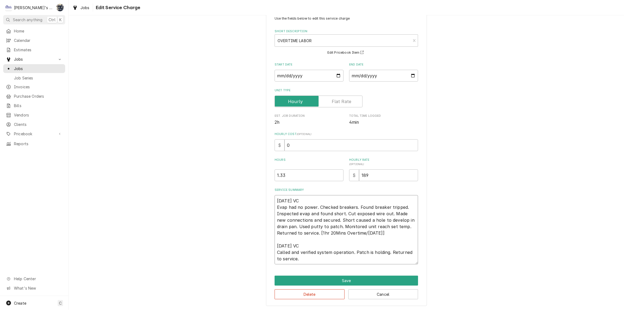
click at [308, 232] on textarea "[DATE] VC Evap had no power. Checked breakers. Found breaker tripped. Inspected…" at bounding box center [346, 229] width 143 height 69
type textarea "x"
type textarea "[DATE] VC Evap had no power. Checked breakers. Found breaker tripped. Inspected…"
type textarea "x"
type textarea "[DATE] VC Evap had no power. Checked breakers. Found breaker tripped. Inspected…"
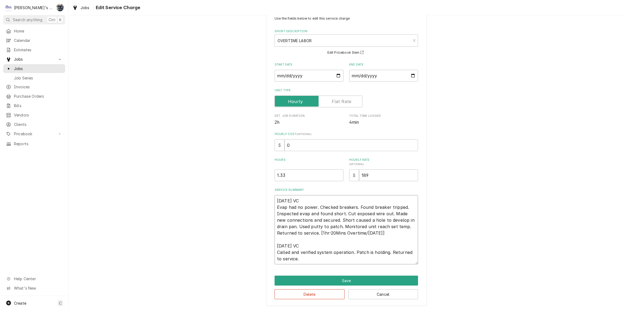
click at [316, 231] on textarea "[DATE] VC Evap had no power. Checked breakers. Found breaker tripped. Inspected…" at bounding box center [346, 229] width 143 height 69
type textarea "x"
type textarea "[DATE] VC Evap had no power. Checked breakers. Found breaker tripped. Inspected…"
type textarea "x"
type textarea "[DATE] VC Evap had no power. Checked breakers. Found breaker tripped. Inspected…"
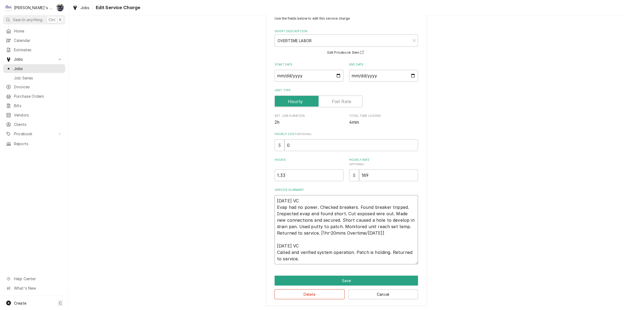
click at [321, 231] on textarea "[DATE] VC Evap had no power. Checked breakers. Found breaker tripped. Inspected…" at bounding box center [346, 229] width 143 height 69
type textarea "x"
type textarea "[DATE] VC Evap had no power. Checked breakers. Found breaker tripped. Inspected…"
drag, startPoint x: 290, startPoint y: 134, endPoint x: 279, endPoint y: 142, distance: 14.5
click at [281, 140] on div "Hourly Cost ( optional ) $ 0" at bounding box center [346, 141] width 143 height 19
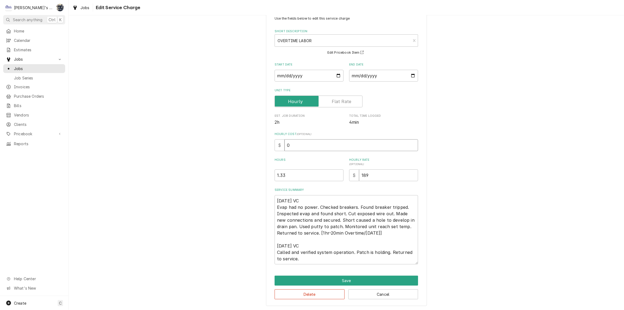
drag, startPoint x: 303, startPoint y: 149, endPoint x: 274, endPoint y: 149, distance: 28.7
click at [275, 149] on div "$ 0" at bounding box center [346, 145] width 143 height 12
type textarea "x"
type input "8"
type textarea "x"
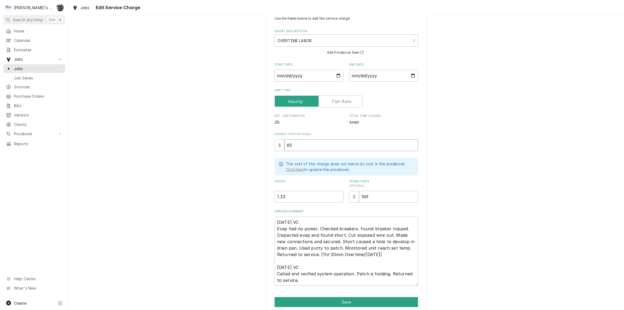
type input "85"
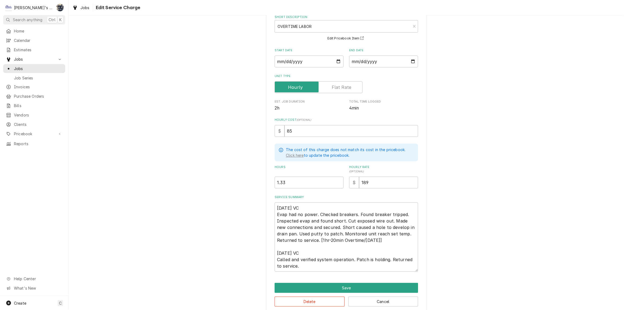
scroll to position [38, 0]
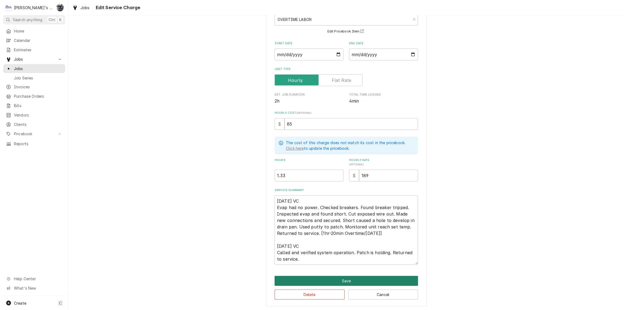
click at [336, 281] on button "Save" at bounding box center [346, 281] width 143 height 10
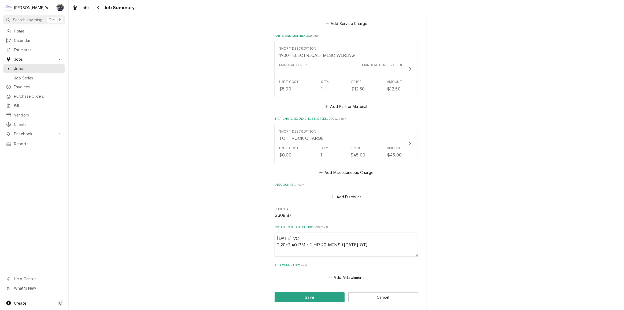
scroll to position [317, 0]
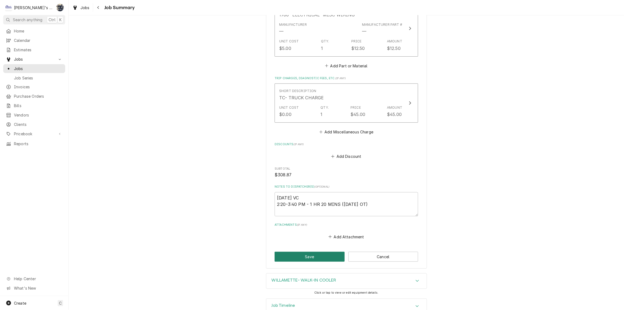
click at [335, 256] on button "Save" at bounding box center [310, 256] width 70 height 10
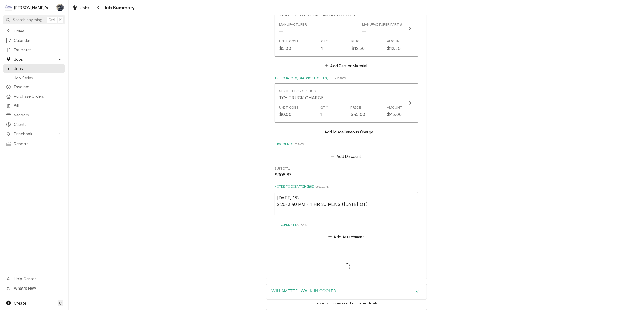
type textarea "x"
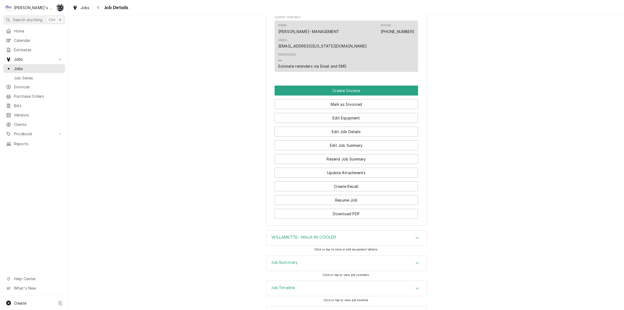
scroll to position [416, 0]
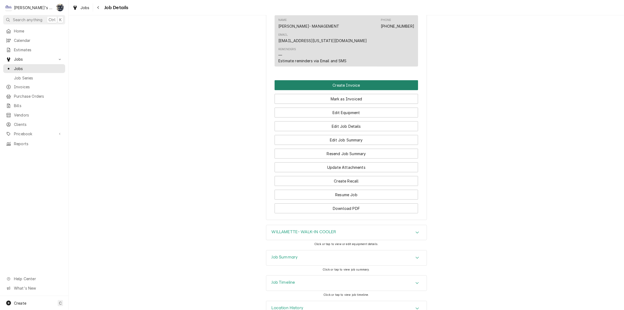
click at [344, 80] on button "Create Invoice" at bounding box center [346, 85] width 143 height 10
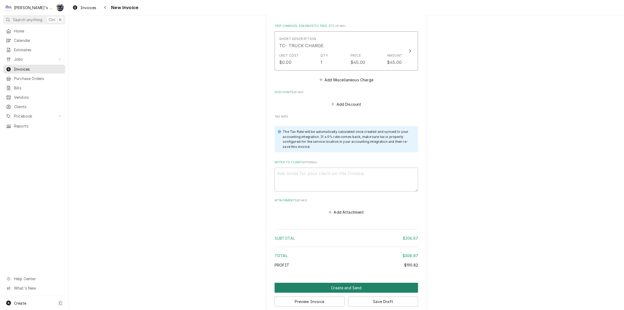
click at [338, 283] on button "Create and Send" at bounding box center [346, 288] width 143 height 10
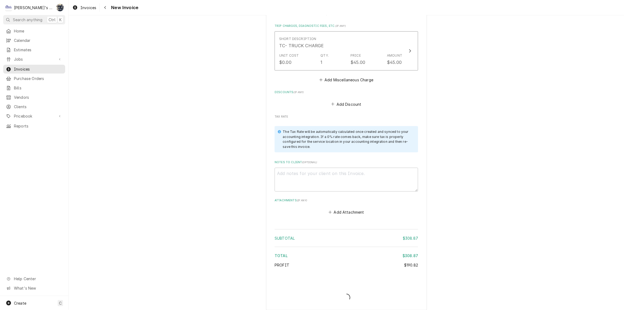
scroll to position [720, 0]
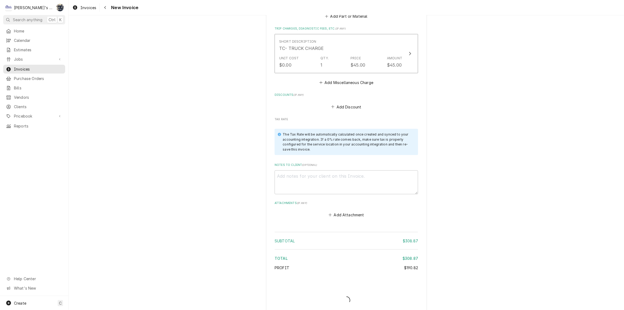
type textarea "x"
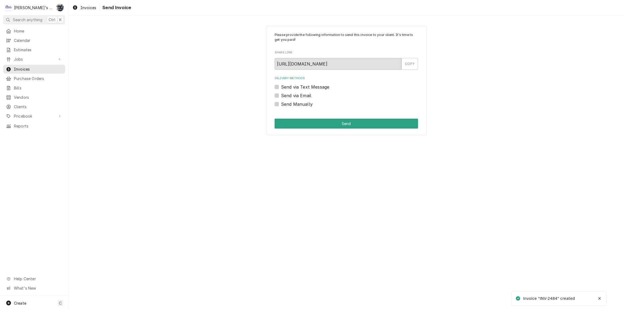
click at [281, 103] on label "Send Manually" at bounding box center [297, 104] width 32 height 6
click at [281, 103] on input "Send Manually" at bounding box center [352, 107] width 143 height 12
checkbox input "true"
click at [289, 120] on button "Send" at bounding box center [346, 124] width 143 height 10
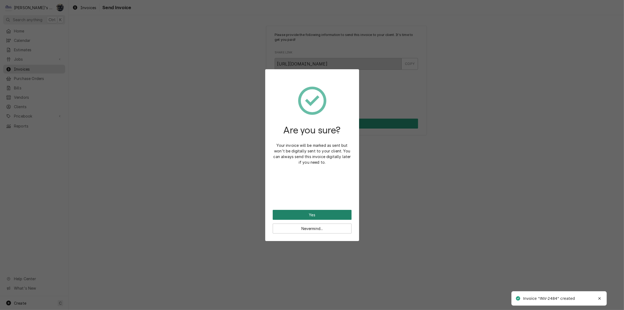
click at [311, 215] on button "Yes" at bounding box center [312, 215] width 79 height 10
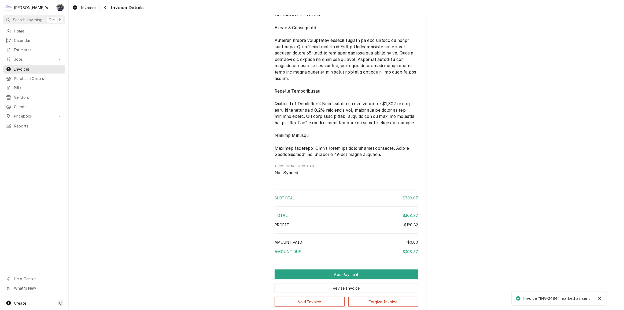
scroll to position [668, 0]
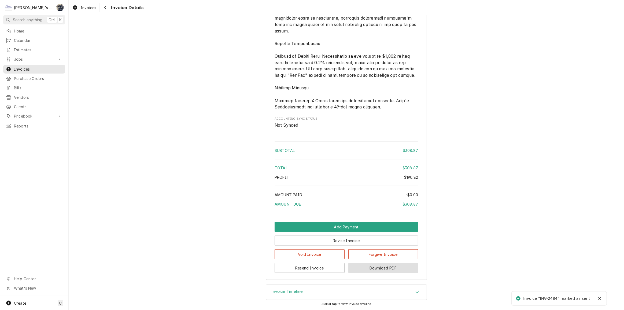
click at [356, 270] on button "Download PDF" at bounding box center [383, 268] width 70 height 10
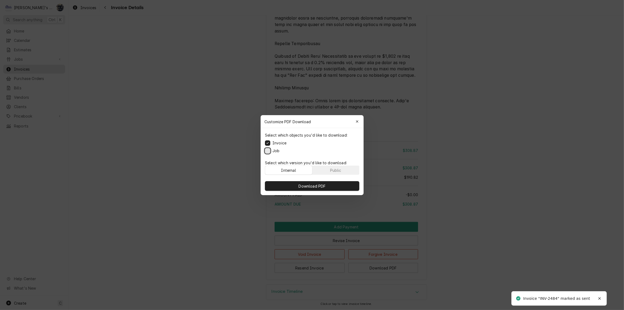
click at [266, 150] on button "Job" at bounding box center [267, 150] width 5 height 5
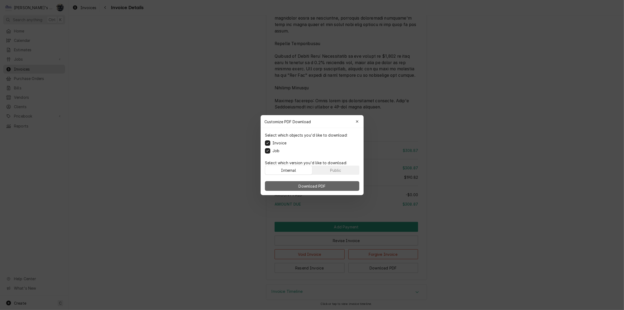
click at [276, 185] on button "Download PDF" at bounding box center [312, 186] width 94 height 10
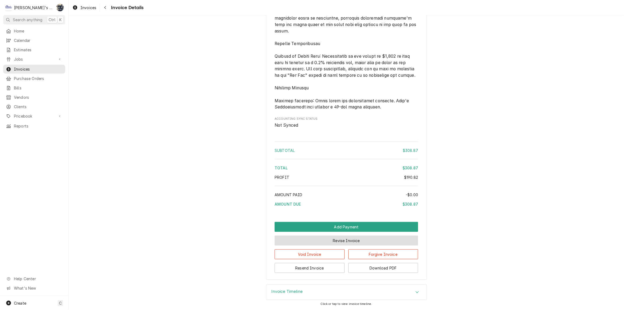
click at [342, 239] on button "Revise Invoice" at bounding box center [346, 240] width 143 height 10
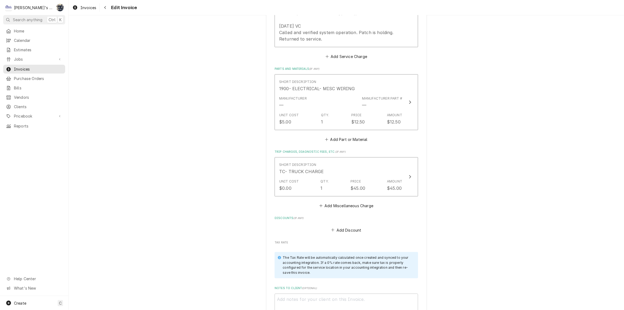
scroll to position [707, 0]
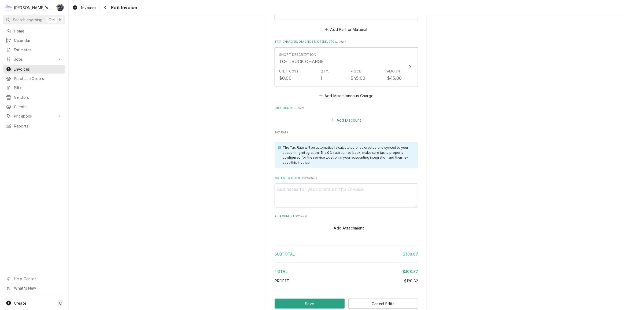
click at [341, 116] on button "Add Discount" at bounding box center [346, 120] width 32 height 8
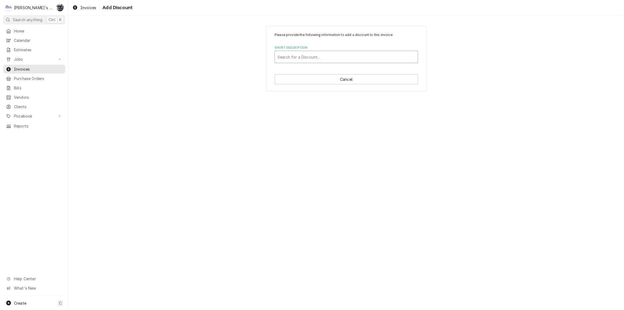
click at [320, 53] on div "Short Description" at bounding box center [347, 57] width 138 height 10
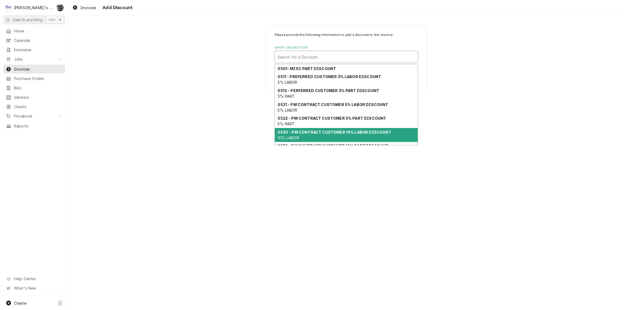
scroll to position [24, 0]
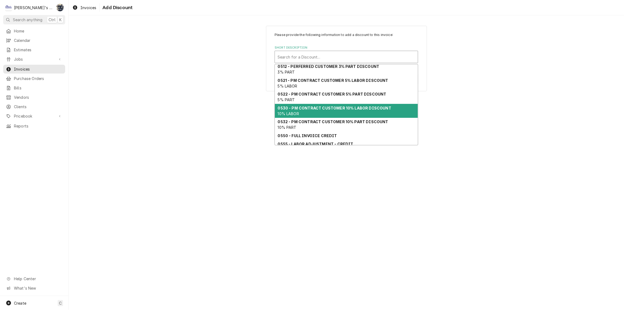
click at [324, 115] on div "0530 - PM CONTRACT CUSTOMER 10% LABOR DISCOUNT 10% LABOR" at bounding box center [346, 111] width 143 height 14
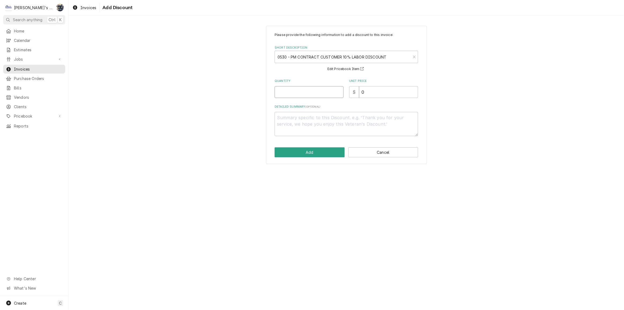
click at [311, 91] on input "Quantity" at bounding box center [309, 92] width 69 height 12
type textarea "x"
type input "1"
click at [327, 123] on textarea "Detailed Summary ( optional )" at bounding box center [346, 124] width 143 height 24
click at [323, 150] on button "Add" at bounding box center [310, 152] width 70 height 10
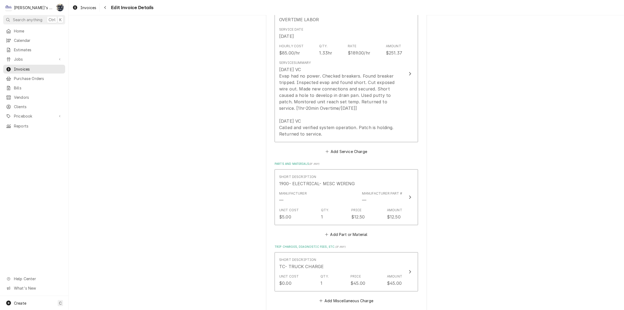
scroll to position [432, 0]
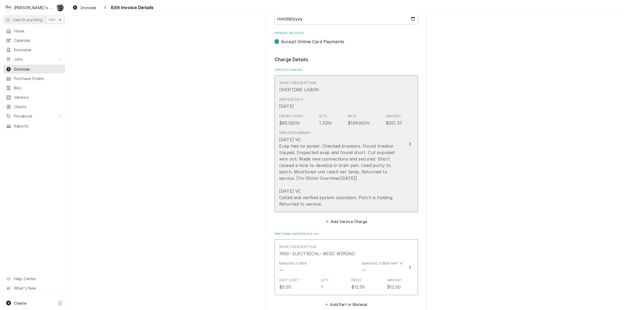
click at [319, 130] on div "Service Summary 9/7/2025 VC Evap had no power. Checked breakers. Found breaker …" at bounding box center [340, 168] width 123 height 77
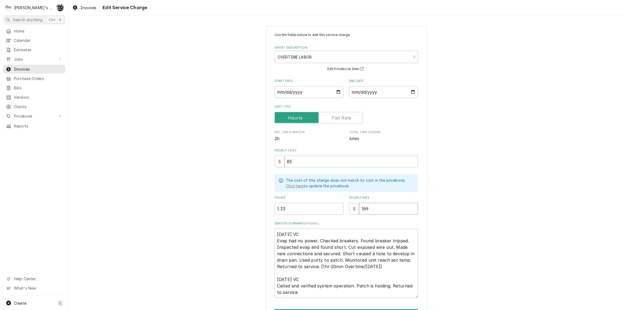
drag, startPoint x: 369, startPoint y: 206, endPoint x: 359, endPoint y: 206, distance: 9.4
click at [361, 206] on input "189" at bounding box center [388, 209] width 59 height 12
type textarea "x"
type input "17"
type textarea "x"
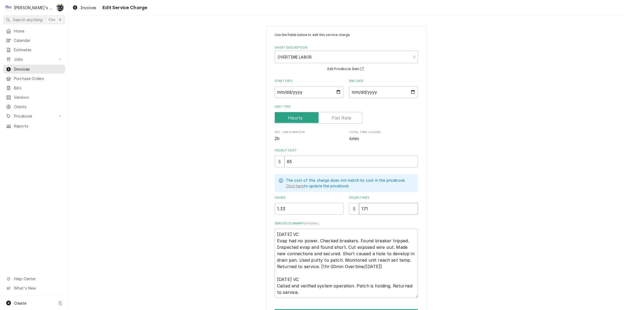
type input "171"
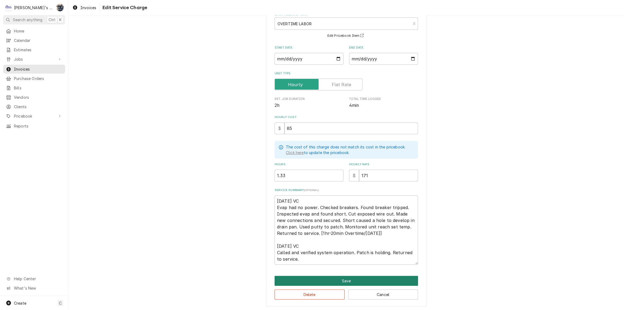
click at [341, 279] on button "Save" at bounding box center [346, 281] width 143 height 10
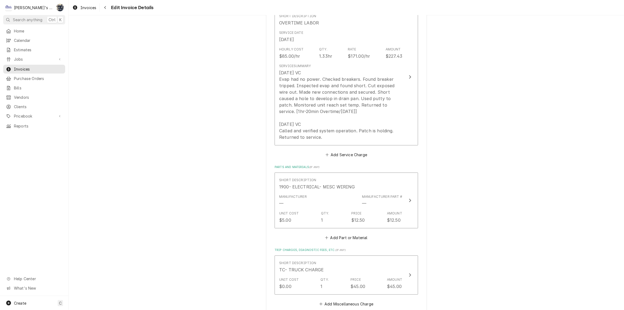
scroll to position [694, 0]
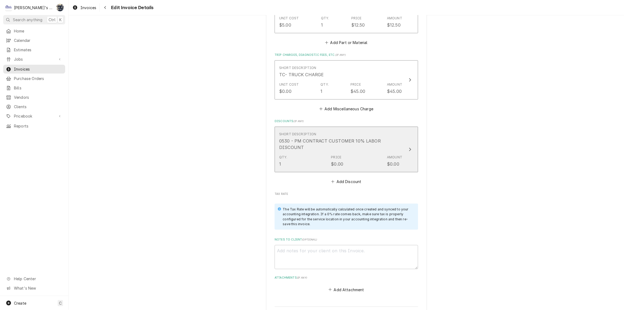
click at [350, 156] on div "Qty. 1 Price $0.00 Amount $0.00" at bounding box center [340, 161] width 123 height 17
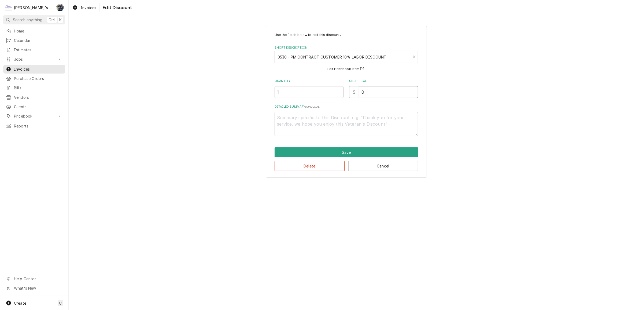
drag, startPoint x: 369, startPoint y: 94, endPoint x: 349, endPoint y: 95, distance: 20.4
click at [350, 94] on div "$ 0" at bounding box center [383, 92] width 69 height 12
type textarea "x"
type input "2"
type textarea "x"
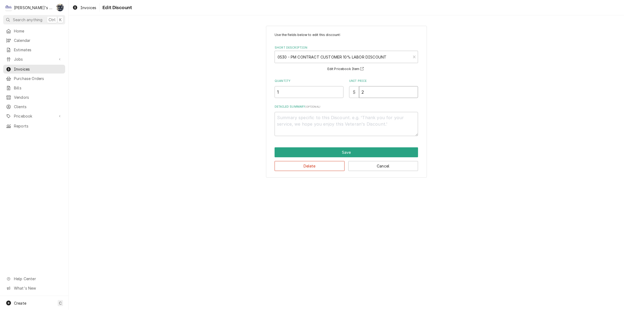
type input "22"
type textarea "x"
type input "22.7"
type textarea "x"
type input "22.74"
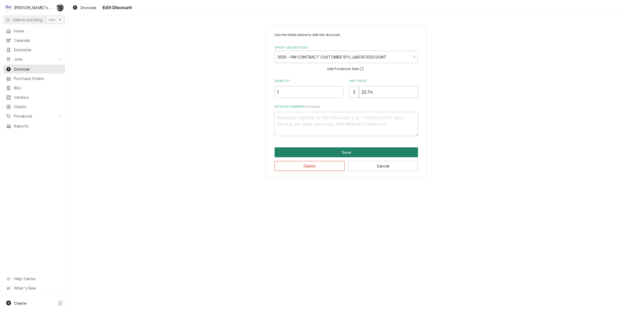
click at [356, 152] on button "Save" at bounding box center [346, 152] width 143 height 10
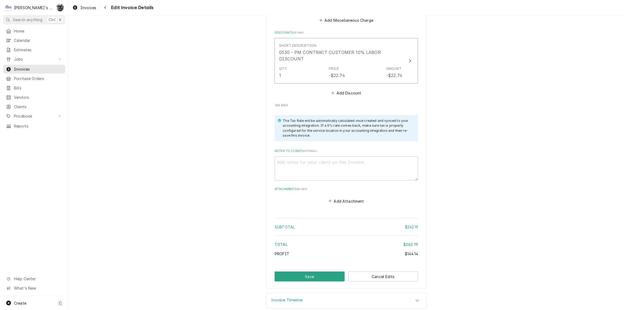
scroll to position [783, 0]
click at [329, 271] on button "Save" at bounding box center [310, 276] width 70 height 10
type textarea "x"
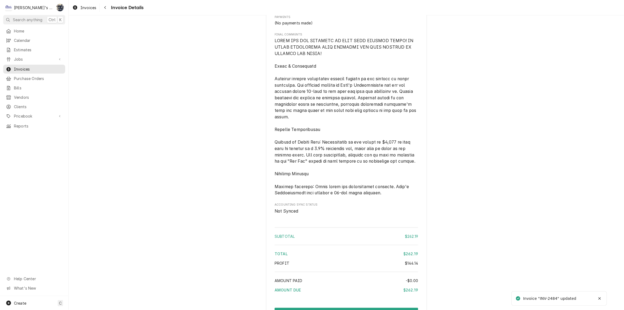
scroll to position [698, 0]
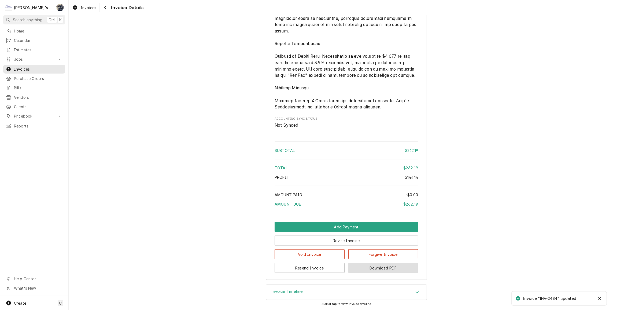
click at [359, 266] on button "Download PDF" at bounding box center [383, 268] width 70 height 10
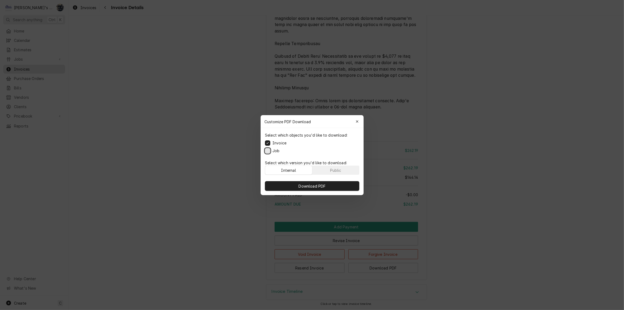
click at [268, 149] on button "Job" at bounding box center [267, 150] width 5 height 5
click at [279, 188] on button "Download PDF" at bounding box center [312, 186] width 94 height 10
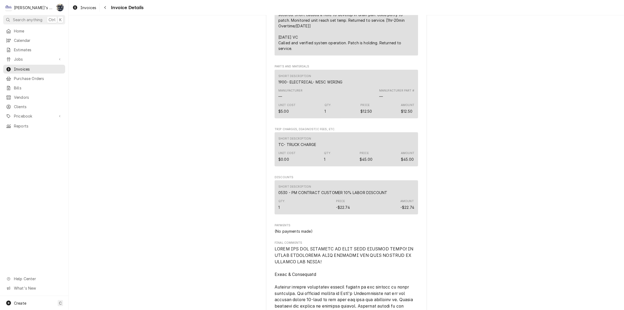
scroll to position [162, 0]
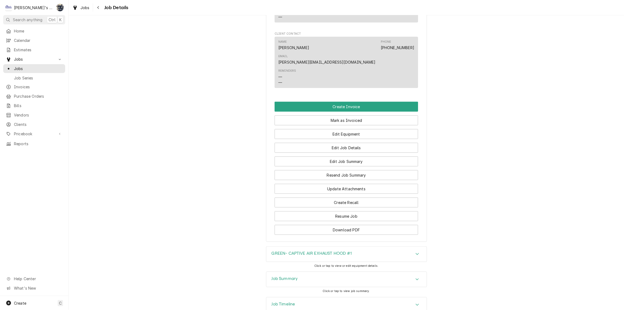
scroll to position [412, 0]
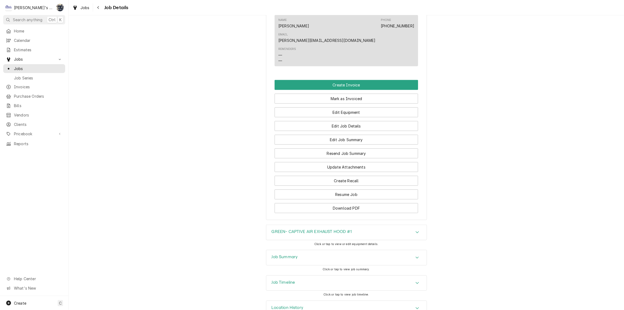
click at [330, 250] on div "Job Summary" at bounding box center [346, 257] width 160 height 15
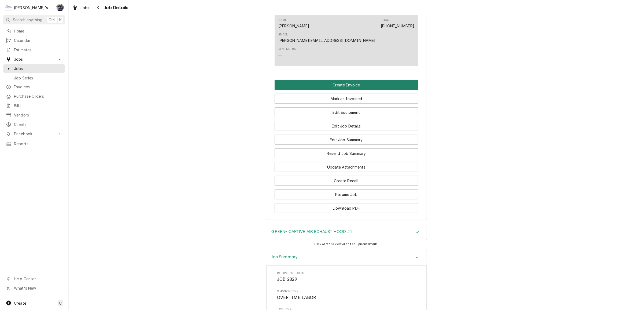
click at [335, 80] on button "Create Invoice" at bounding box center [346, 85] width 143 height 10
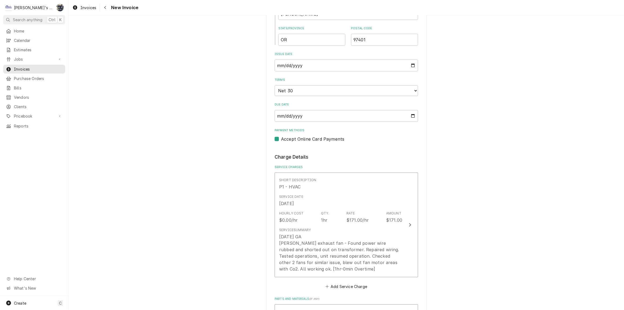
scroll to position [439, 0]
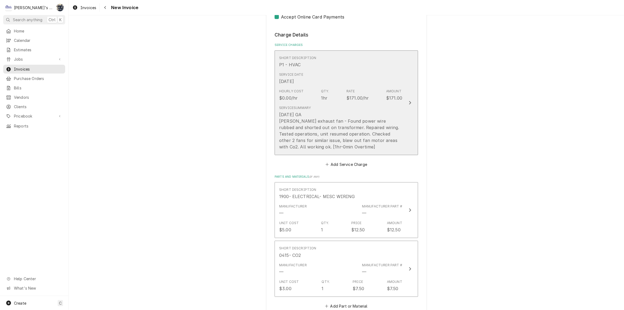
click at [319, 103] on div "Service Summary 8/31/2025 GA Fryer exhaust fan - Found power wire rubbed and sh…" at bounding box center [340, 127] width 123 height 49
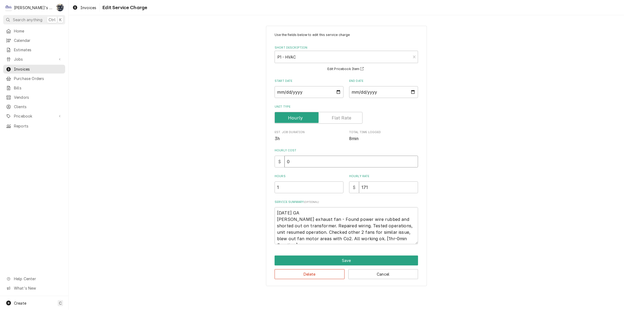
drag, startPoint x: 295, startPoint y: 161, endPoint x: 272, endPoint y: 161, distance: 22.3
click at [272, 161] on div "Use the fields below to edit this service charge Short Description P1 - HVAC Se…" at bounding box center [346, 156] width 161 height 260
type textarea "x"
type input "8"
type textarea "x"
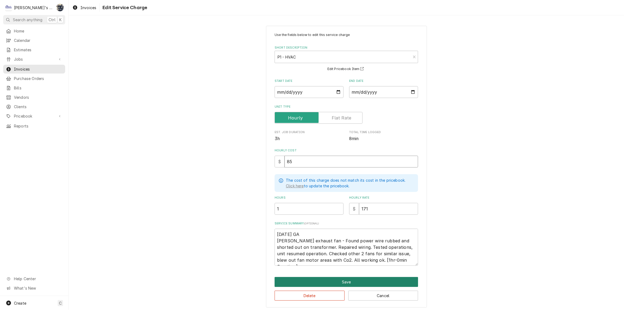
type input "85"
click at [329, 281] on button "Save" at bounding box center [346, 282] width 143 height 10
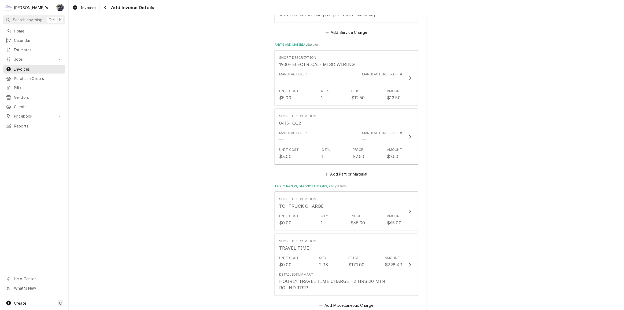
scroll to position [676, 0]
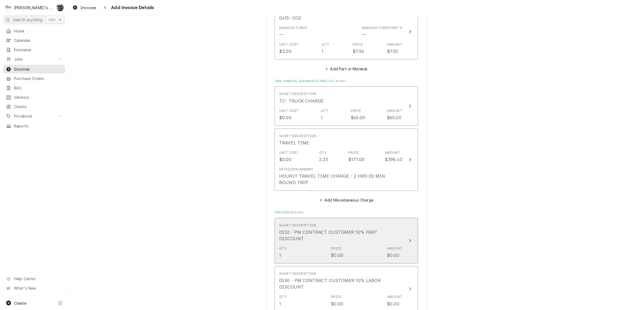
click at [320, 245] on div "Qty. 1 Price $0.00 Amount $0.00" at bounding box center [340, 252] width 123 height 17
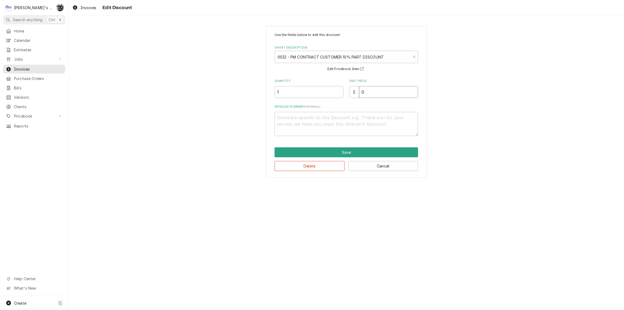
drag, startPoint x: 368, startPoint y: 96, endPoint x: 360, endPoint y: 96, distance: 8.9
click at [360, 96] on input "0" at bounding box center [388, 92] width 59 height 12
type textarea "x"
type input "2"
click at [349, 152] on button "Save" at bounding box center [346, 152] width 143 height 10
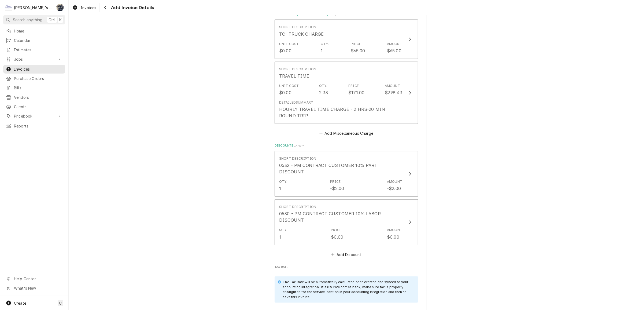
scroll to position [864, 0]
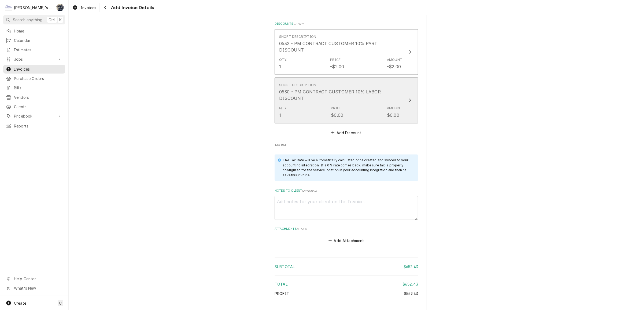
click at [314, 103] on div "Qty. 1 Price $0.00 Amount $0.00" at bounding box center [340, 111] width 123 height 17
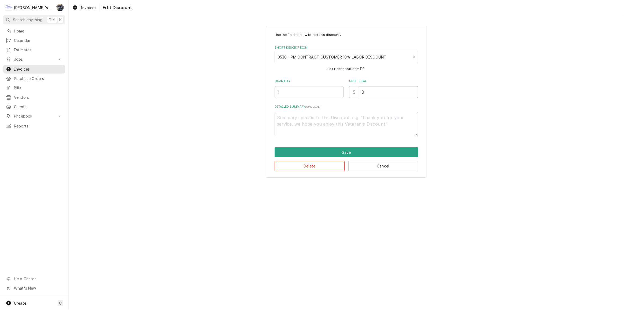
drag, startPoint x: 353, startPoint y: 94, endPoint x: 349, endPoint y: 95, distance: 3.6
click at [350, 95] on div "$ 0" at bounding box center [383, 92] width 69 height 12
type textarea "x"
type input "5"
type textarea "x"
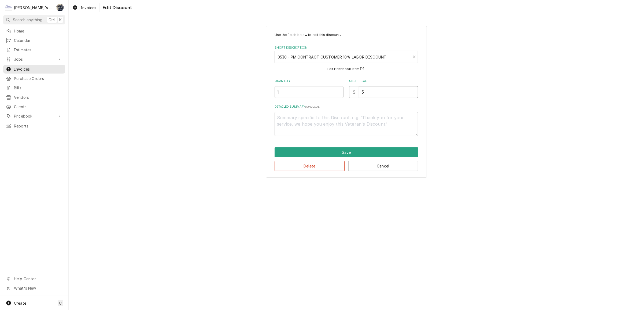
type input "56"
type textarea "x"
type input "56.9"
type textarea "x"
type input "56.94"
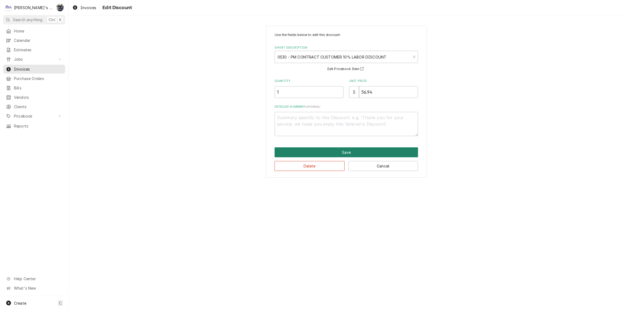
click at [335, 151] on button "Save" at bounding box center [346, 152] width 143 height 10
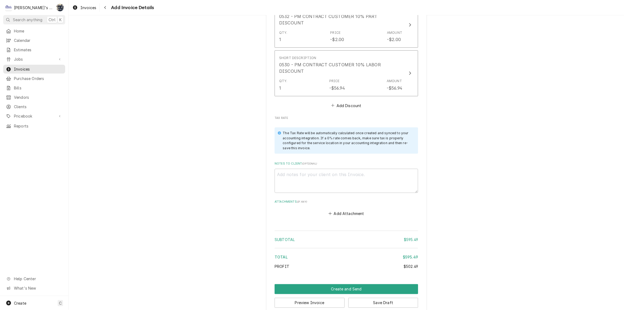
scroll to position [892, 0]
click at [335, 168] on textarea "Notes to Client ( optional )" at bounding box center [346, 180] width 143 height 24
type textarea "x"
type textarea "9"
type textarea "x"
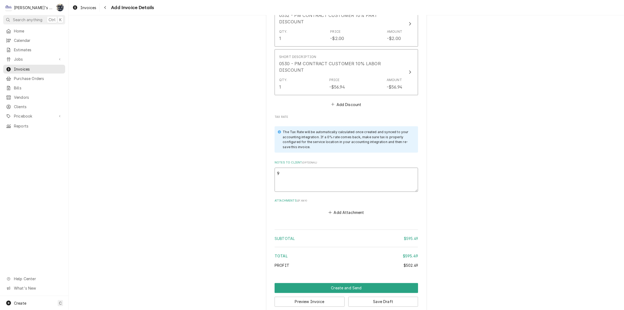
type textarea "9/"
type textarea "x"
type textarea "9/2"
type textarea "x"
type textarea "9/25"
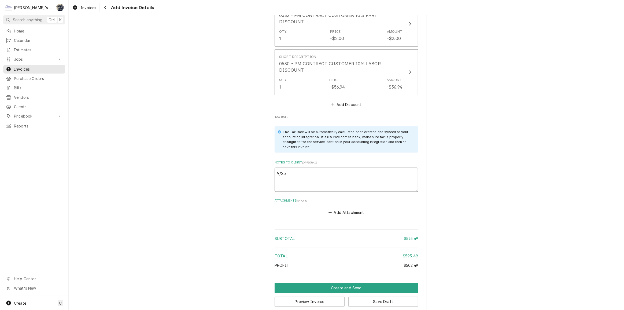
type textarea "x"
type textarea "9/25/"
type textarea "x"
type textarea "9/25/2"
type textarea "x"
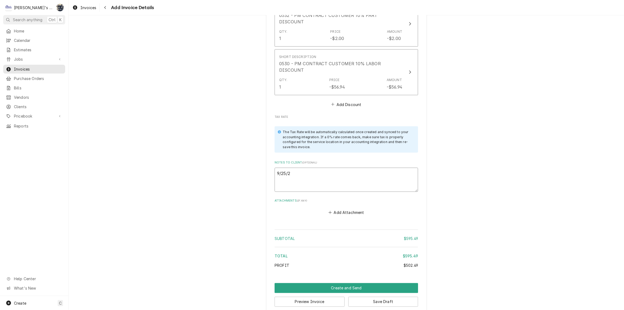
type textarea "9/25/20"
type textarea "x"
type textarea "9/25/202"
type textarea "x"
type textarea "9/25/2025"
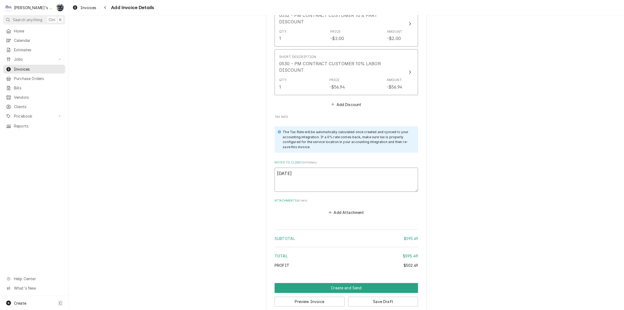
type textarea "x"
type textarea "9/25/2025"
type textarea "x"
type textarea "9/25/2025 S"
type textarea "x"
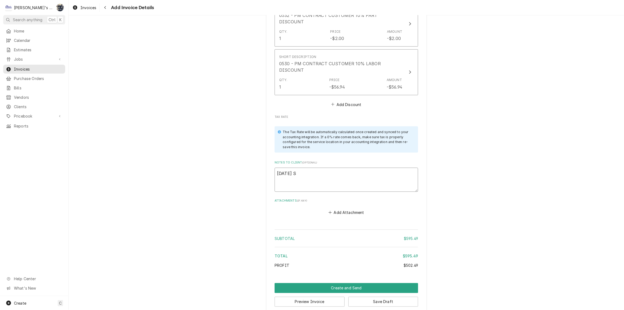
type textarea "9/25/2025 Sa"
type textarea "x"
type textarea "9/25/2025 Sar"
type textarea "x"
type textarea "9/25/2025 Sara"
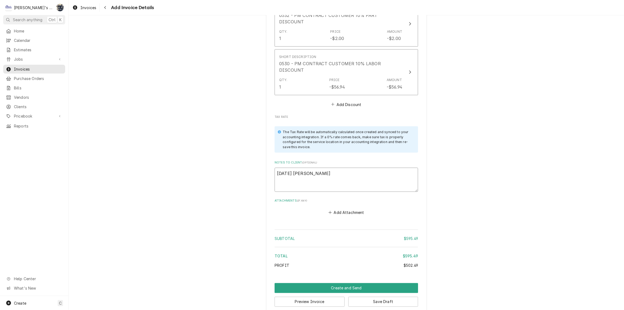
type textarea "x"
type textarea "9/25/2025 Sarah"
type textarea "x"
type textarea "9/25/2025 Sarah"
type textarea "x"
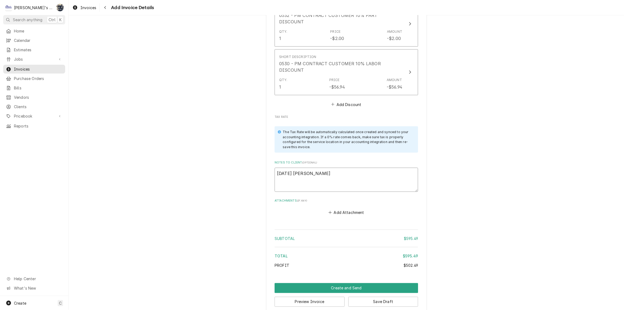
type textarea "9/25/2025 Sarah -"
type textarea "x"
type textarea "9/25/2025 Sarah -"
type textarea "x"
type textarea "9/25/2025 Sarah - G"
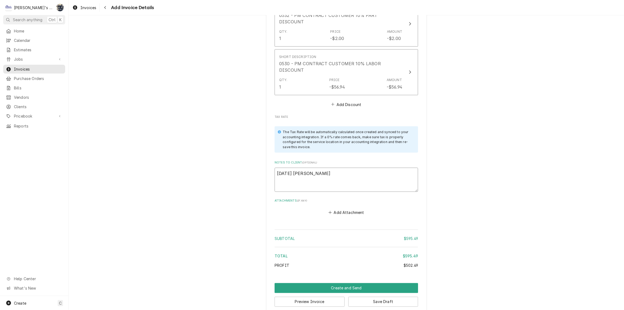
type textarea "x"
type textarea "9/25/2025 Sarah - Gr"
type textarea "x"
type textarea "9/25/2025 Sarah - Gre"
type textarea "x"
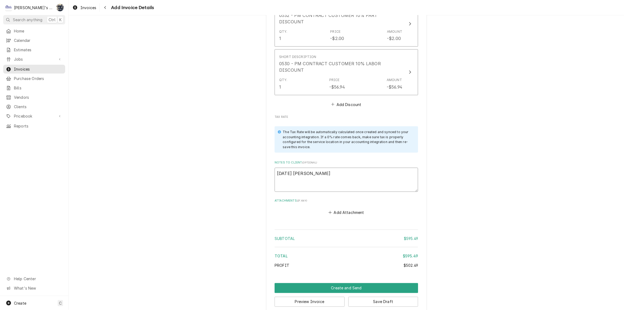
type textarea "9/25/2025 Sarah - Greg"
type textarea "x"
type textarea "9/25/2025 Sarah - Greg,"
type textarea "x"
type textarea "9/25/2025 Sarah - Greg,"
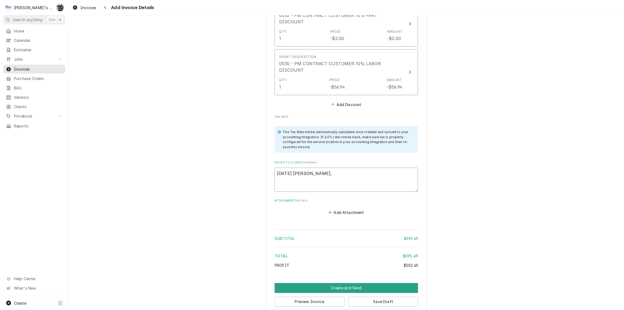
type textarea "x"
type textarea "9/25/2025 Sarah - Greg, k"
type textarea "x"
type textarea "9/25/2025 Sarah - Greg,"
type textarea "x"
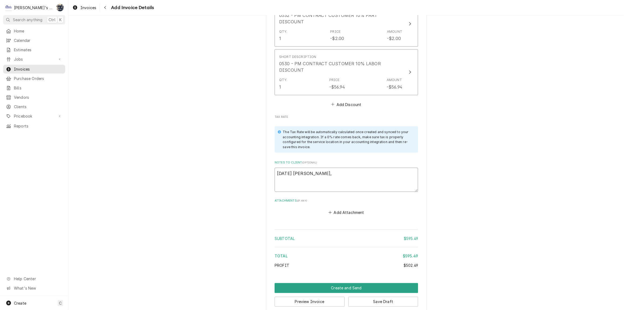
type textarea "9/25/2025 Sarah - Greg, l"
type textarea "x"
type textarea "9/25/2025 Sarah - Greg, lo"
type textarea "x"
type textarea "9/25/2025 Sarah - Greg, loo"
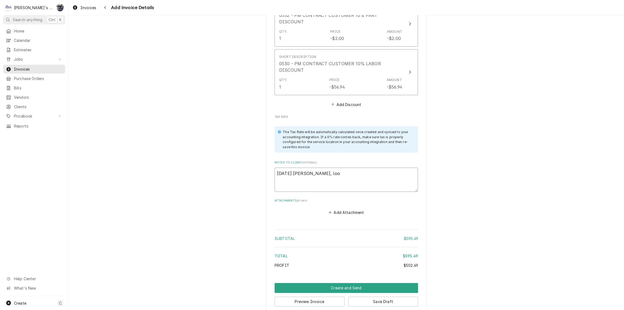
type textarea "x"
type textarea "9/25/2025 Sarah - Greg, look"
type textarea "x"
type textarea "9/25/2025 Sarah - Greg, look"
type textarea "x"
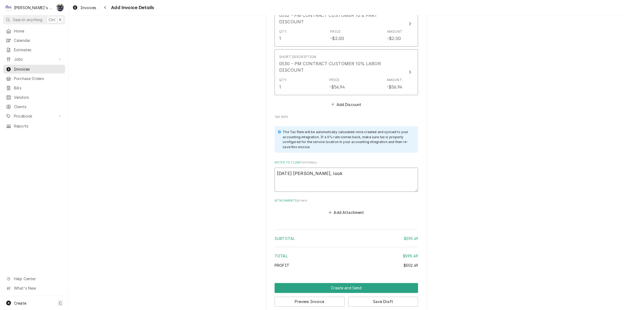
type textarea "9/25/2025 Sarah - Greg, look o"
type textarea "x"
type textarea "9/25/2025 Sarah - Greg, look ok"
type textarea "x"
type textarea "9/25/2025 Sarah - Greg, look ok?"
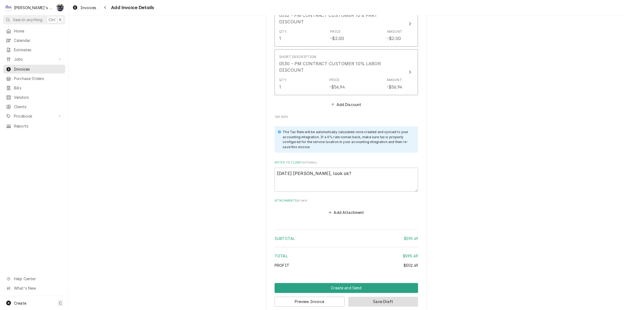
click at [364, 297] on button "Save Draft" at bounding box center [383, 302] width 70 height 10
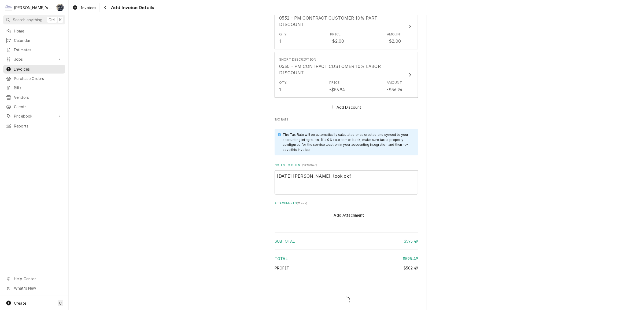
type textarea "x"
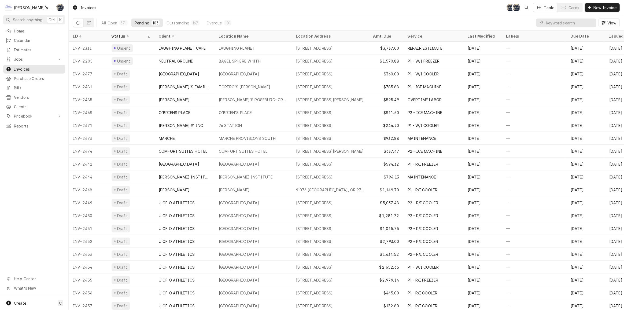
click at [568, 20] on input "Dynamic Content Wrapper" at bounding box center [570, 23] width 48 height 9
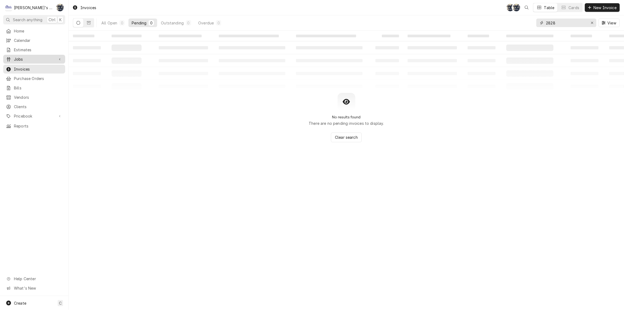
type input "2828"
click at [41, 58] on span "Jobs" at bounding box center [34, 59] width 40 height 6
click at [40, 66] on span "Jobs" at bounding box center [38, 69] width 49 height 6
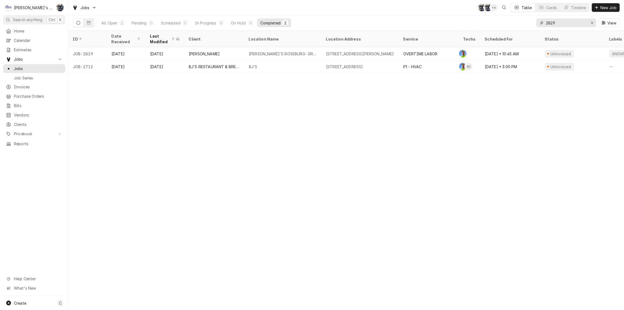
click at [574, 23] on input "2829" at bounding box center [566, 23] width 40 height 9
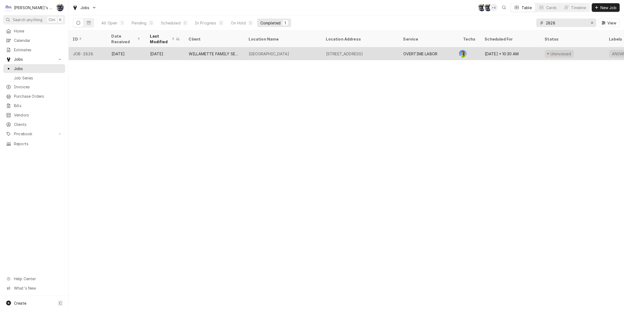
type input "2828"
click at [286, 47] on div "[GEOGRAPHIC_DATA]" at bounding box center [283, 53] width 77 height 13
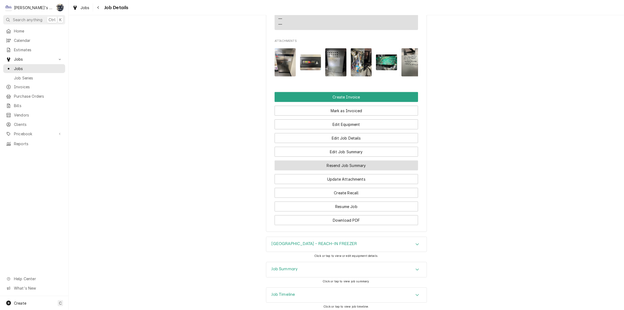
scroll to position [463, 0]
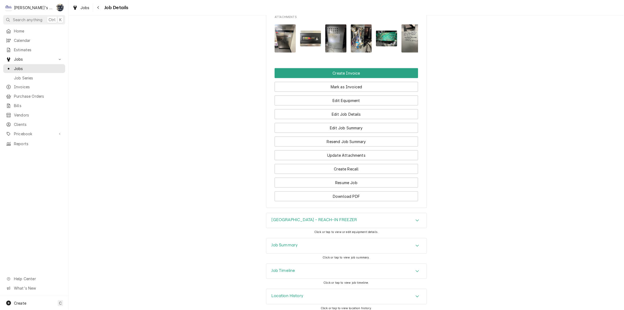
click at [322, 240] on div "Job Summary" at bounding box center [346, 245] width 160 height 15
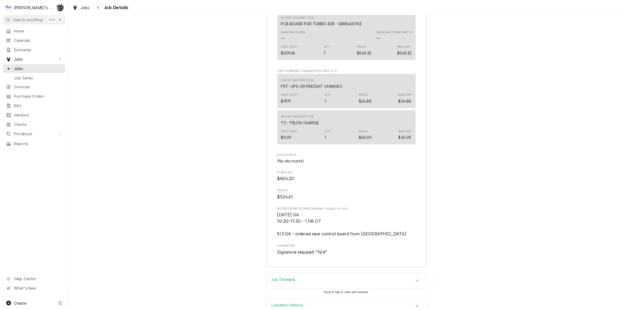
scroll to position [1018, 0]
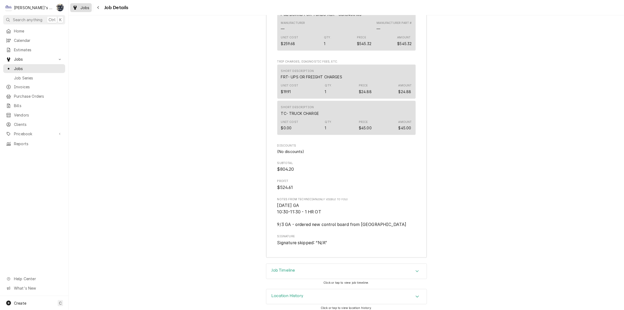
click at [89, 7] on div "Jobs" at bounding box center [80, 7] width 19 height 7
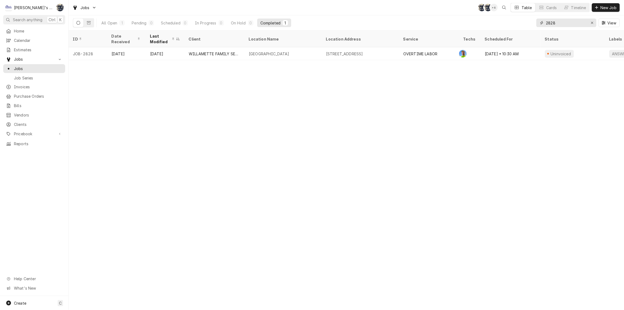
drag, startPoint x: 566, startPoint y: 24, endPoint x: 539, endPoint y: 24, distance: 26.8
click at [539, 24] on div "2828" at bounding box center [566, 23] width 60 height 9
type input "2"
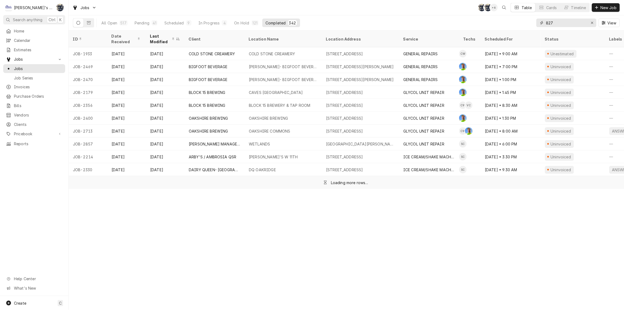
type input "827"
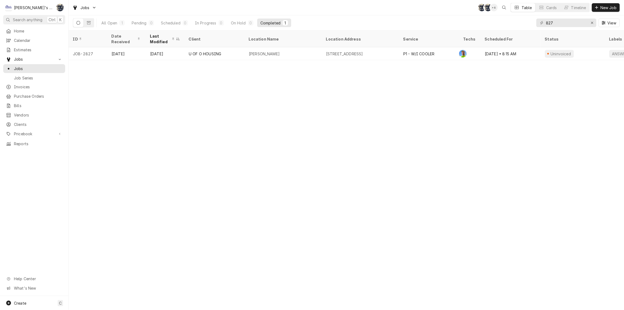
click at [545, 23] on div "827" at bounding box center [566, 23] width 60 height 9
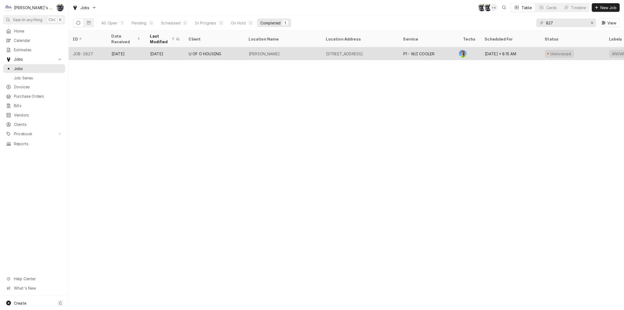
click at [363, 53] on div "[STREET_ADDRESS]" at bounding box center [360, 53] width 77 height 13
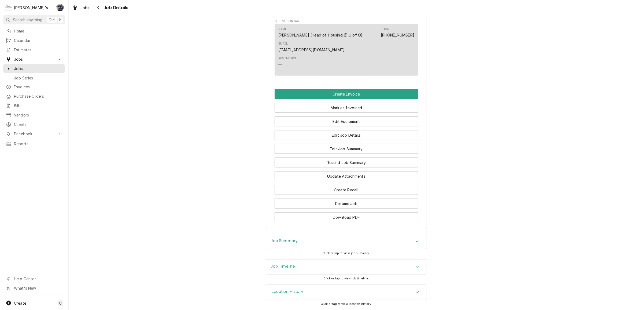
scroll to position [444, 0]
click at [339, 150] on button "Edit Job Summary" at bounding box center [346, 149] width 143 height 10
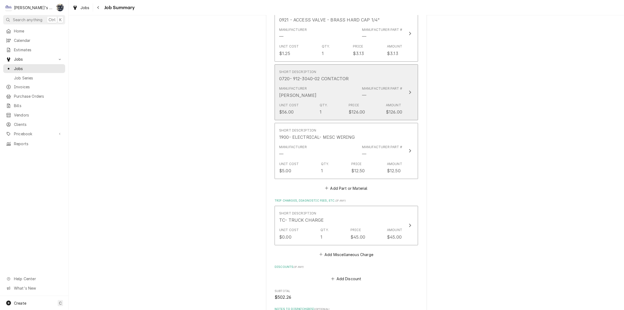
scroll to position [292, 0]
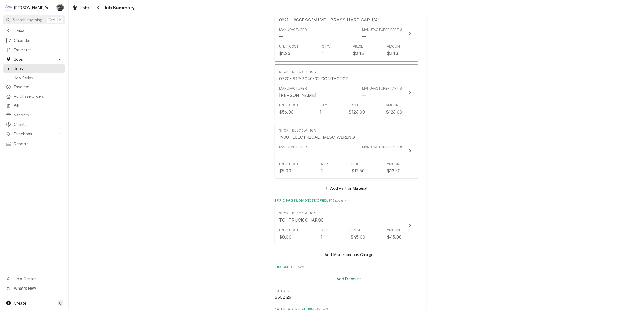
click at [340, 278] on button "Add Discount" at bounding box center [346, 279] width 32 height 8
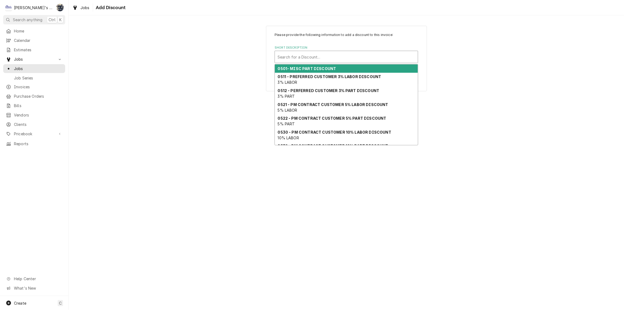
click at [322, 58] on div "Short Description" at bounding box center [347, 57] width 138 height 10
click at [321, 68] on strong "0501- MISC PART DISCOUNT" at bounding box center [307, 68] width 58 height 5
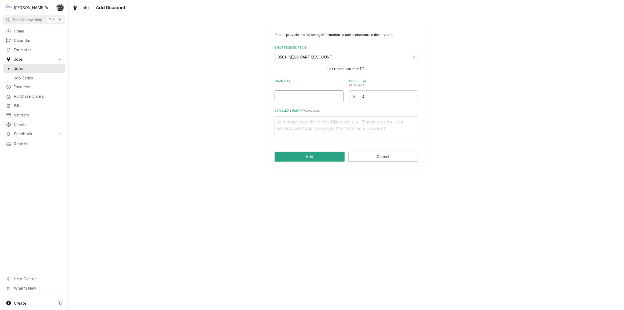
click at [315, 97] on input "Quantity" at bounding box center [309, 96] width 69 height 12
type textarea "x"
type input "1"
click at [320, 159] on button "Add" at bounding box center [310, 156] width 70 height 10
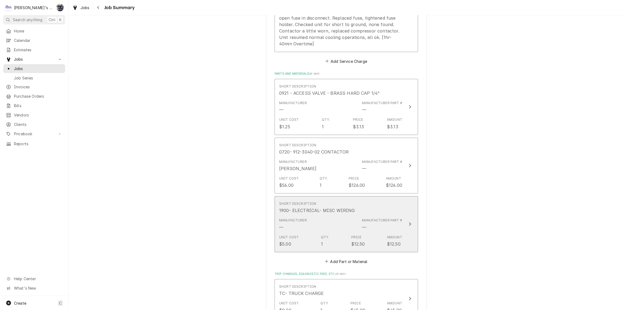
scroll to position [146, 0]
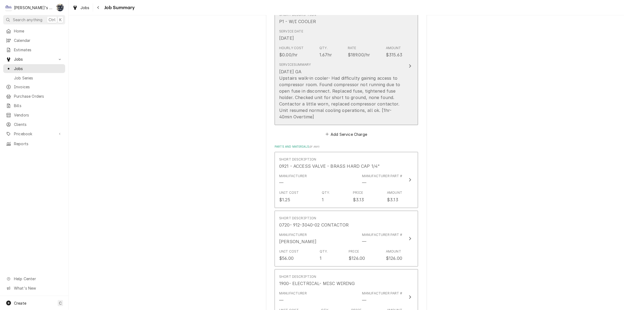
click at [306, 81] on div "[DATE] GA Upstairs walk-in cooler- Had difficulty gaining access to compressor …" at bounding box center [340, 93] width 123 height 51
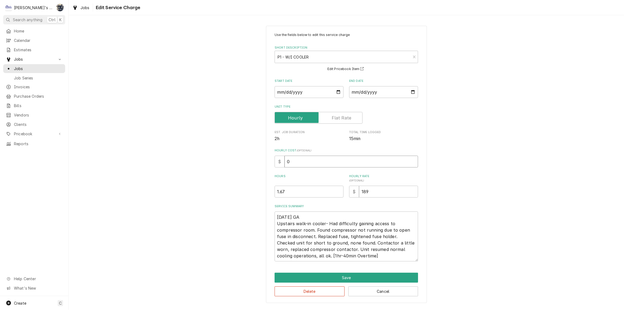
drag, startPoint x: 298, startPoint y: 161, endPoint x: 281, endPoint y: 160, distance: 16.9
click at [281, 160] on div "$ 0" at bounding box center [346, 162] width 143 height 12
type textarea "x"
type input "8"
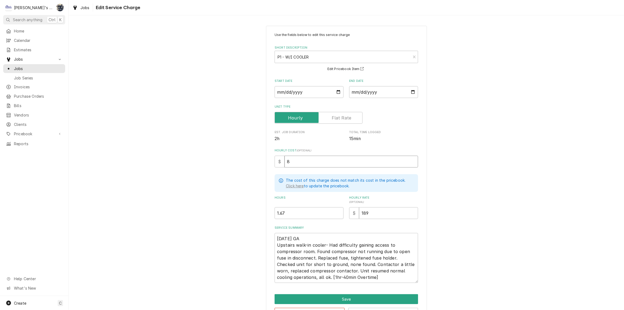
type textarea "x"
type input "85"
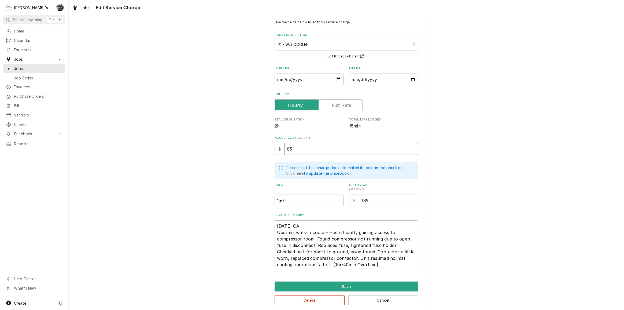
scroll to position [18, 0]
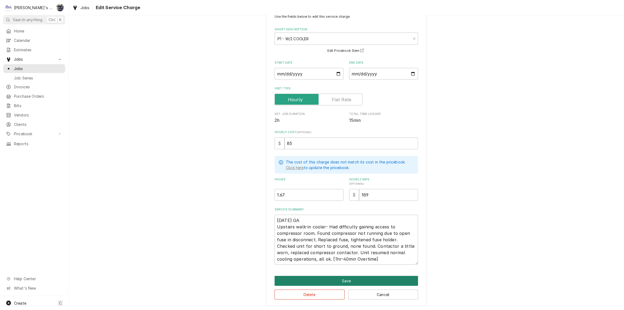
click at [318, 279] on button "Save" at bounding box center [346, 281] width 143 height 10
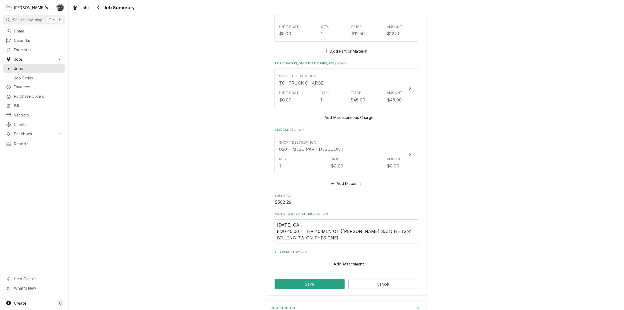
scroll to position [444, 0]
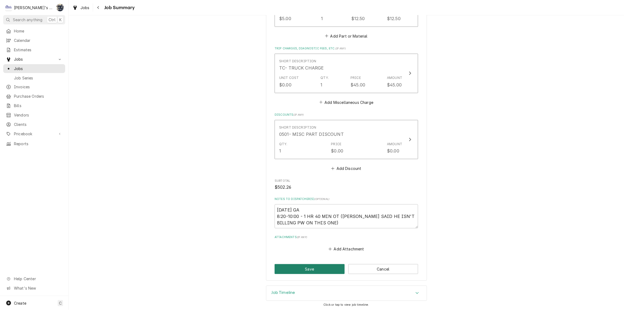
click at [312, 268] on button "Save" at bounding box center [310, 269] width 70 height 10
type textarea "x"
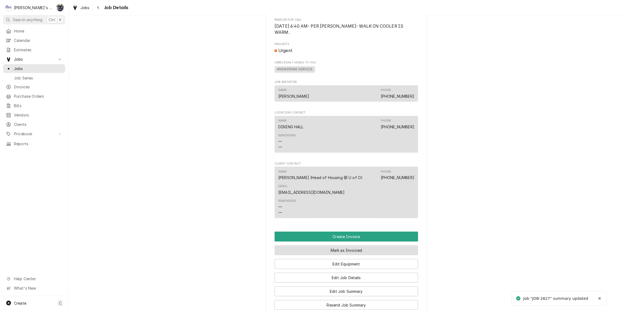
scroll to position [365, 0]
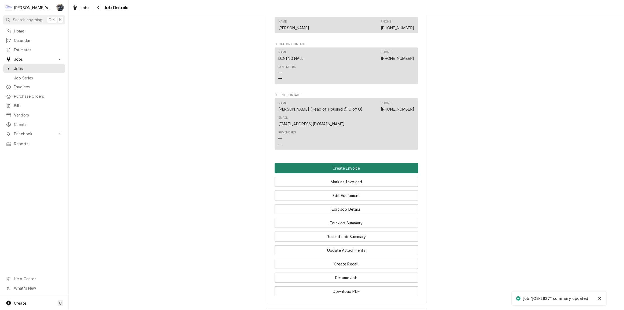
click at [334, 173] on button "Create Invoice" at bounding box center [346, 168] width 143 height 10
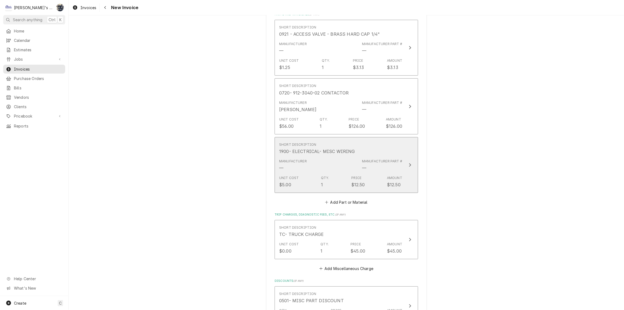
scroll to position [756, 0]
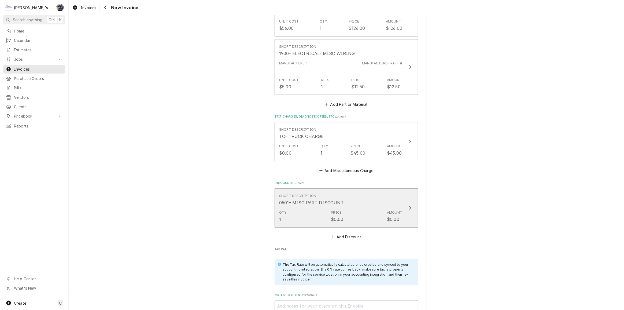
click at [306, 208] on div "Qty. 1 Price $0.00 Amount $0.00" at bounding box center [340, 216] width 123 height 17
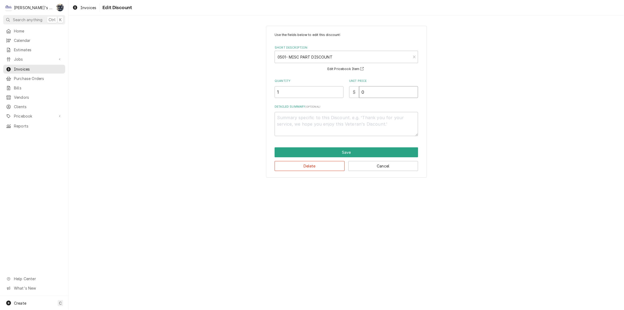
drag, startPoint x: 357, startPoint y: 94, endPoint x: 354, endPoint y: 93, distance: 2.9
click at [354, 94] on div "$ 0" at bounding box center [383, 92] width 69 height 12
type textarea "x"
type input "1"
type textarea "x"
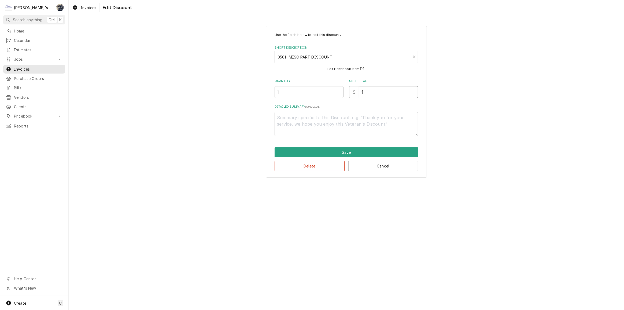
type input "14"
type textarea "x"
type input "14.1"
type textarea "x"
type input "14.16"
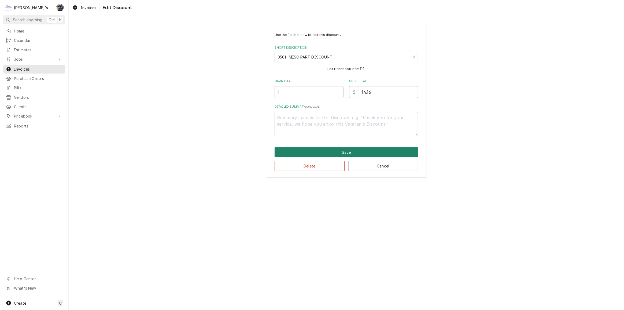
click at [346, 150] on button "Save" at bounding box center [346, 152] width 143 height 10
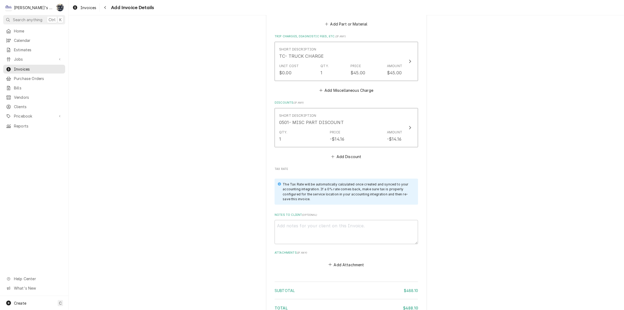
scroll to position [846, 0]
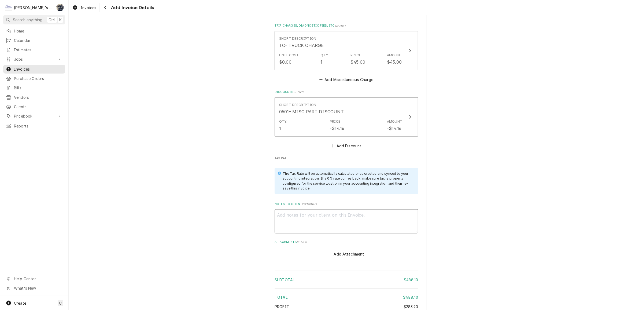
click at [336, 211] on textarea "Notes to Client ( optional )" at bounding box center [346, 221] width 143 height 24
type textarea "x"
type textarea "9"
type textarea "x"
type textarea "9/"
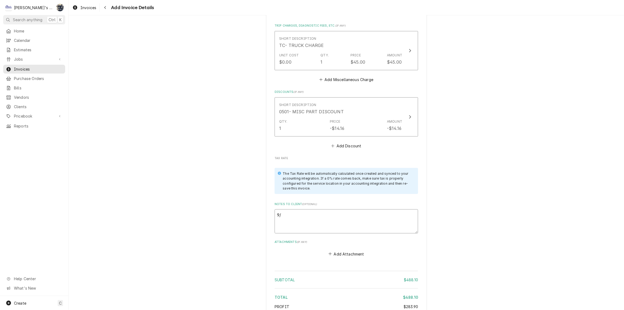
type textarea "x"
type textarea "9/2"
type textarea "x"
type textarea "9/25"
type textarea "x"
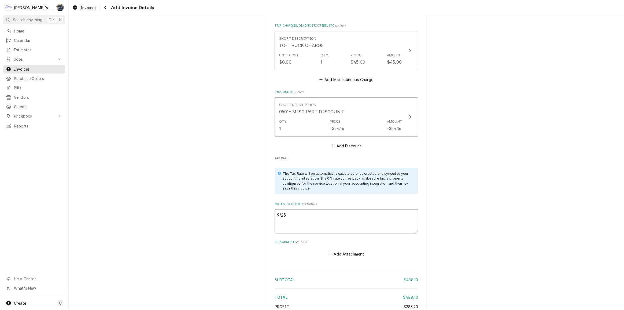
type textarea "9/25/"
type textarea "x"
type textarea "9/25/2"
type textarea "x"
type textarea "9/25/20"
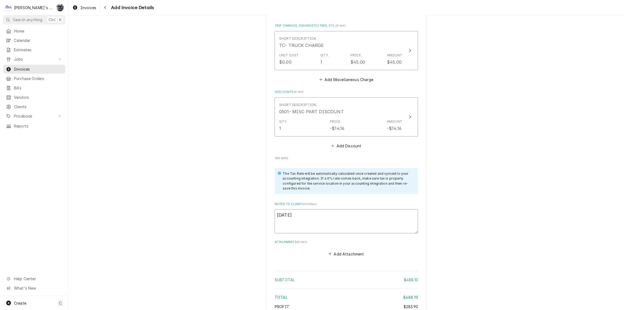
type textarea "x"
type textarea "9/25/202"
type textarea "x"
type textarea "9/25/2025"
type textarea "x"
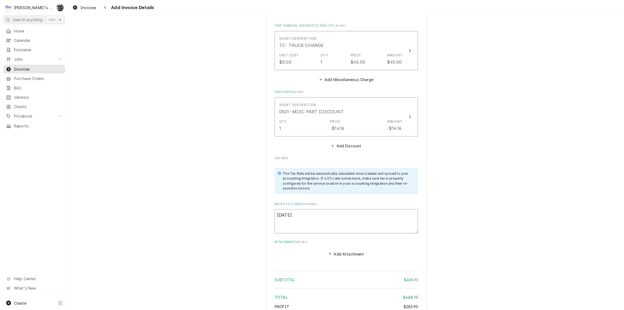
type textarea "9/25/2025"
type textarea "x"
type textarea "9/25/2025 s"
type textarea "x"
type textarea "9/25/2025 sa"
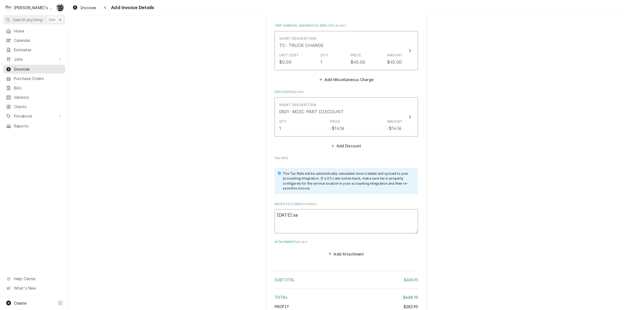
type textarea "x"
type textarea "9/25/2025 sar"
type textarea "x"
type textarea "9/25/2025 sara"
type textarea "x"
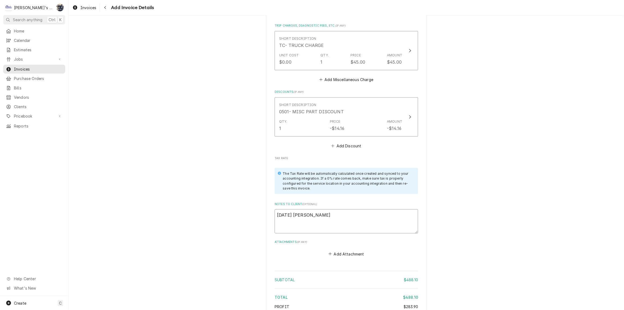
type textarea "9/25/2025 sar"
type textarea "x"
type textarea "9/25/2025 sa"
type textarea "x"
type textarea "9/25/2025 s"
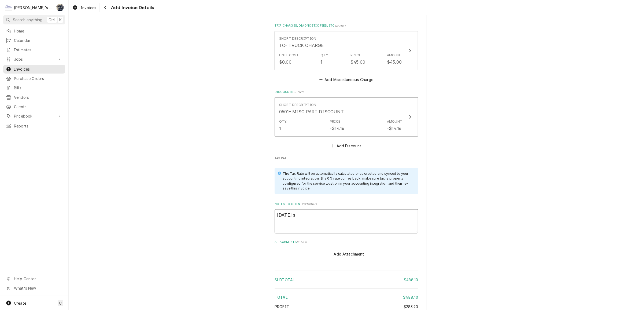
type textarea "x"
type textarea "9/25/2025"
type textarea "x"
type textarea "9/25/2025 S"
type textarea "x"
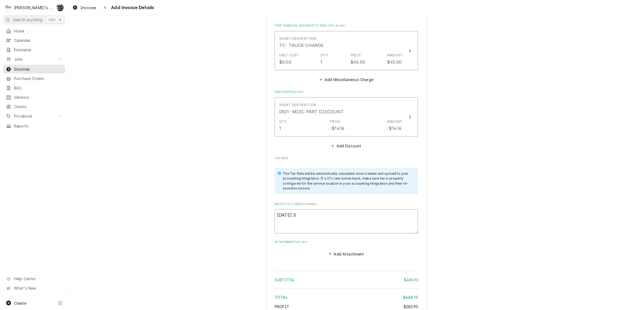
type textarea "9/25/2025 Sa"
type textarea "x"
type textarea "9/25/2025 Sar"
type textarea "x"
type textarea "9/25/2025 Sara"
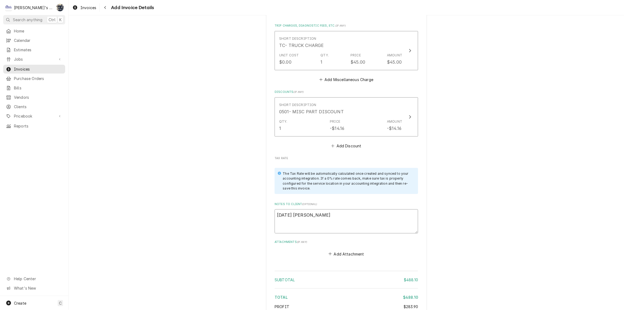
type textarea "x"
type textarea "9/25/2025 Sarah"
type textarea "x"
type textarea "9/25/2025 Sarah"
type textarea "x"
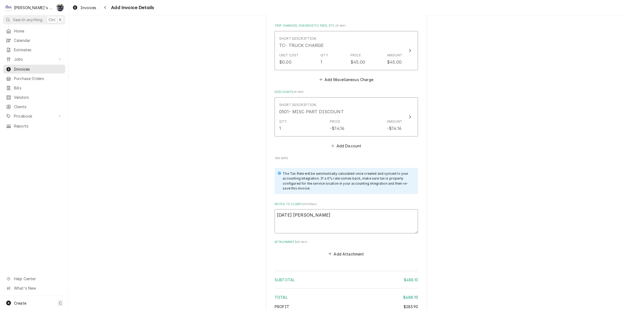
type textarea "9/25/2025 Sarah -"
type textarea "x"
type textarea "9/25/2025 Sarah -"
type textarea "x"
type textarea "9/25/2025 Sarah - G"
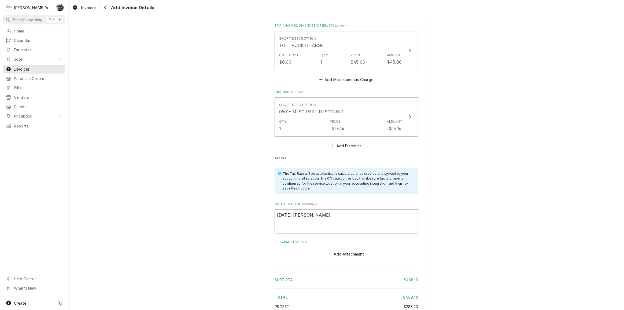
type textarea "x"
type textarea "9/25/2025 Sarah - Gr"
type textarea "x"
type textarea "9/25/2025 Sarah - Gre"
type textarea "x"
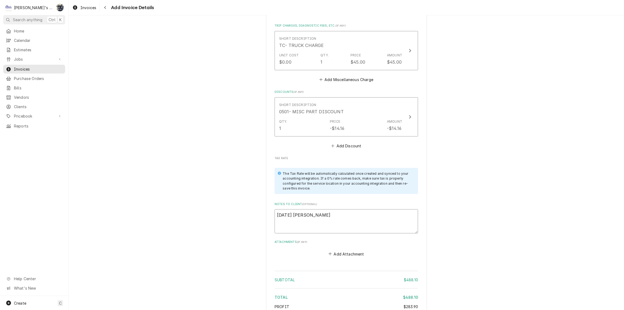
type textarea "9/25/2025 Sarah - Greg"
type textarea "x"
type textarea "9/25/2025 Sarah - Greg,"
type textarea "x"
type textarea "9/25/2025 Sarah - Greg,"
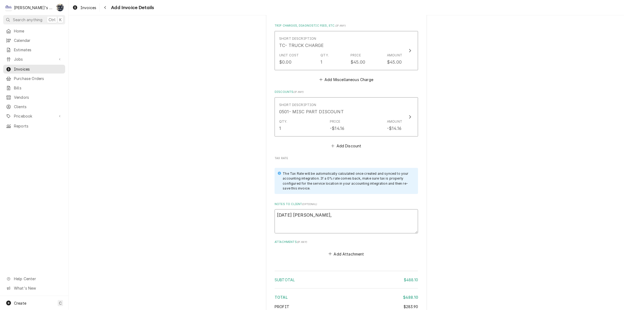
type textarea "x"
type textarea "9/25/2025 Sarah - Greg, l"
type textarea "x"
type textarea "9/25/2025 Sarah - Greg, lo"
type textarea "x"
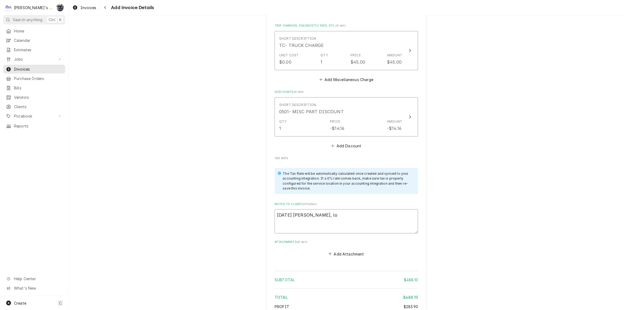
type textarea "9/25/2025 Sarah - Greg, loo"
type textarea "x"
type textarea "9/25/2025 Sarah - Greg, look"
type textarea "x"
type textarea "9/25/2025 Sarah - Greg, look o"
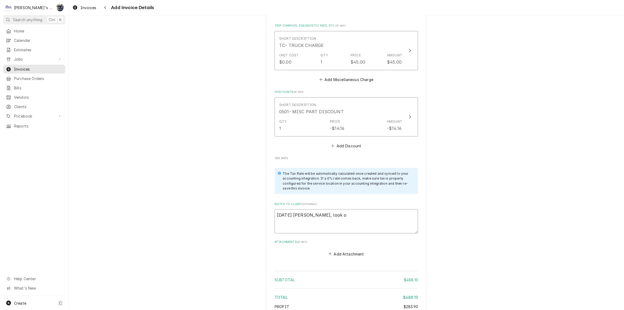
type textarea "x"
type textarea "9/25/2025 Sarah - Greg, look ok"
type textarea "x"
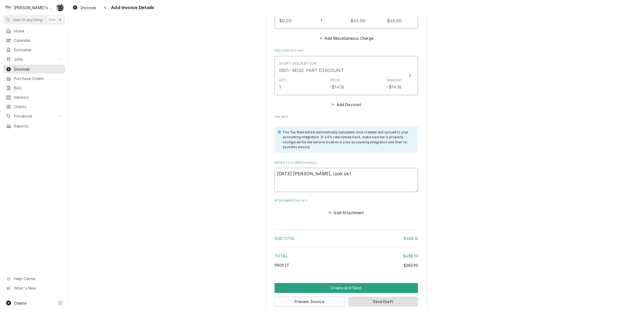
type textarea "9/25/2025 Sarah - Greg, look ok?"
click at [353, 297] on button "Save Draft" at bounding box center [383, 302] width 70 height 10
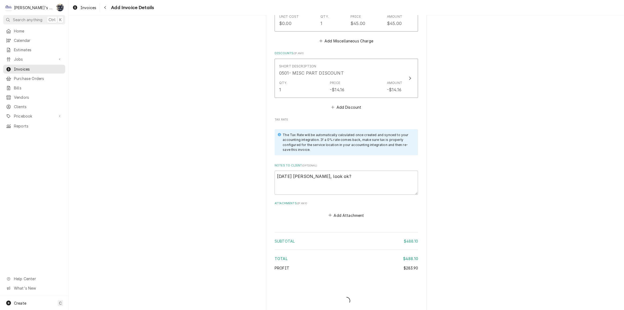
type textarea "x"
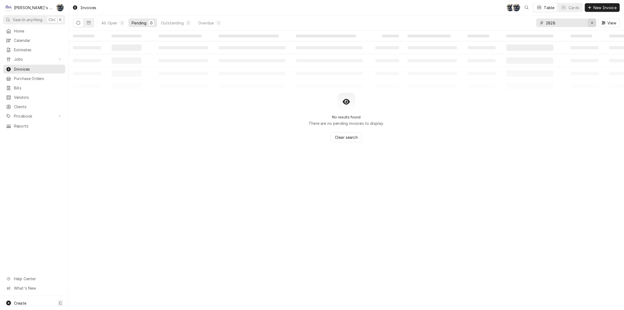
click at [592, 23] on icon "Erase input" at bounding box center [592, 23] width 2 height 2
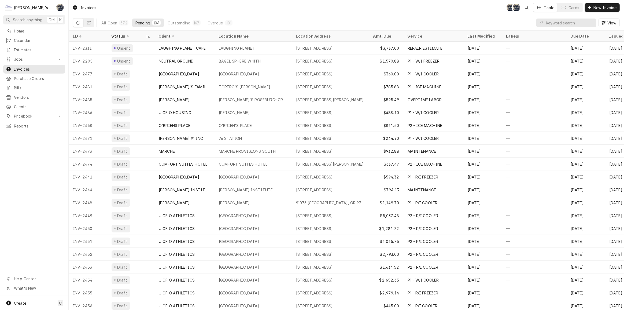
click at [558, 19] on div "View" at bounding box center [577, 22] width 83 height 15
click at [558, 21] on input "Dynamic Content Wrapper" at bounding box center [570, 23] width 48 height 9
type input "2629"
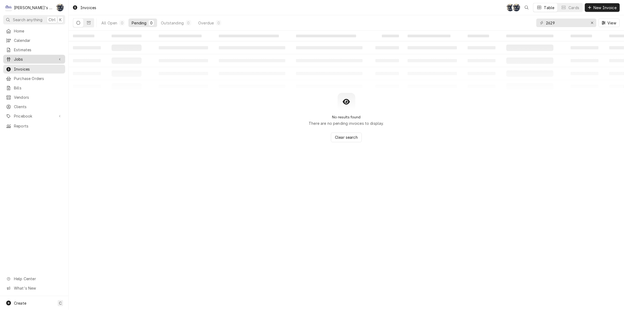
click at [56, 56] on div "Jobs" at bounding box center [34, 59] width 60 height 7
click at [51, 67] on span "Jobs" at bounding box center [38, 69] width 49 height 6
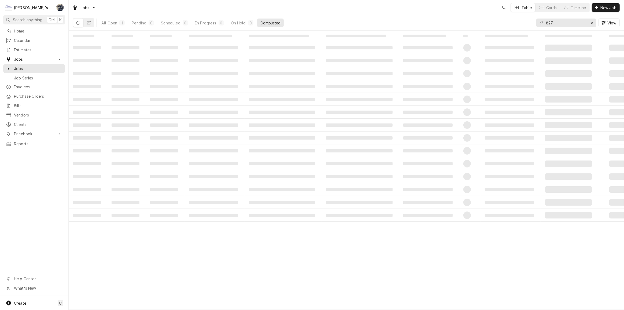
drag, startPoint x: 559, startPoint y: 23, endPoint x: 532, endPoint y: 23, distance: 26.0
click at [532, 23] on div "All Open 1 Pending 0 Scheduled 0 In Progress 0 On Hold 0 Completed 827 View" at bounding box center [346, 22] width 547 height 15
type input "2629"
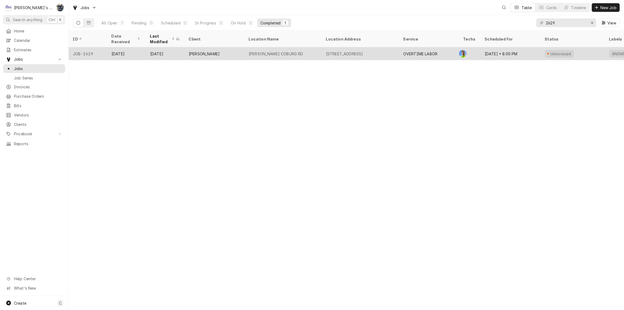
click at [309, 48] on div "MCDONALD'S COBURG RD" at bounding box center [283, 53] width 77 height 13
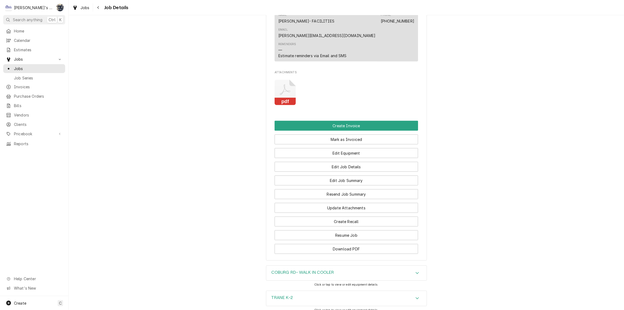
scroll to position [536, 0]
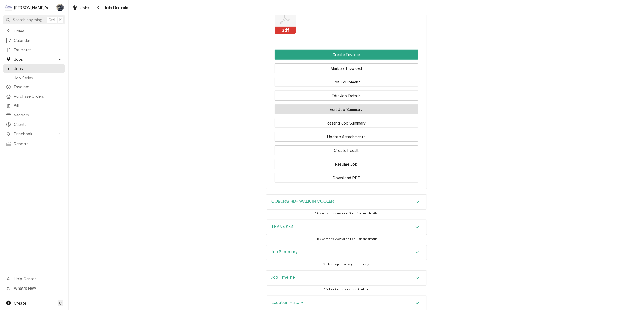
click at [343, 114] on button "Edit Job Summary" at bounding box center [346, 109] width 143 height 10
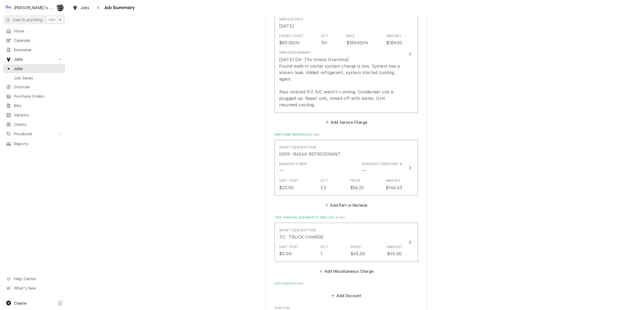
scroll to position [146, 0]
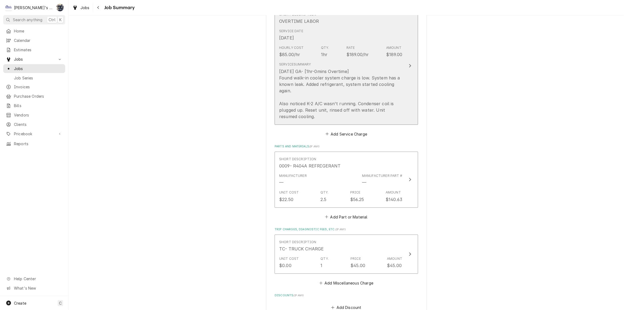
click at [332, 110] on div "[DATE] GA- [1hr-0mins Overtime] Found walk-in cooler system charge is low. Syst…" at bounding box center [340, 93] width 123 height 51
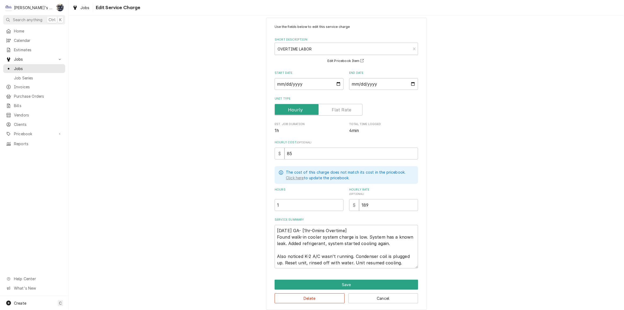
scroll to position [12, 0]
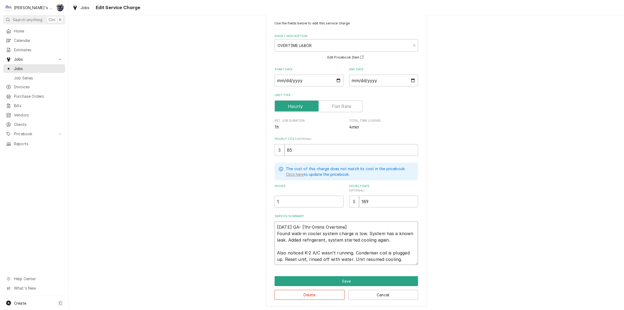
click at [396, 241] on textarea "8/10/2025 GA- [1hr-0mins Overtime] Found walk-in cooler system charge is low. S…" at bounding box center [346, 242] width 143 height 43
click at [337, 278] on button "Save" at bounding box center [346, 281] width 143 height 10
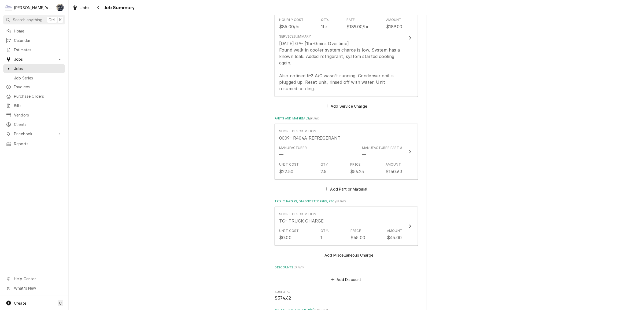
scroll to position [244, 0]
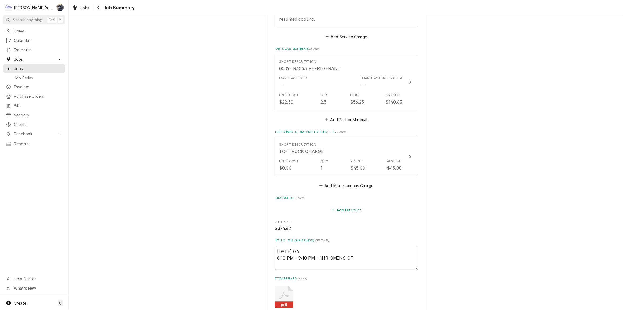
click at [334, 208] on button "Add Discount" at bounding box center [346, 210] width 32 height 8
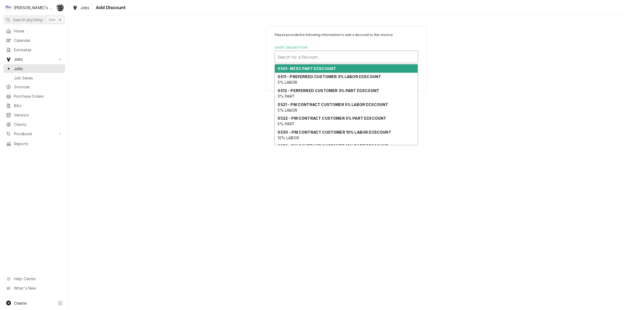
click at [320, 54] on div "Short Description" at bounding box center [347, 57] width 138 height 10
click at [320, 66] on strong "0501- MISC PART DISCOUNT" at bounding box center [307, 68] width 58 height 5
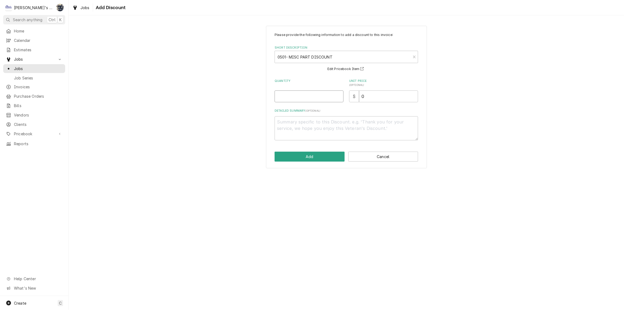
click at [315, 94] on input "Quantity" at bounding box center [309, 96] width 69 height 12
type textarea "x"
type input "1"
click at [323, 156] on button "Add" at bounding box center [310, 156] width 70 height 10
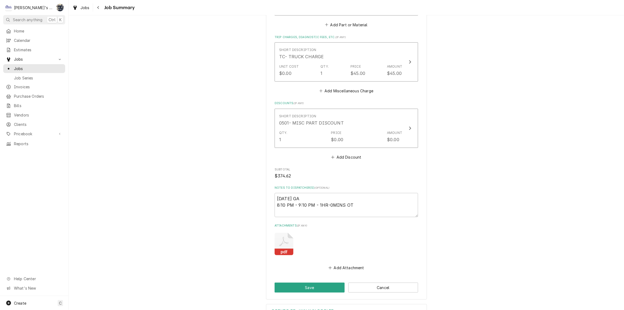
scroll to position [408, 0]
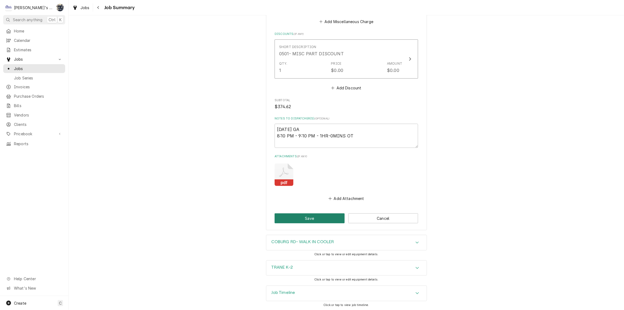
click at [305, 217] on button "Save" at bounding box center [310, 218] width 70 height 10
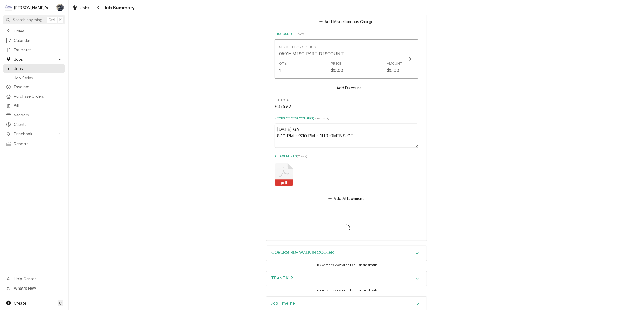
type textarea "x"
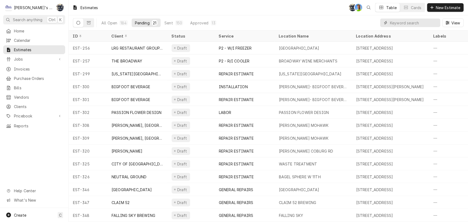
click at [391, 23] on input "Dynamic Content Wrapper" at bounding box center [414, 23] width 48 height 9
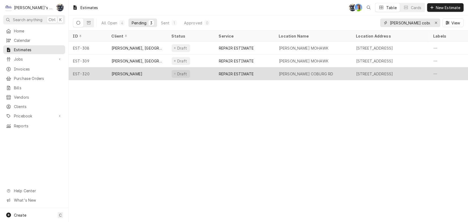
type input "[PERSON_NAME] coburg"
click at [320, 73] on div "[PERSON_NAME] COBURG RD" at bounding box center [306, 74] width 54 height 6
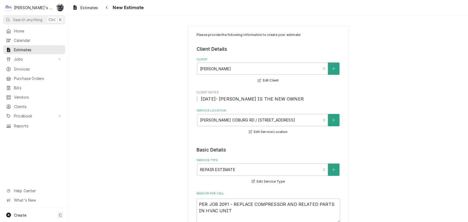
type textarea "x"
click at [93, 8] on span "Estimates" at bounding box center [88, 8] width 17 height 6
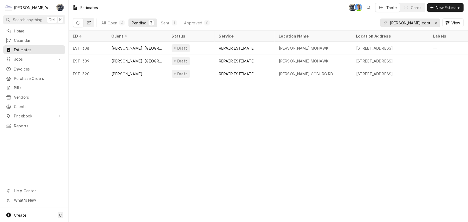
click at [89, 24] on icon "Dynamic Content Wrapper" at bounding box center [89, 22] width 4 height 3
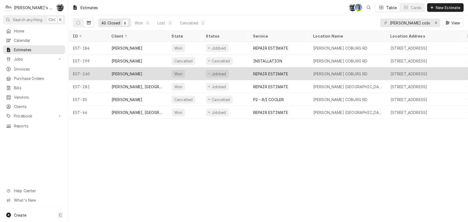
click at [268, 73] on div "REPAIR ESTIMATE" at bounding box center [270, 74] width 35 height 6
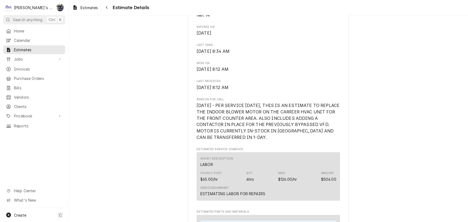
scroll to position [195, 0]
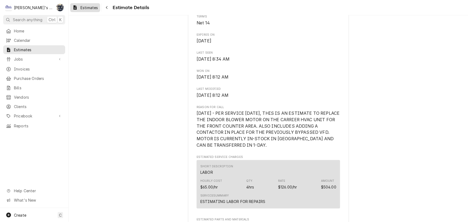
click at [86, 9] on span "Estimates" at bounding box center [88, 8] width 17 height 6
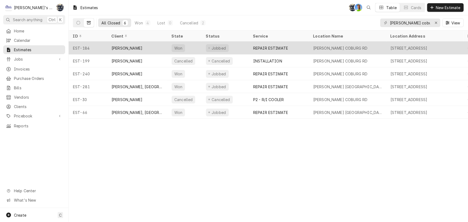
click at [281, 47] on div "REPAIR ESTIMATE" at bounding box center [270, 48] width 35 height 6
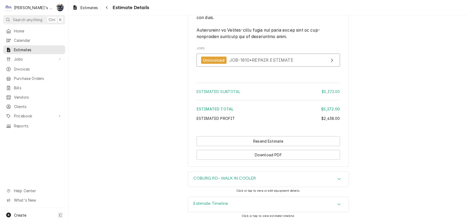
scroll to position [1607, 0]
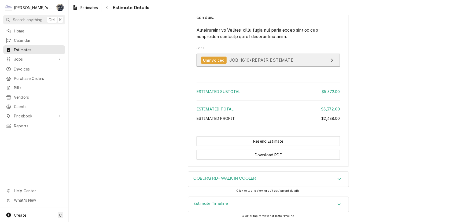
click at [230, 61] on span "JOB-1810 • REPAIR ESTIMATE" at bounding box center [261, 59] width 64 height 5
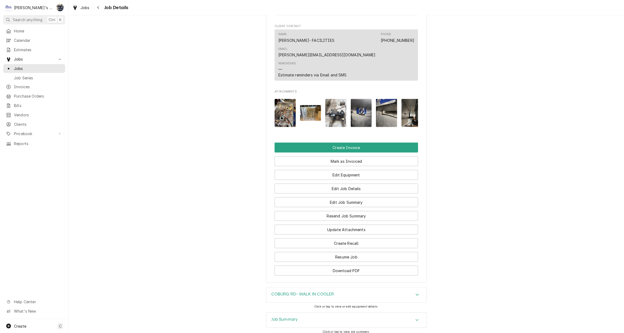
scroll to position [649, 0]
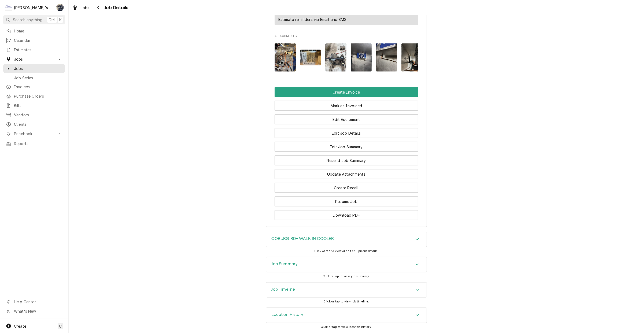
click at [322, 260] on div "Job Summary" at bounding box center [346, 264] width 160 height 15
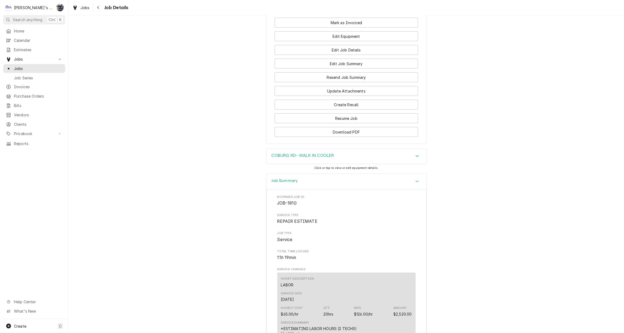
scroll to position [820, 0]
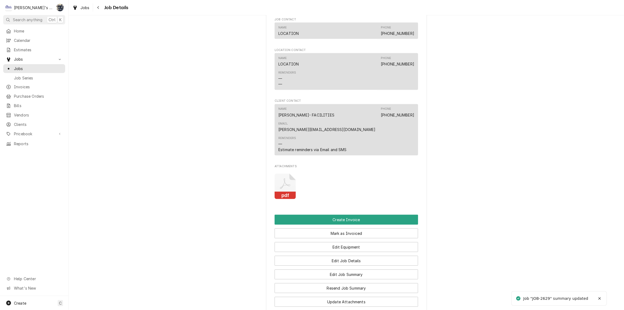
scroll to position [463, 0]
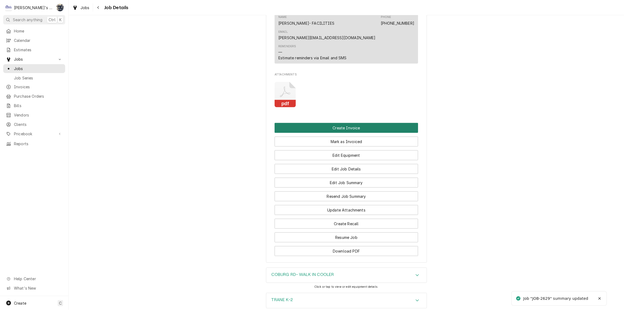
click at [347, 133] on button "Create Invoice" at bounding box center [346, 128] width 143 height 10
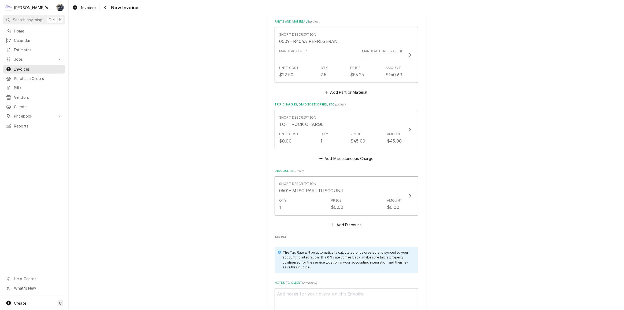
scroll to position [658, 0]
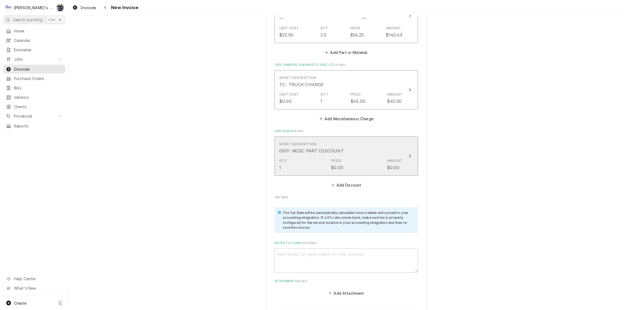
click at [328, 171] on div "Qty. 1 Price $0.00 Amount $0.00" at bounding box center [340, 164] width 123 height 17
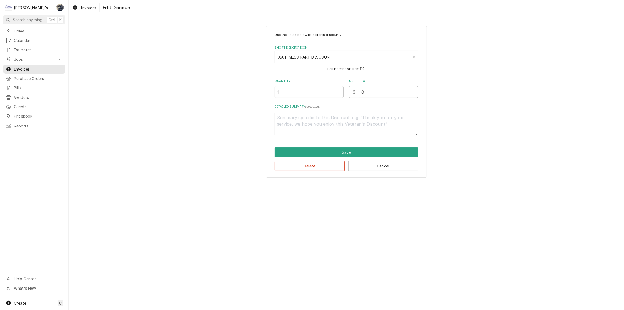
drag, startPoint x: 365, startPoint y: 91, endPoint x: 353, endPoint y: 91, distance: 11.8
click at [354, 91] on div "$ 0" at bounding box center [383, 92] width 69 height 12
type textarea "x"
type input "1"
type textarea "x"
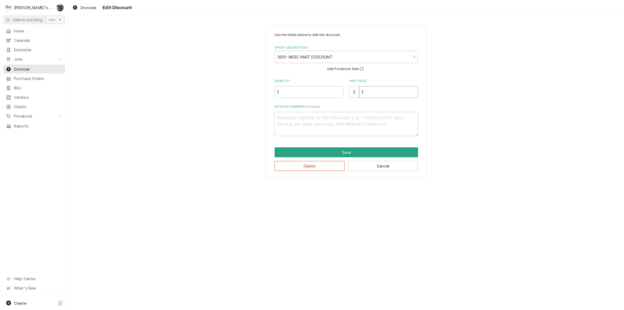
type input "14"
type textarea "x"
type input "14.0"
type textarea "x"
type input "14.06"
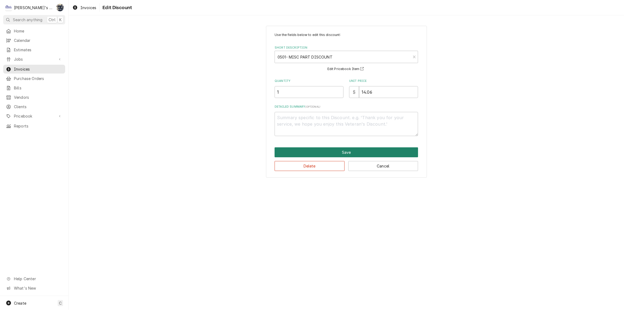
click at [341, 151] on button "Save" at bounding box center [346, 152] width 143 height 10
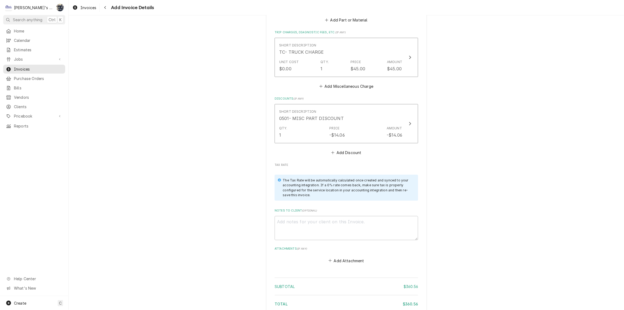
scroll to position [745, 0]
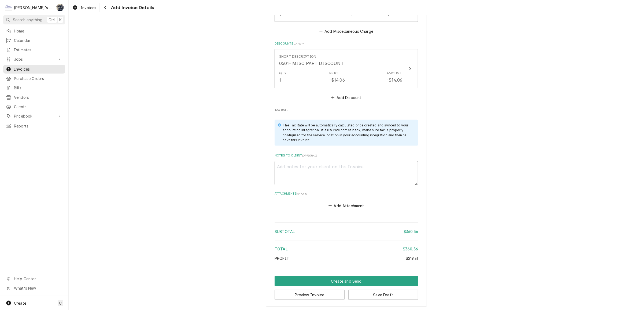
click at [345, 169] on textarea "Notes to Client ( optional )" at bounding box center [346, 173] width 143 height 24
type textarea "x"
type textarea "9"
type textarea "x"
type textarea "9/"
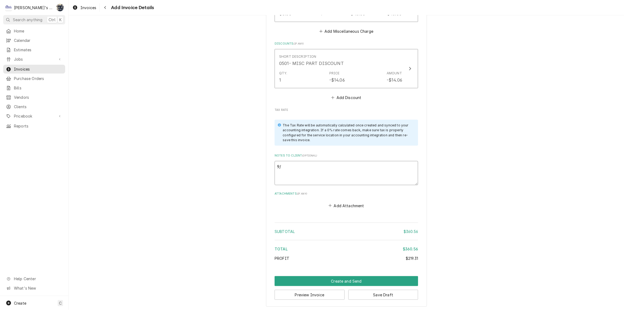
type textarea "x"
type textarea "9/2"
type textarea "x"
type textarea "9/25"
type textarea "x"
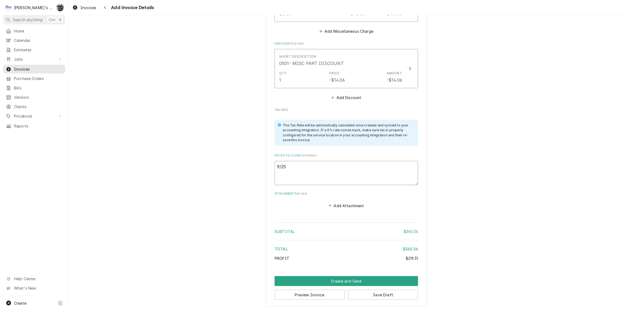
type textarea "9/25/"
type textarea "x"
type textarea "9/25/2"
type textarea "x"
type textarea "9/25/20"
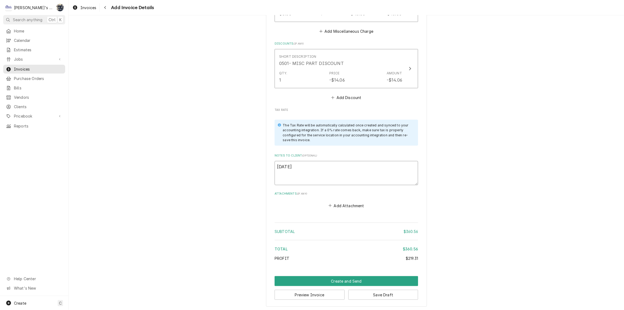
type textarea "x"
type textarea "9/25/202"
type textarea "x"
type textarea "9/25/2025"
type textarea "x"
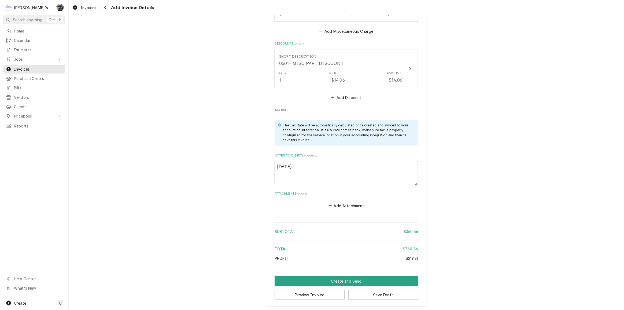
type textarea "9/25/2025"
type textarea "x"
type textarea "9/25/2025 S"
type textarea "x"
type textarea "9/25/2025 Sr"
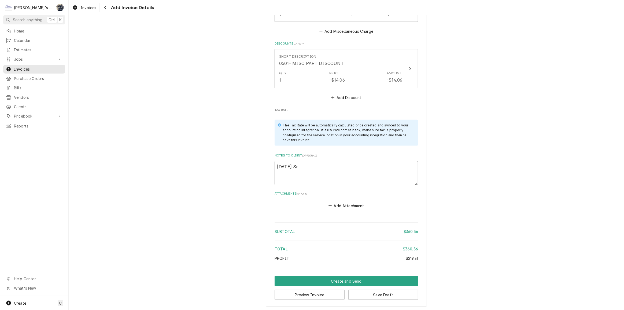
type textarea "x"
type textarea "9/25/2025 Sra"
type textarea "x"
type textarea "9/25/2025 Sr"
type textarea "x"
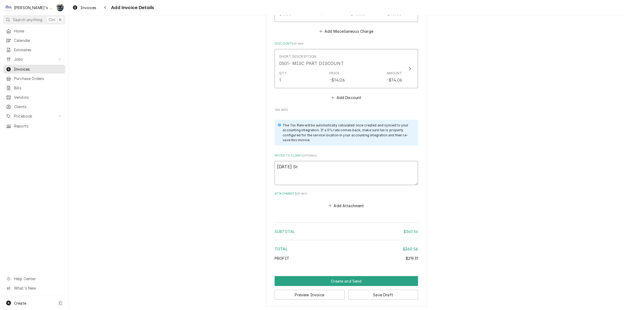
type textarea "9/25/2025 S"
type textarea "x"
type textarea "9/25/2025 Sa"
type textarea "x"
type textarea "9/25/2025 Sara"
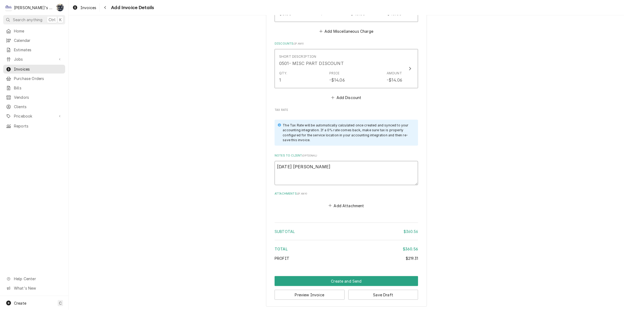
type textarea "x"
type textarea "9/25/2025 Sarah"
type textarea "x"
type textarea "9/25/2025 Sarah"
type textarea "x"
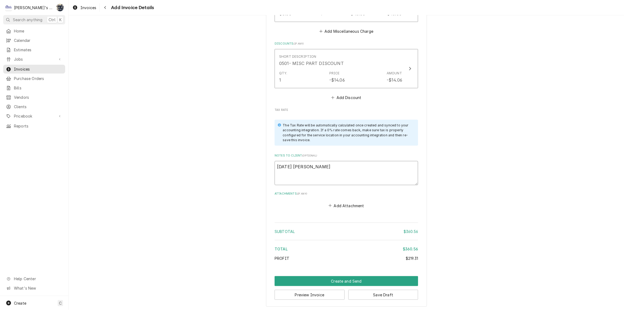
type textarea "9/25/2025 Sarah -"
type textarea "x"
type textarea "9/25/2025 Sarah -"
type textarea "x"
type textarea "9/25/2025 Sarah - G"
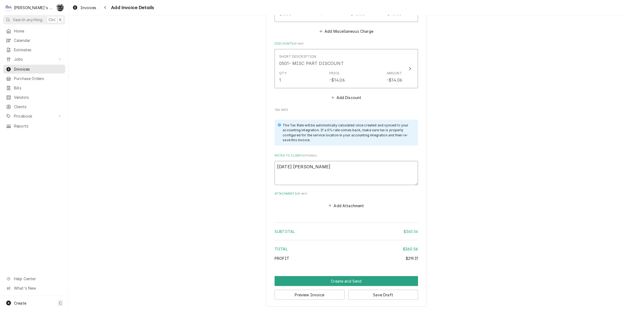
type textarea "x"
type textarea "9/25/2025 Sarah - Gr"
type textarea "x"
type textarea "9/25/2025 Sarah - Gre"
type textarea "x"
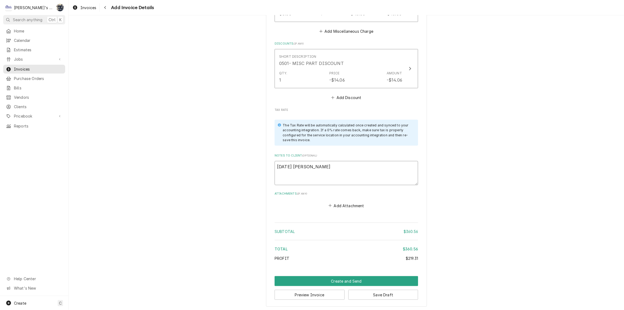
type textarea "9/25/2025 Sarah - Greg"
type textarea "x"
type textarea "9/25/2025 Sarah - Greg,"
type textarea "x"
type textarea "9/25/2025 Sarah - Greg,"
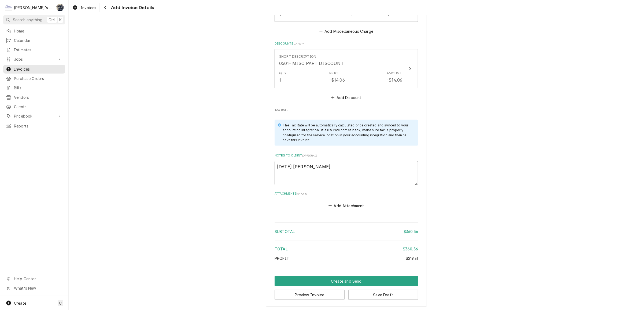
type textarea "x"
type textarea "9/25/2025 Sarah - Greg, l"
type textarea "x"
type textarea "9/25/2025 Sarah - Greg, lo"
type textarea "x"
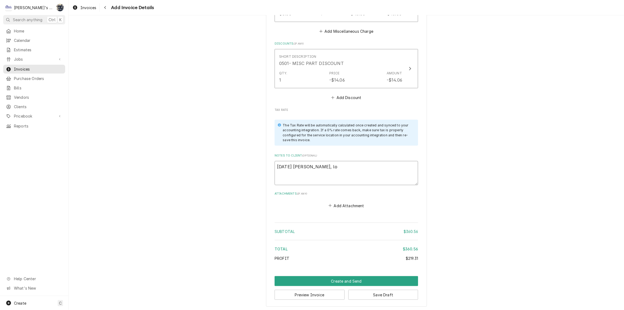
type textarea "9/25/2025 Sarah - Greg, loo"
type textarea "x"
type textarea "9/25/2025 Sarah - Greg, look"
type textarea "x"
type textarea "9/25/2025 Sarah - Greg, look o"
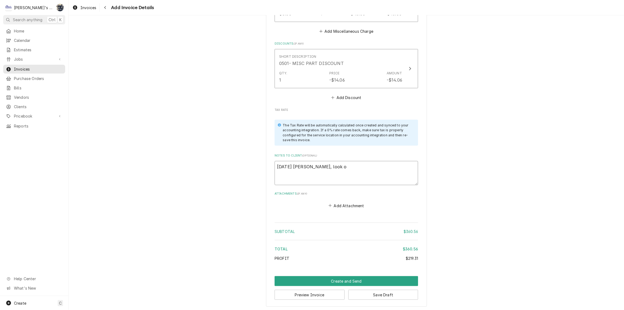
type textarea "x"
type textarea "9/25/2025 Sarah - Greg, look ok"
type textarea "x"
type textarea "9/25/2025 Sarah - Greg, look ok?"
click at [360, 295] on button "Save Draft" at bounding box center [383, 295] width 70 height 10
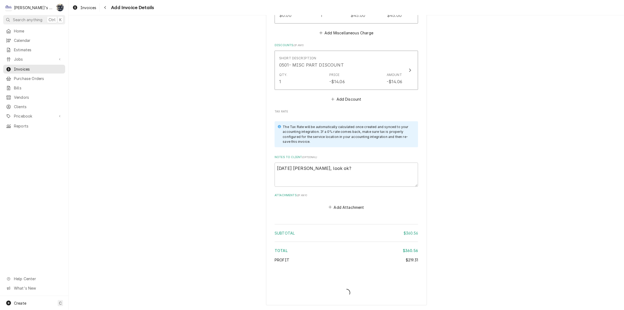
scroll to position [742, 0]
type textarea "x"
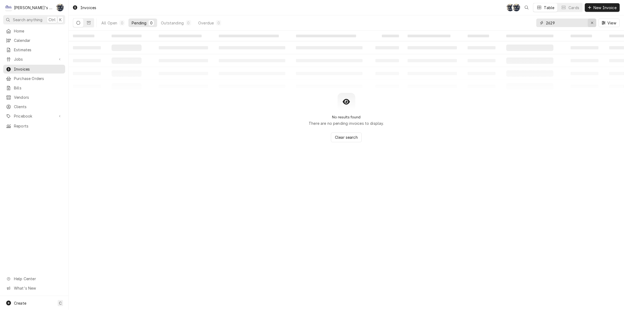
click at [593, 21] on icon "Erase input" at bounding box center [592, 23] width 3 height 4
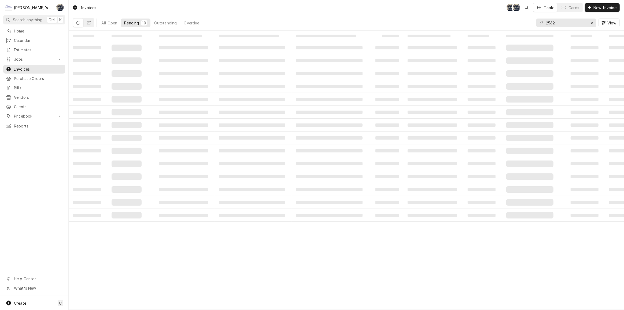
type input "2562"
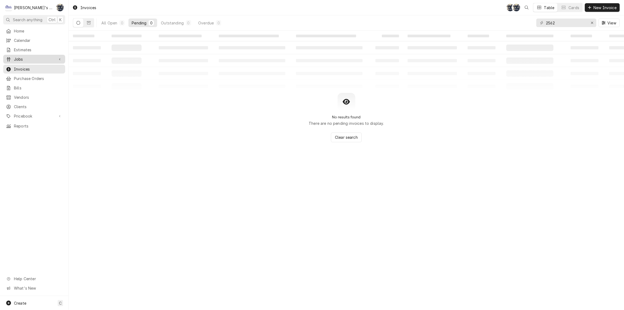
click at [19, 57] on span "Jobs" at bounding box center [34, 59] width 40 height 6
click at [21, 68] on span "Jobs" at bounding box center [38, 69] width 49 height 6
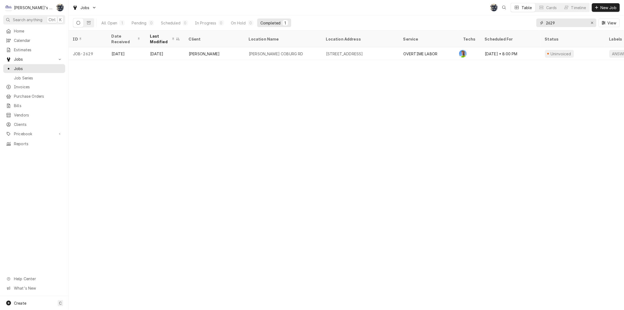
drag, startPoint x: 566, startPoint y: 23, endPoint x: 531, endPoint y: 23, distance: 34.3
click at [531, 23] on div "All Open 1 Pending 0 Scheduled 0 In Progress 0 On Hold 0 Completed 1 2629 View" at bounding box center [346, 22] width 547 height 15
type input "2562"
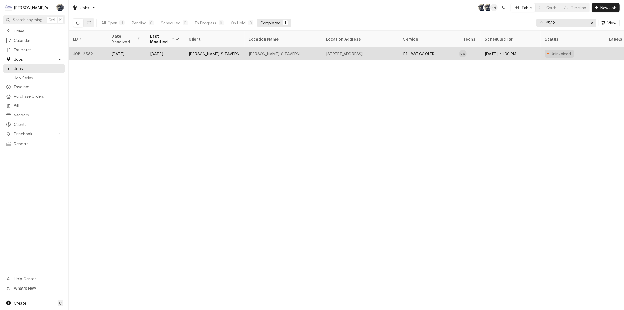
click at [363, 51] on div "[STREET_ADDRESS]" at bounding box center [344, 54] width 37 height 6
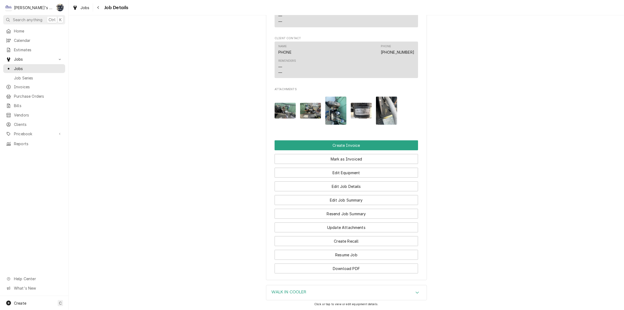
scroll to position [447, 0]
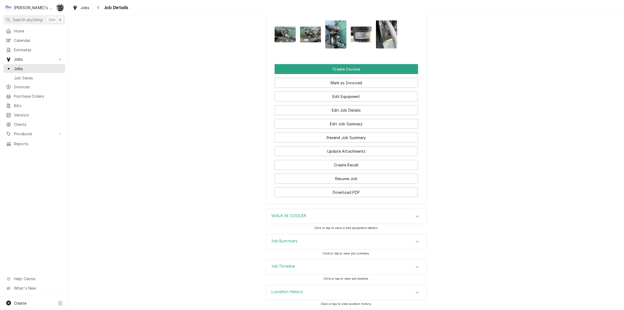
click at [345, 223] on div "WALK IN COOLER" at bounding box center [346, 216] width 160 height 15
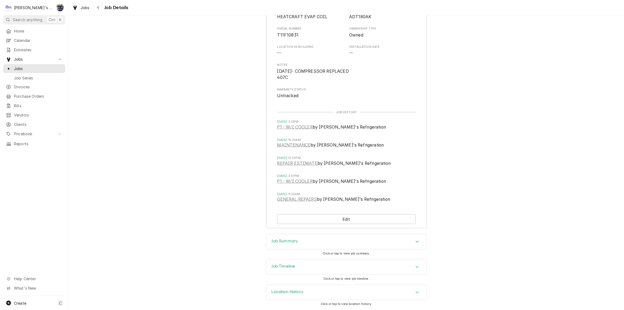
click at [340, 237] on div "Job Summary" at bounding box center [346, 241] width 160 height 15
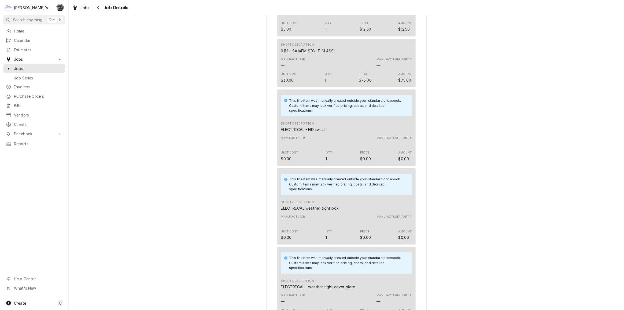
scroll to position [1587, 0]
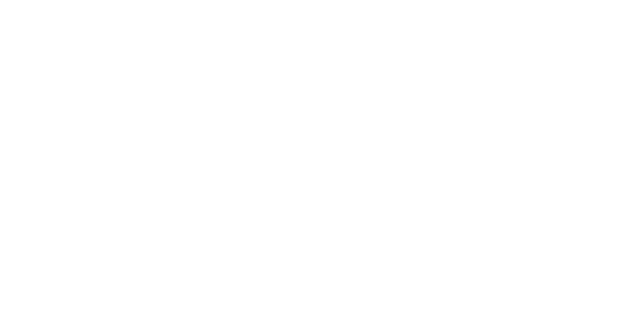
click at [568, 22] on div "Dynamic Content Wrapper" at bounding box center [312, 155] width 624 height 310
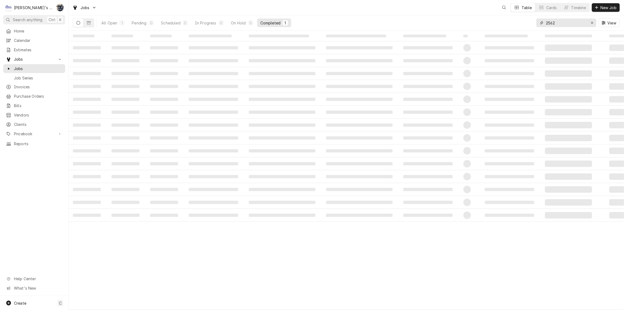
drag, startPoint x: 568, startPoint y: 22, endPoint x: 526, endPoint y: 24, distance: 42.1
click at [526, 24] on div "All Open 1 Pending 0 Scheduled 0 In Progress 0 On Hold 0 Completed 1 2562 View" at bounding box center [346, 22] width 547 height 15
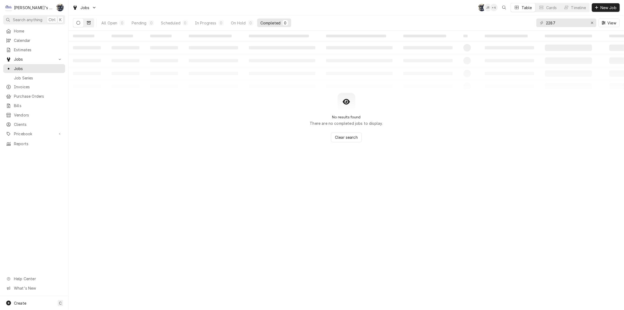
click at [92, 23] on button "Dynamic Content Wrapper" at bounding box center [89, 23] width 10 height 9
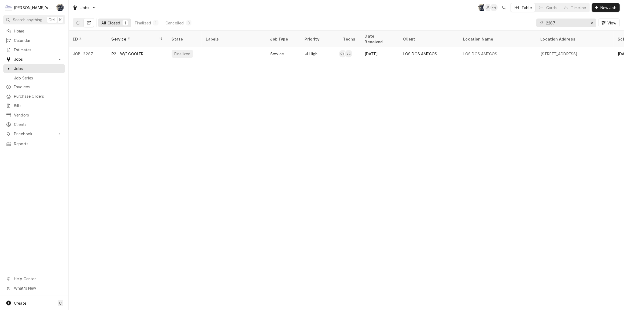
drag, startPoint x: 561, startPoint y: 24, endPoint x: 524, endPoint y: 24, distance: 37.3
click at [521, 24] on div "All Closed 1 Finalized 1 Cancelled 0 2287 View" at bounding box center [346, 22] width 547 height 15
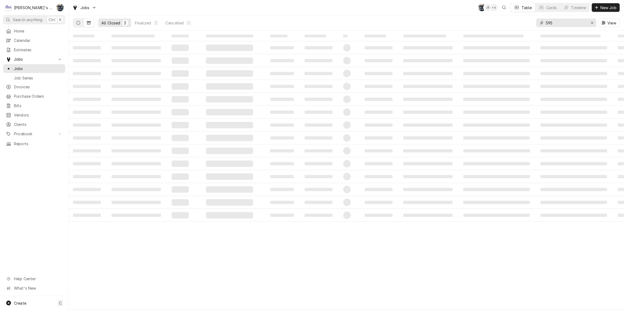
type input "595"
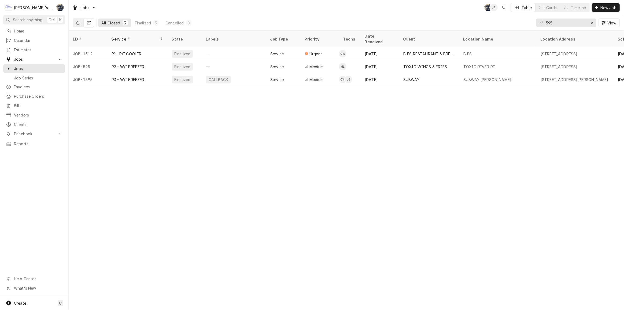
click at [78, 23] on icon "Dynamic Content Wrapper" at bounding box center [78, 23] width 4 height 4
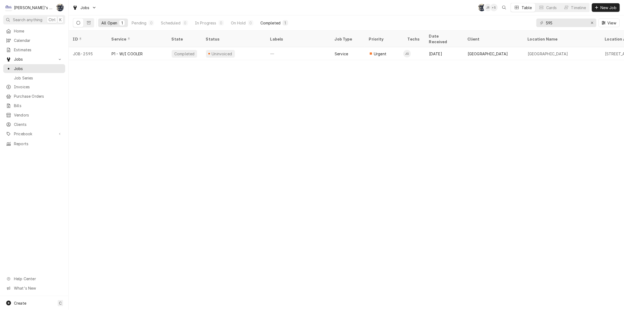
click at [265, 24] on div "Completed" at bounding box center [270, 23] width 20 height 6
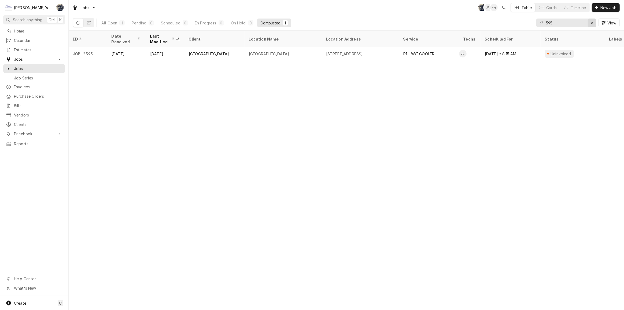
click at [588, 23] on button "Erase input" at bounding box center [592, 23] width 9 height 9
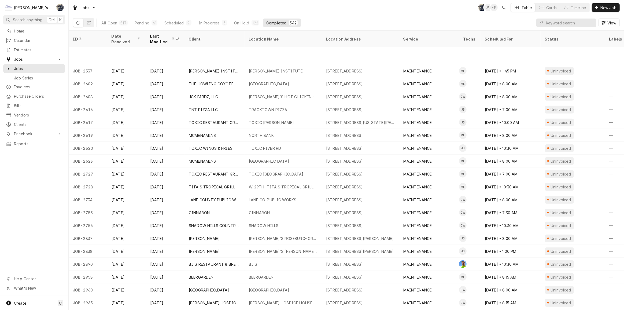
scroll to position [523, 0]
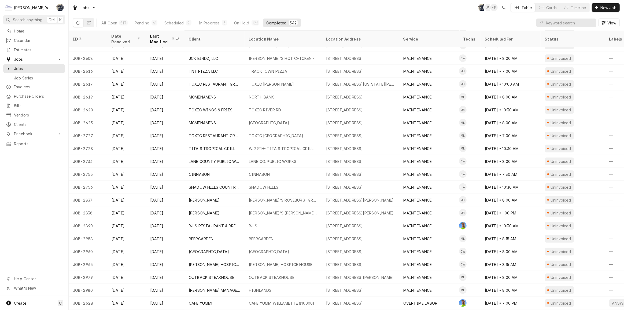
click at [176, 6] on div "Jobs SB JR + 5 Table Cards Timeline New Job" at bounding box center [346, 7] width 555 height 15
click at [306, 15] on div "All Open 517 Pending 41 Scheduled 9 In Progress 2 On Hold 122 Completed 343 View" at bounding box center [346, 22] width 547 height 15
click at [205, 12] on div "Jobs SB KH + 3 Table Cards Timeline New Job" at bounding box center [346, 7] width 555 height 15
click at [276, 9] on div "Jobs SB KH + 3 Table Cards Timeline New Job" at bounding box center [346, 7] width 555 height 15
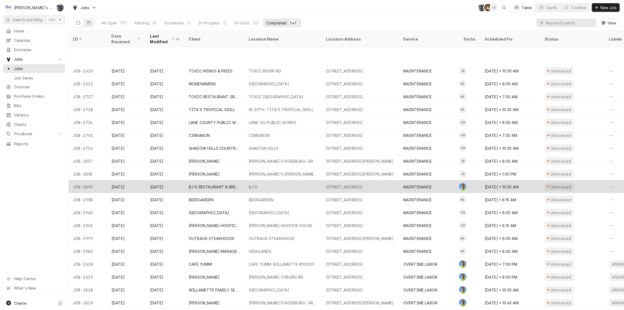
scroll to position [601, 0]
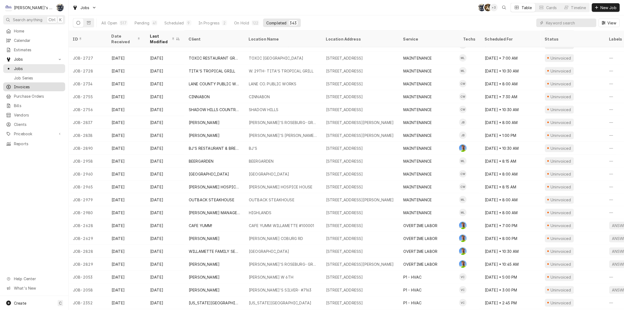
click at [46, 85] on span "Invoices" at bounding box center [38, 87] width 49 height 6
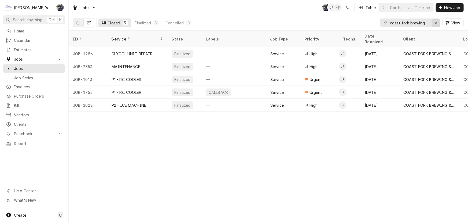
click at [437, 23] on icon "Erase input" at bounding box center [436, 23] width 3 height 4
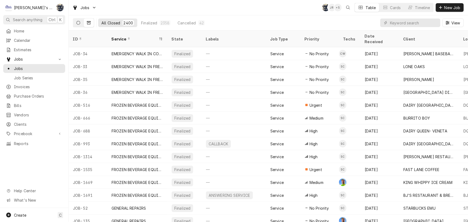
click at [78, 21] on icon "Dynamic Content Wrapper" at bounding box center [78, 23] width 4 height 4
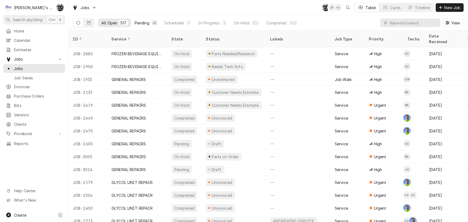
click at [156, 24] on div "41" at bounding box center [154, 22] width 6 height 5
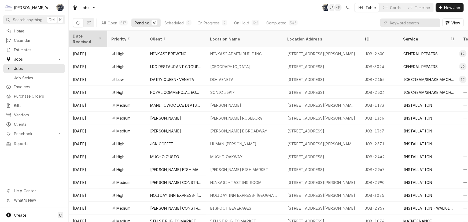
click at [89, 33] on div "Date Received" at bounding box center [88, 39] width 36 height 14
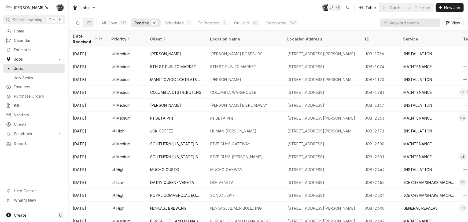
click at [89, 33] on div "Date Received" at bounding box center [85, 38] width 25 height 11
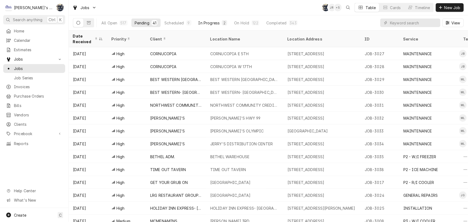
click at [200, 23] on div "In Progress" at bounding box center [208, 23] width 21 height 6
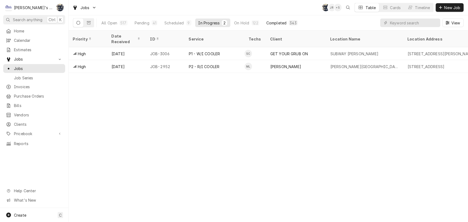
click at [272, 20] on div "Completed" at bounding box center [276, 23] width 20 height 6
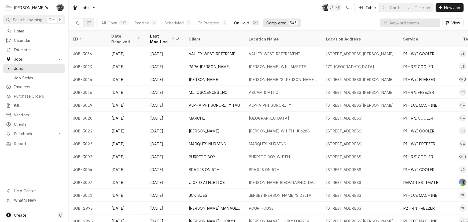
click at [231, 22] on button "On Hold 122" at bounding box center [247, 23] width 32 height 9
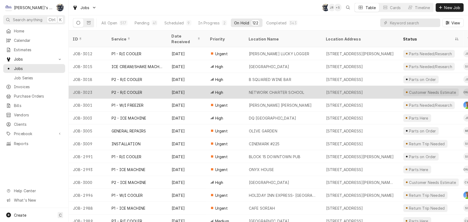
click at [249, 90] on div "NETWORK CHARTER SCHOOL" at bounding box center [277, 93] width 56 height 6
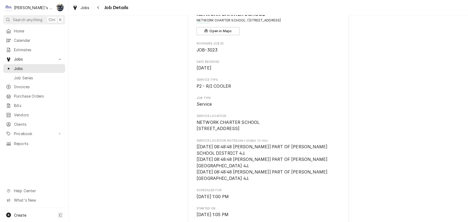
scroll to position [195, 0]
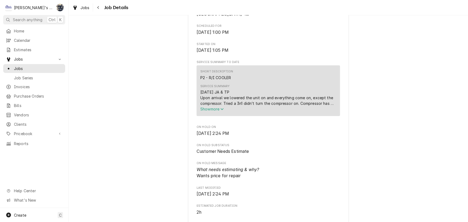
click at [210, 111] on span "Show more" at bounding box center [212, 109] width 24 height 5
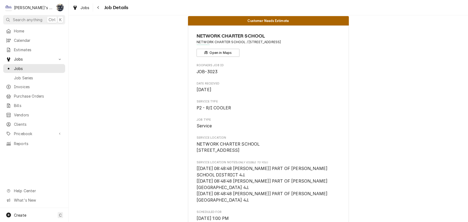
scroll to position [0, 0]
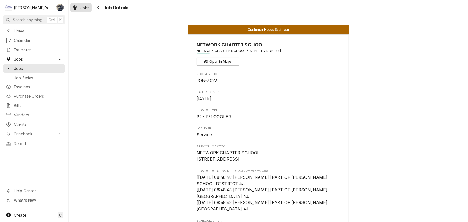
click at [86, 10] on span "Jobs" at bounding box center [84, 8] width 9 height 6
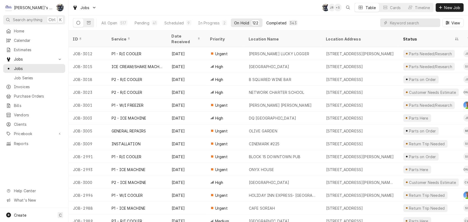
click at [275, 21] on div "Completed" at bounding box center [276, 23] width 20 height 6
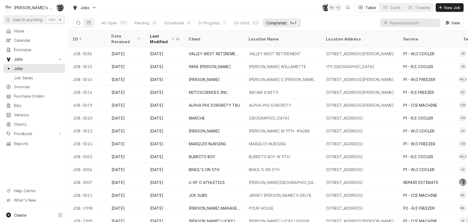
click at [272, 14] on div "Jobs SB KA + 2 Table Cards Timeline New Job" at bounding box center [268, 7] width 399 height 15
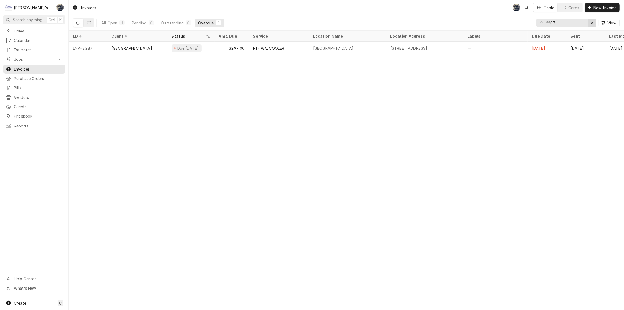
click at [594, 23] on button "Erase input" at bounding box center [592, 23] width 9 height 9
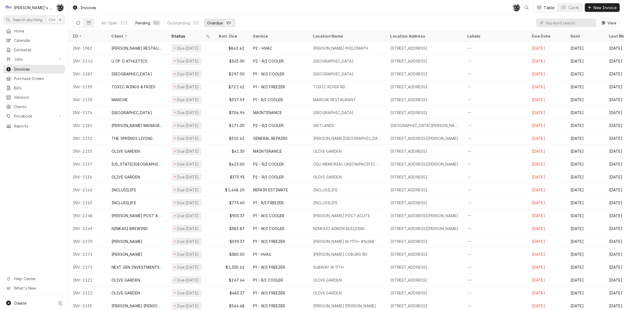
click at [156, 22] on div "105" at bounding box center [156, 23] width 6 height 6
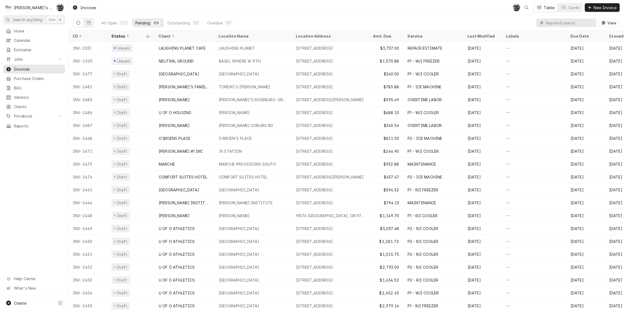
click at [566, 19] on input "Dynamic Content Wrapper" at bounding box center [570, 23] width 48 height 9
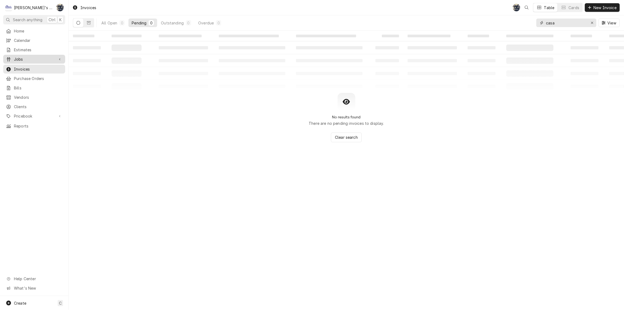
type input "casa"
click at [21, 58] on span "Jobs" at bounding box center [34, 59] width 40 height 6
click at [21, 66] on span "Jobs" at bounding box center [38, 69] width 49 height 6
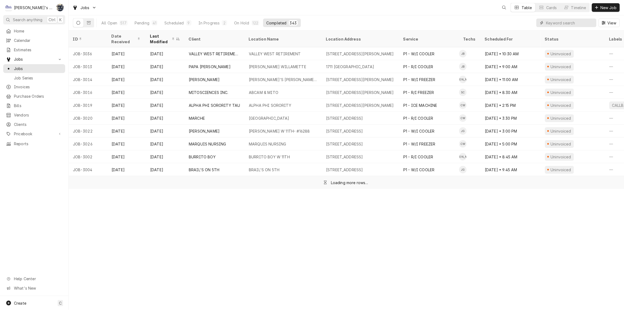
click at [580, 23] on input "Dynamic Content Wrapper" at bounding box center [570, 23] width 48 height 9
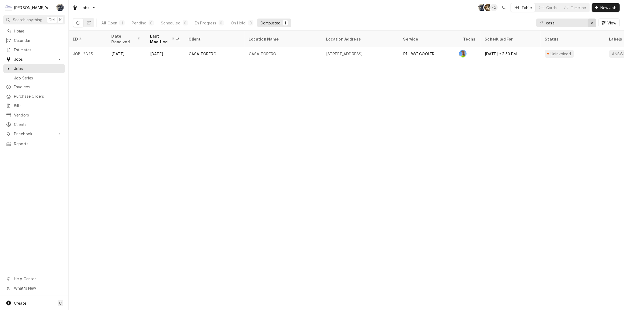
type input "casa"
click at [592, 22] on icon "Erase input" at bounding box center [592, 23] width 3 height 4
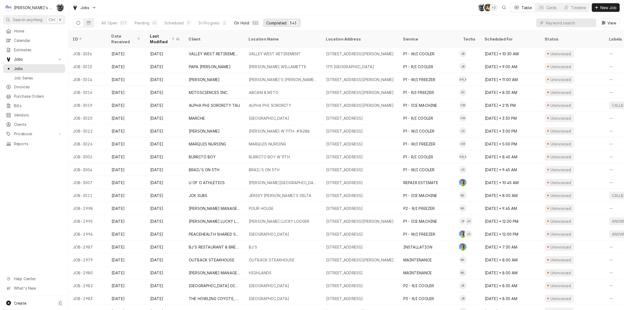
click at [248, 22] on button "On Hold 122" at bounding box center [247, 23] width 32 height 9
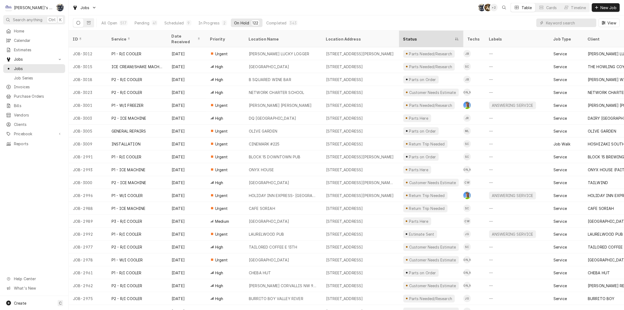
click at [429, 36] on div "Status" at bounding box center [428, 39] width 50 height 6
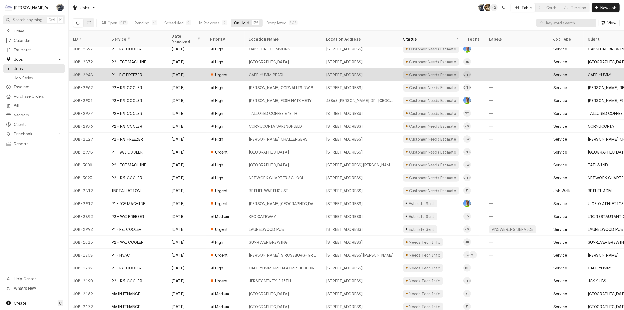
scroll to position [235, 0]
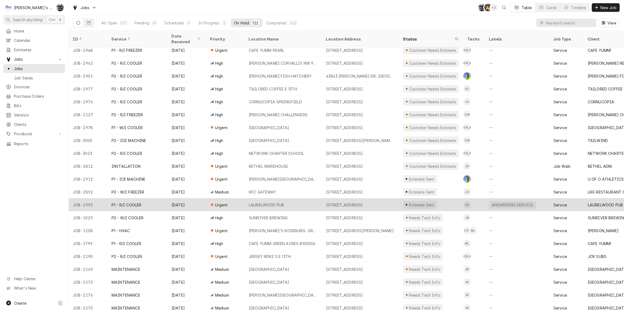
click at [363, 202] on div "2700 COLUMBIA ST, EUGENE, OR 97403" at bounding box center [344, 205] width 37 height 6
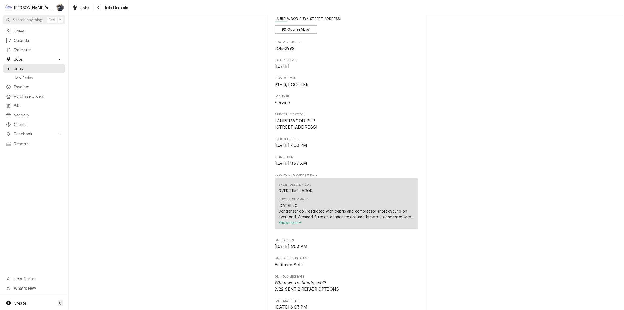
scroll to position [97, 0]
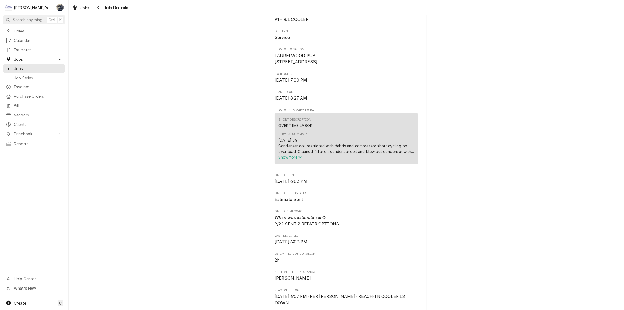
click at [282, 159] on span "Show more" at bounding box center [290, 157] width 24 height 5
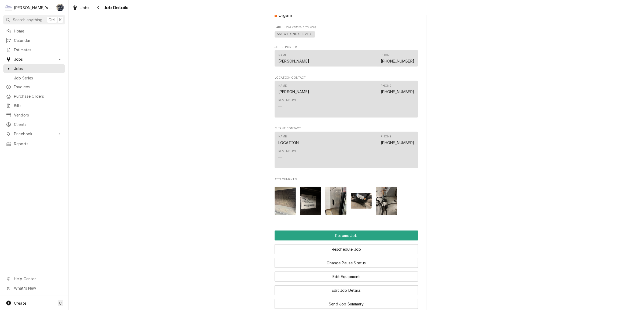
scroll to position [365, 0]
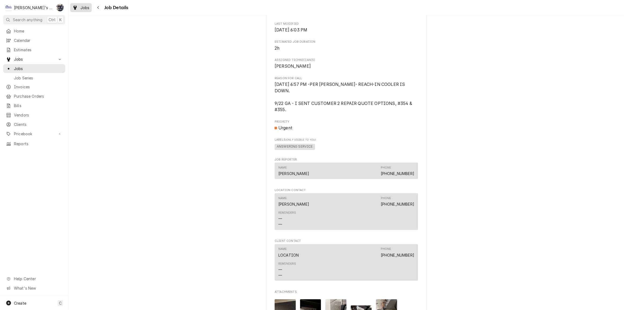
click at [88, 7] on span "Jobs" at bounding box center [84, 8] width 9 height 6
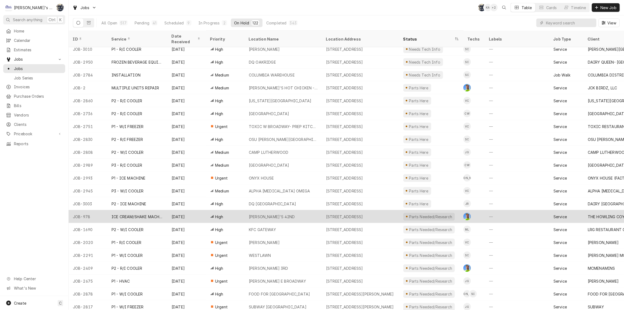
scroll to position [597, 0]
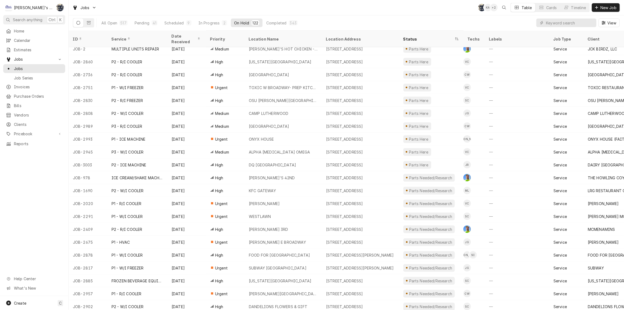
click at [114, 11] on div "Jobs SB KA + 2 Table Cards Timeline New Job" at bounding box center [346, 7] width 555 height 15
click at [294, 14] on div "Jobs SB KA + 2 Table Cards Timeline New Job" at bounding box center [346, 7] width 555 height 15
click at [290, 23] on div "343" at bounding box center [293, 23] width 7 height 6
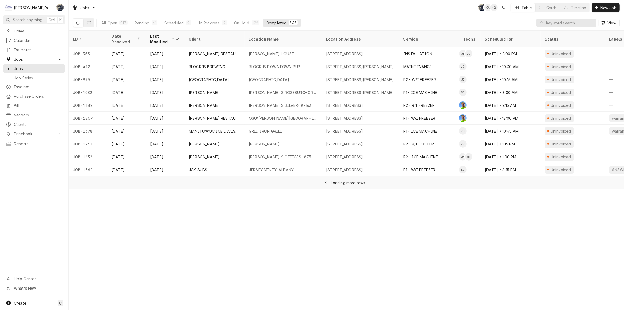
click at [564, 24] on input "Dynamic Content Wrapper" at bounding box center [570, 23] width 48 height 9
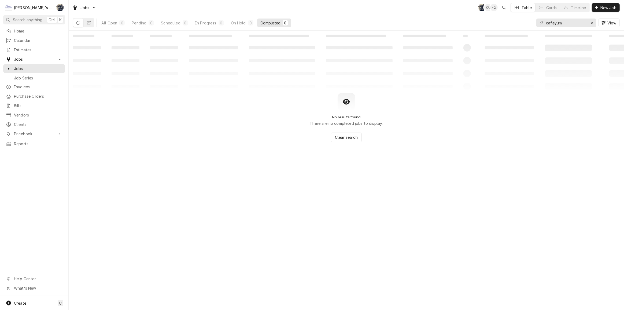
click at [553, 24] on input "cafeyum" at bounding box center [566, 23] width 40 height 9
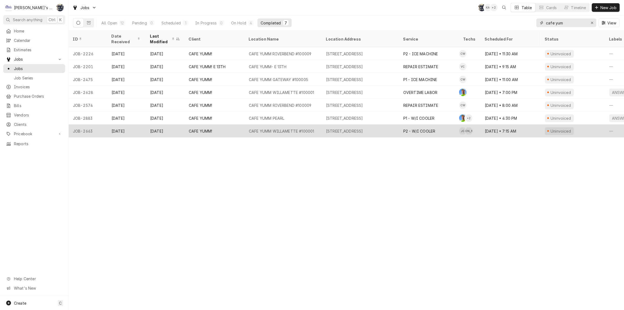
type input "cafe yum"
click at [331, 129] on div "1801 WILLAMETTE ST, EUGENE, OR 97401" at bounding box center [344, 131] width 37 height 6
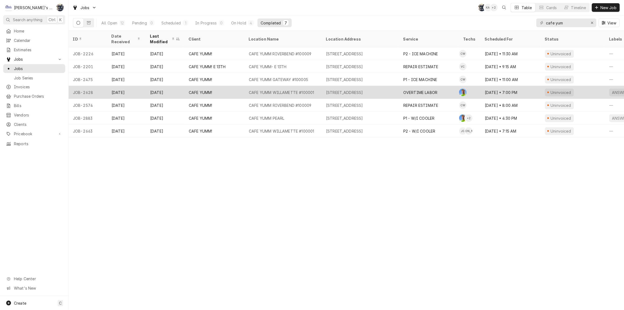
click at [345, 91] on div "1801 WILLAMETTE ST, EUGENE, OR 97401" at bounding box center [344, 93] width 37 height 6
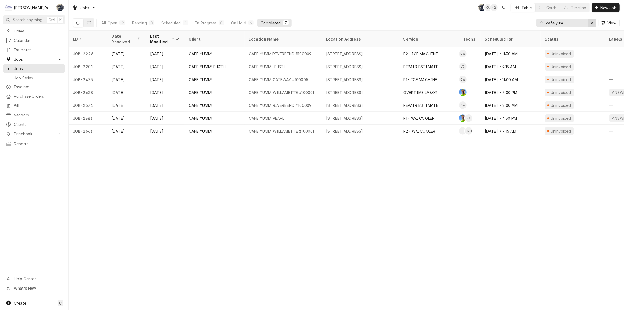
click at [591, 21] on icon "Erase input" at bounding box center [592, 23] width 3 height 4
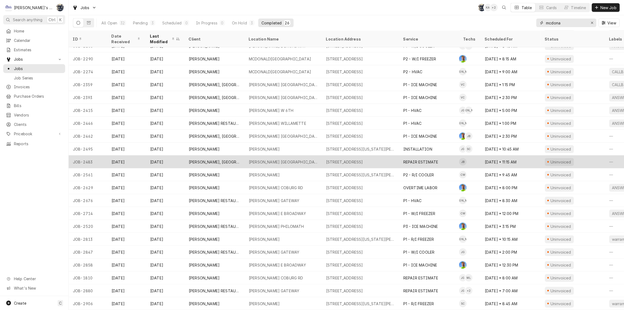
scroll to position [0, 0]
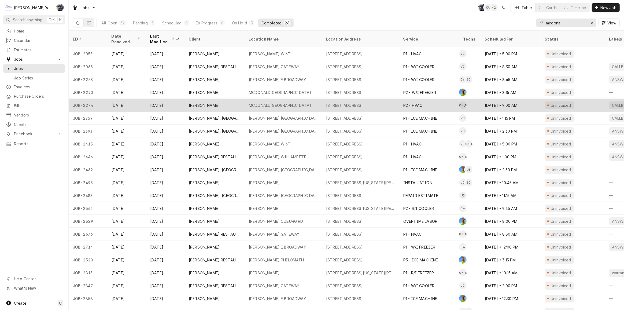
type input "mcdona"
drag, startPoint x: 286, startPoint y: 102, endPoint x: 282, endPoint y: 98, distance: 6.4
click at [286, 102] on div "MCDONALD'S RIVER AVE" at bounding box center [280, 105] width 62 height 6
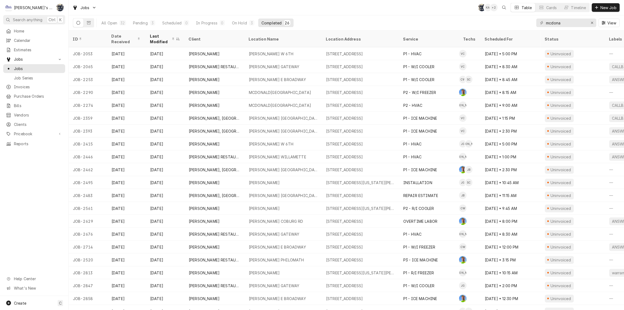
click at [298, 5] on div "Jobs SB KA + 2 Table Cards Timeline New Job" at bounding box center [346, 7] width 555 height 15
click at [238, 5] on div "Jobs SB KA + 2 Table Cards Timeline New Job" at bounding box center [346, 7] width 555 height 15
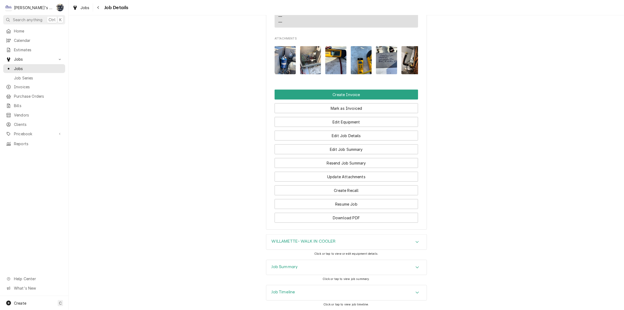
scroll to position [721, 0]
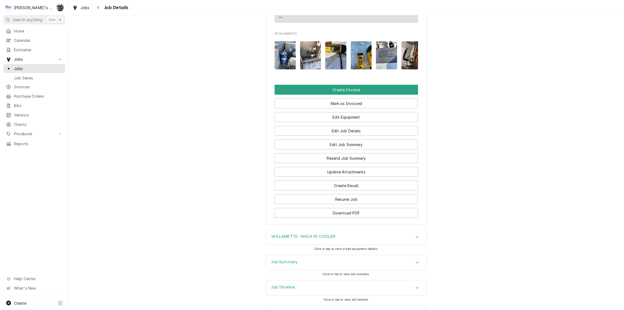
click at [331, 255] on div "Job Summary" at bounding box center [346, 262] width 160 height 15
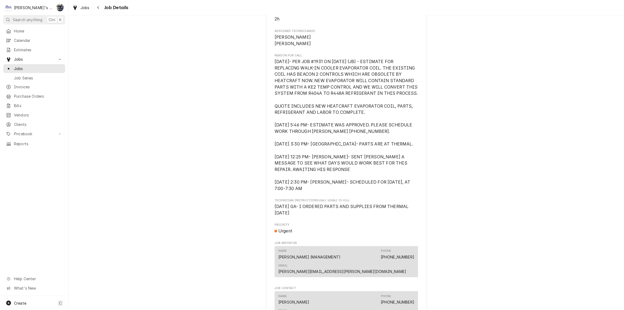
scroll to position [283, 0]
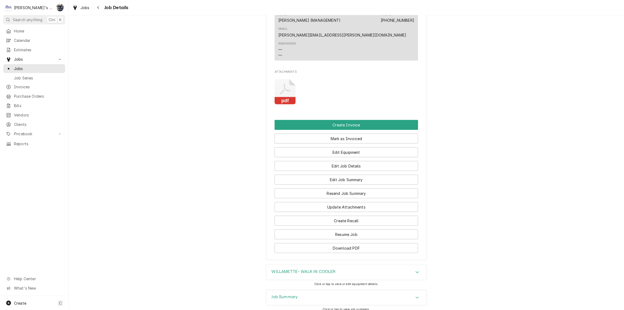
scroll to position [539, 0]
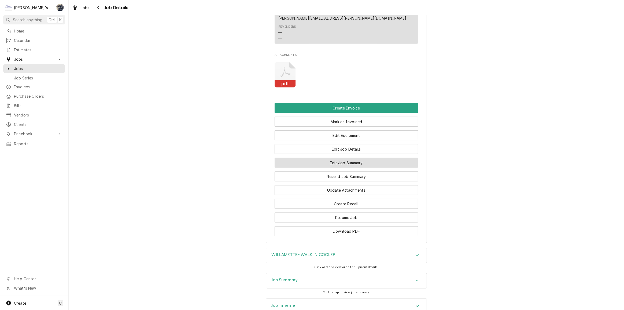
click at [338, 158] on button "Edit Job Summary" at bounding box center [346, 163] width 143 height 10
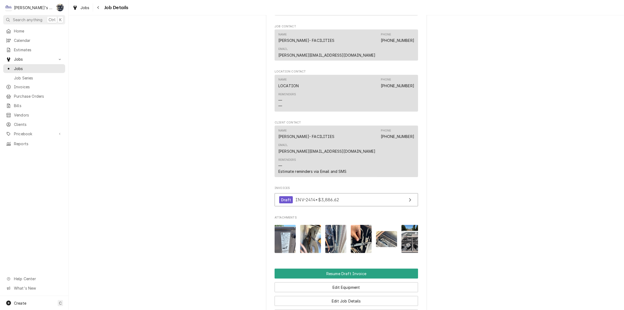
scroll to position [609, 0]
